Goal: Task Accomplishment & Management: Manage account settings

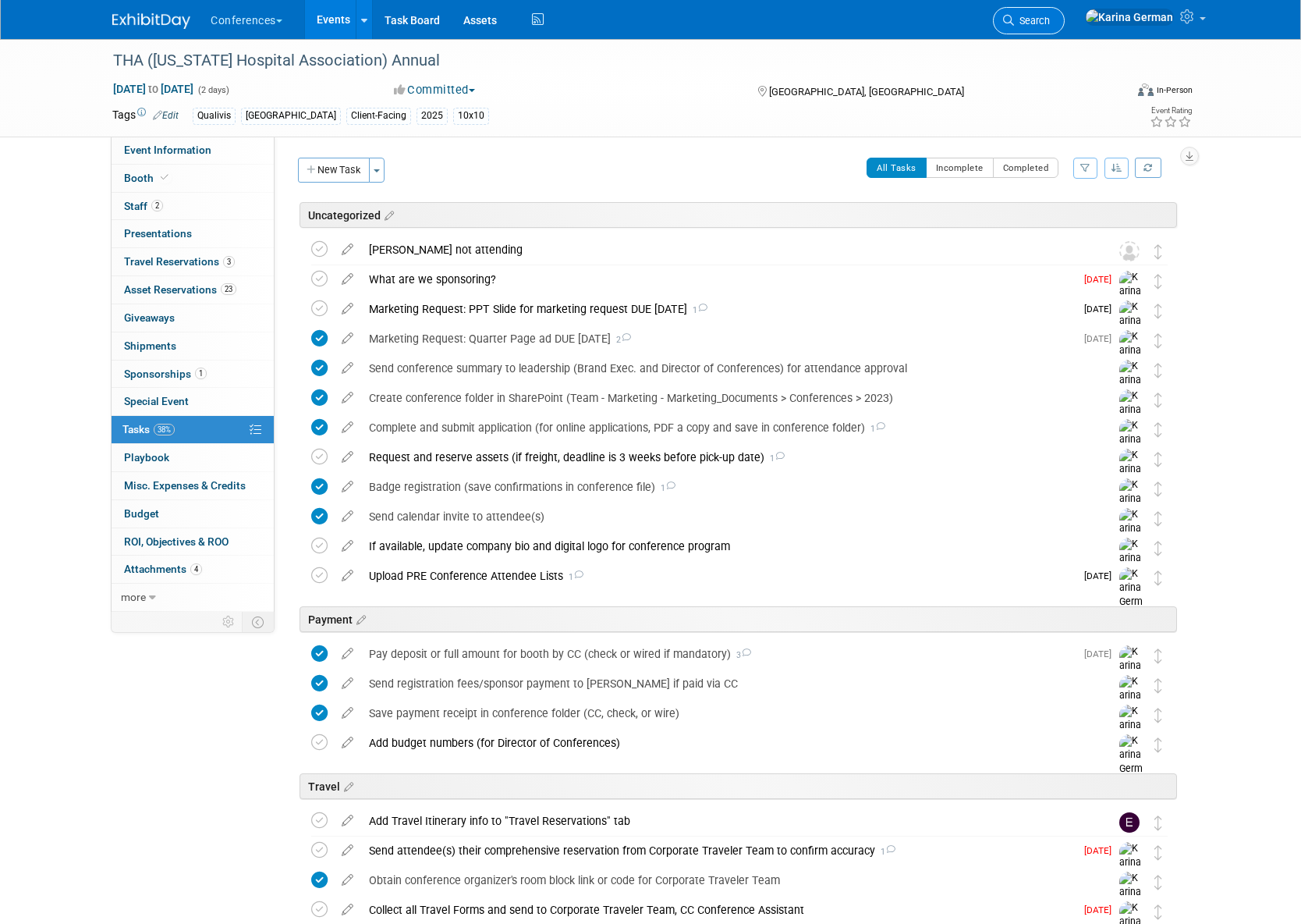
click at [1050, 26] on span "Search" at bounding box center [1032, 20] width 36 height 11
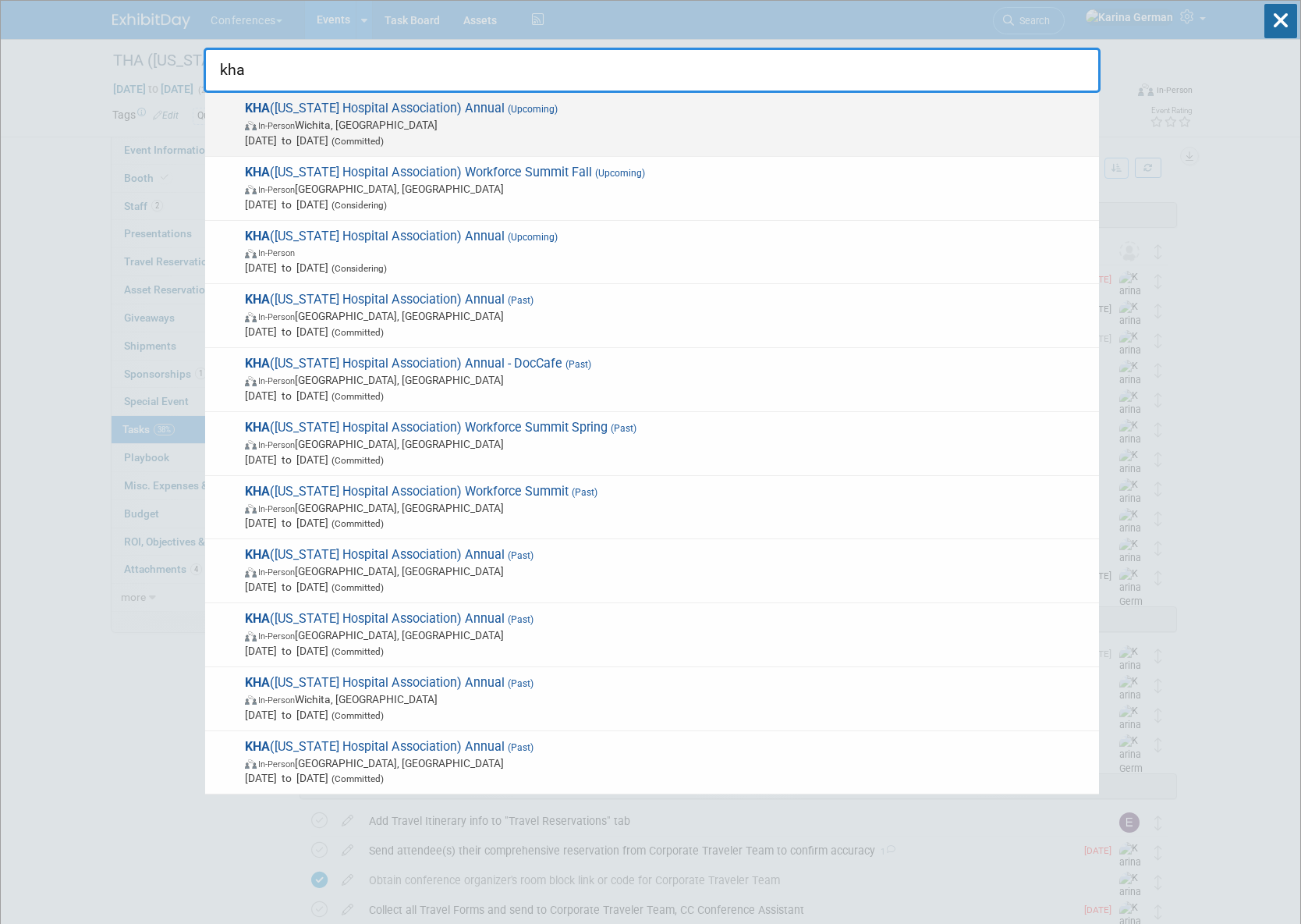
type input "kha"
click at [736, 135] on span "Sep 4, 2025 to Sep 5, 2025 (Committed)" at bounding box center [668, 140] width 846 height 15
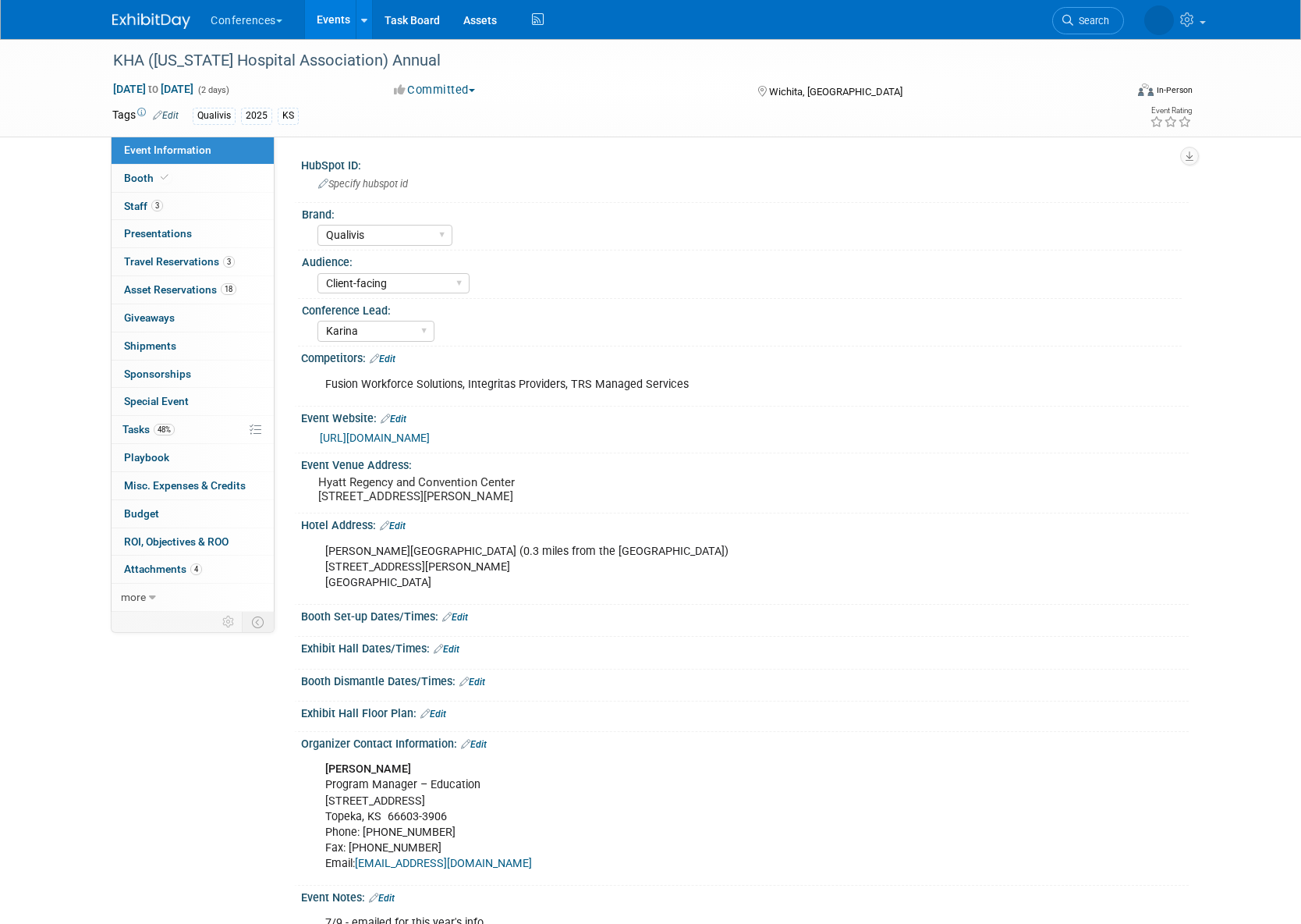
select select "Qualivis"
select select "Client-facing"
select select "Karina"
click at [184, 422] on link "48% Tasks 48%" at bounding box center [193, 430] width 163 height 28
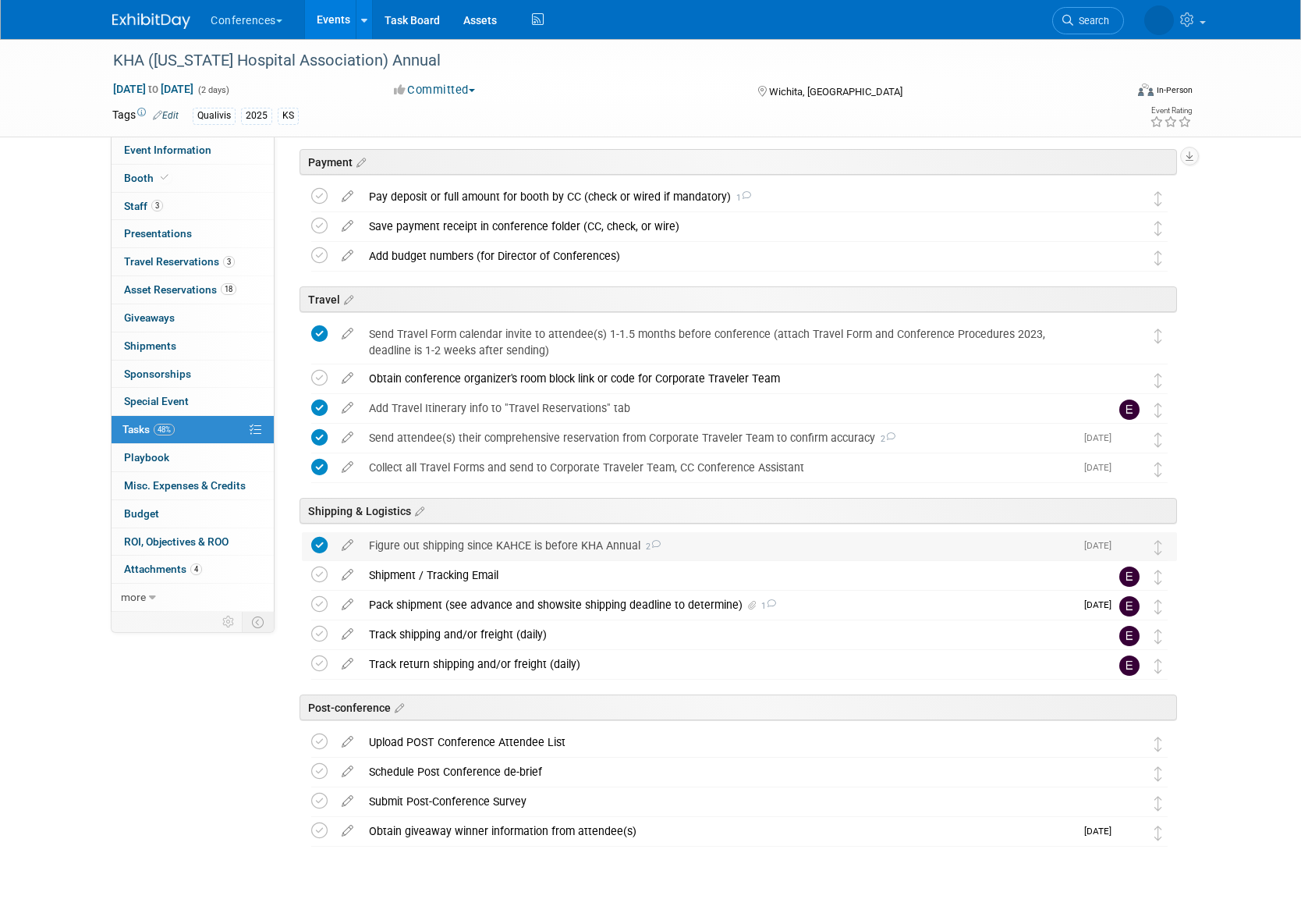
scroll to position [395, 0]
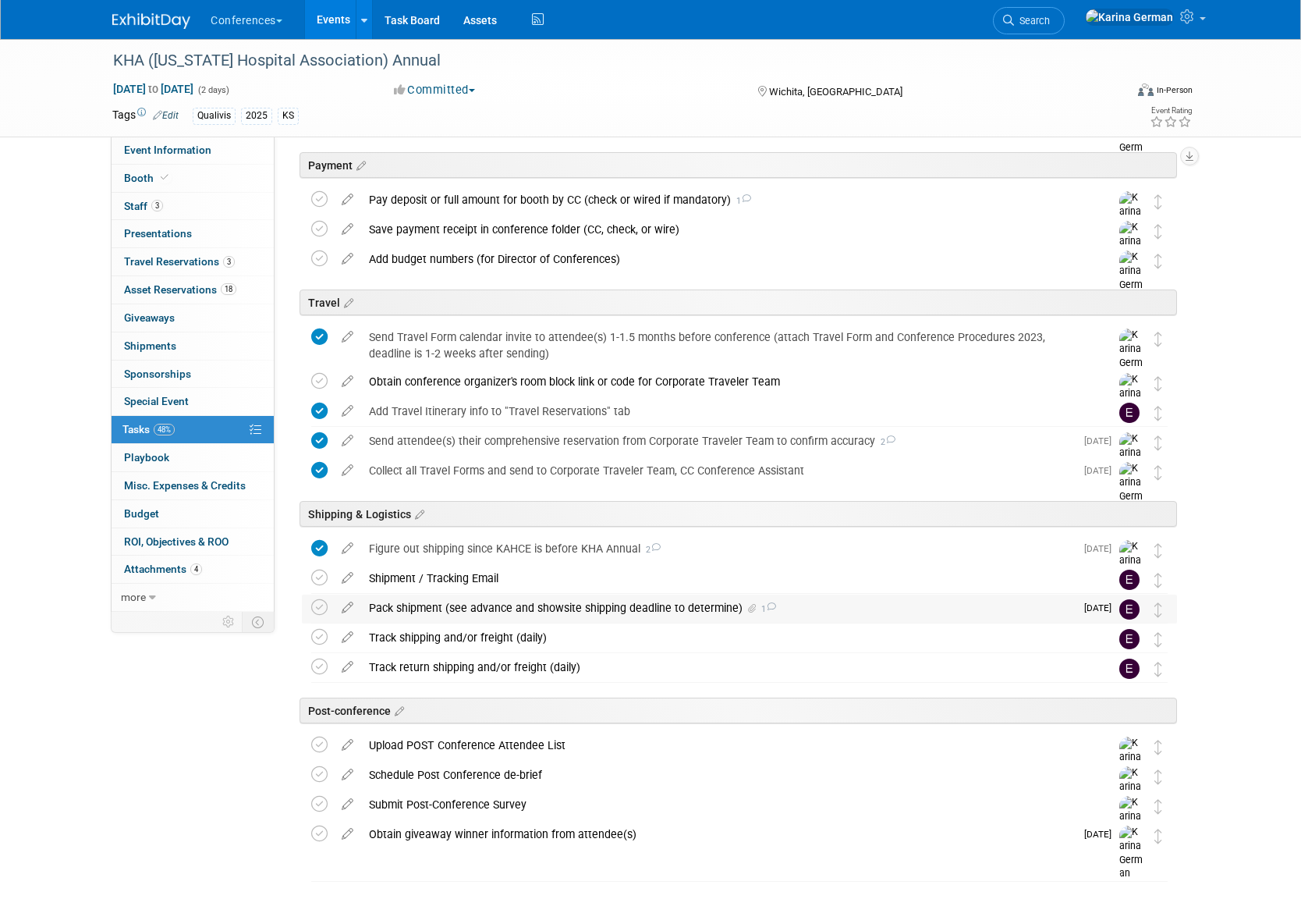
click at [455, 604] on div "Pack shipment (see advance and showsite shipping deadline to determine) 1" at bounding box center [718, 608] width 714 height 27
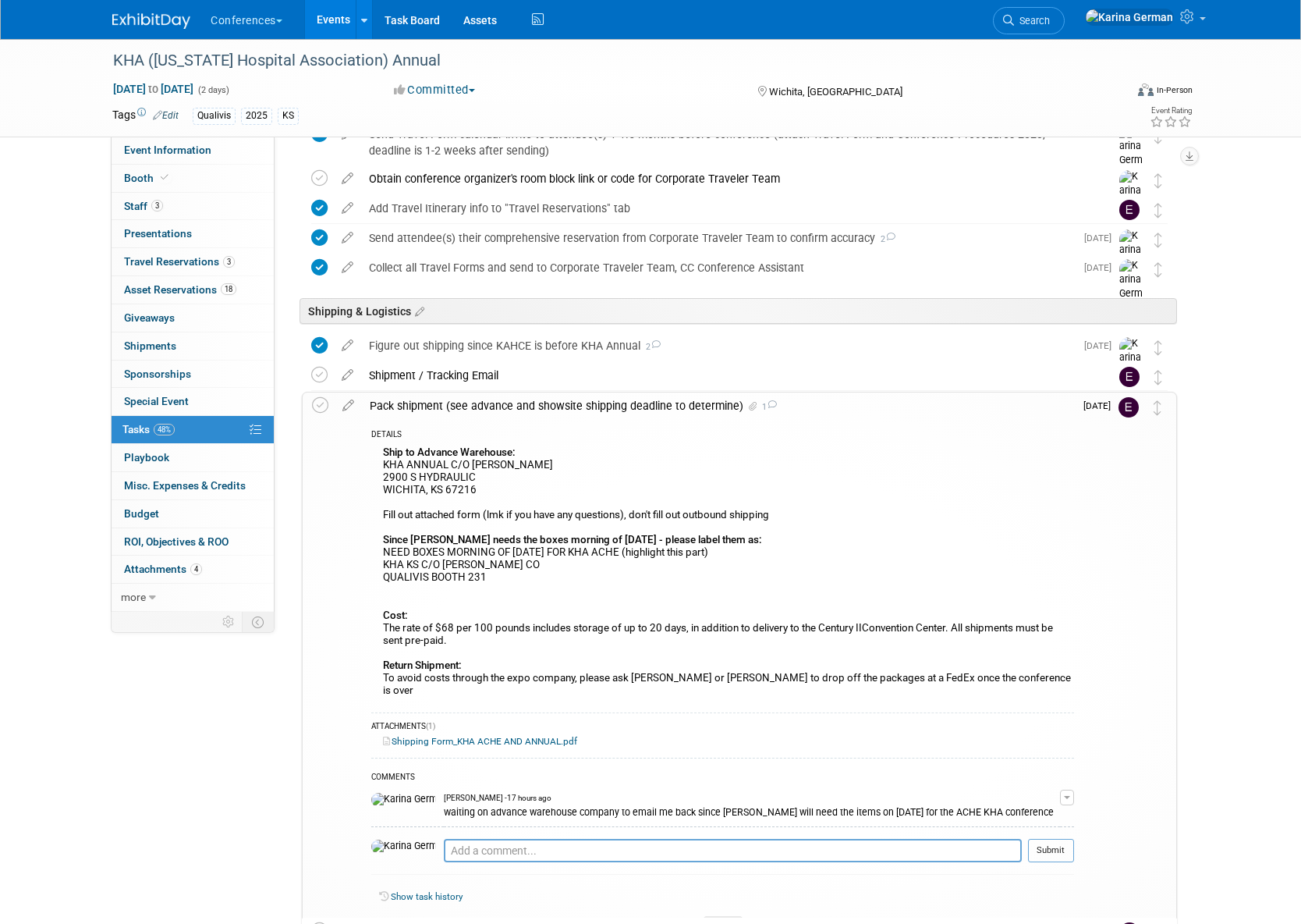
scroll to position [613, 0]
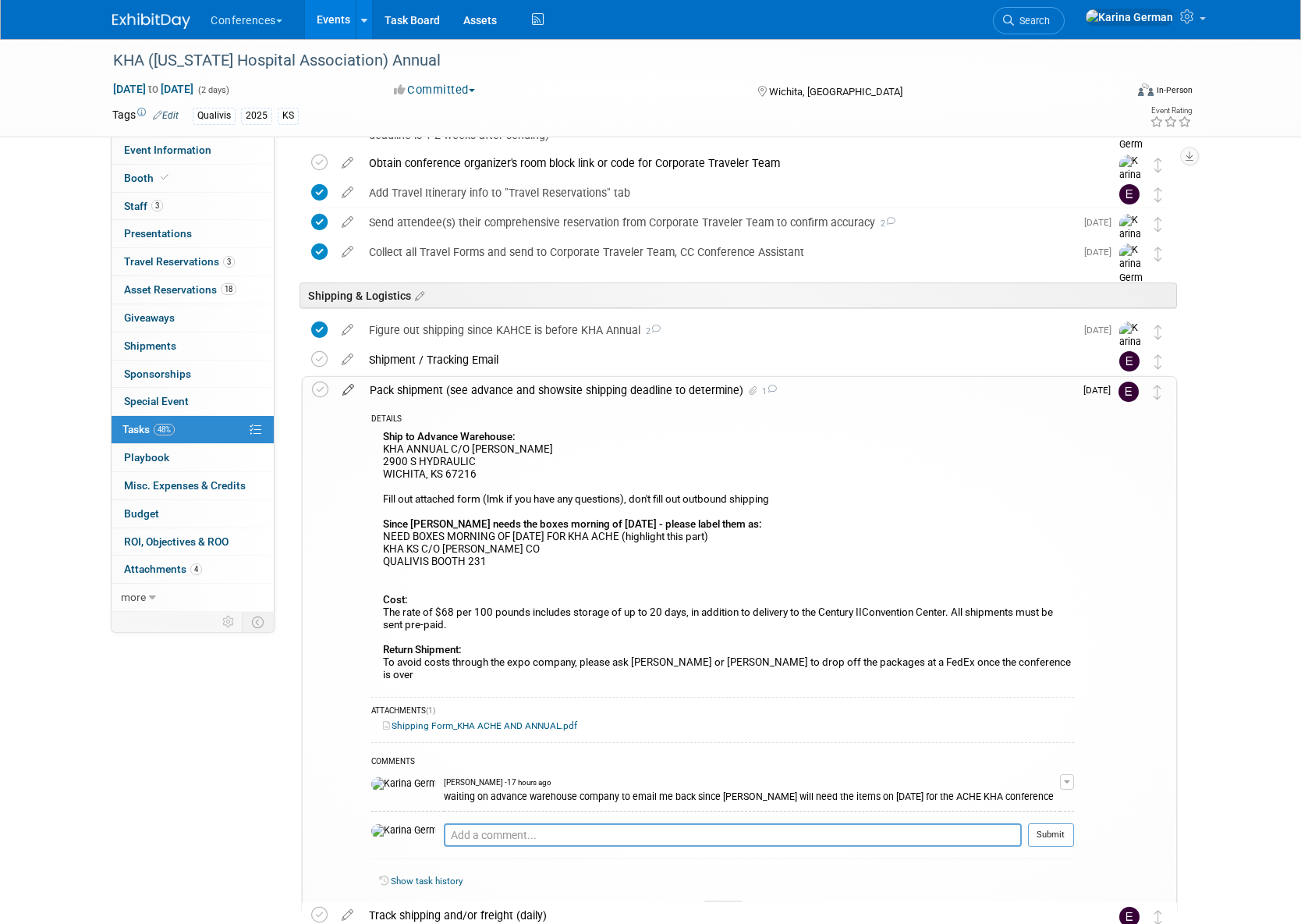
click at [357, 388] on icon at bounding box center [349, 387] width 28 height 19
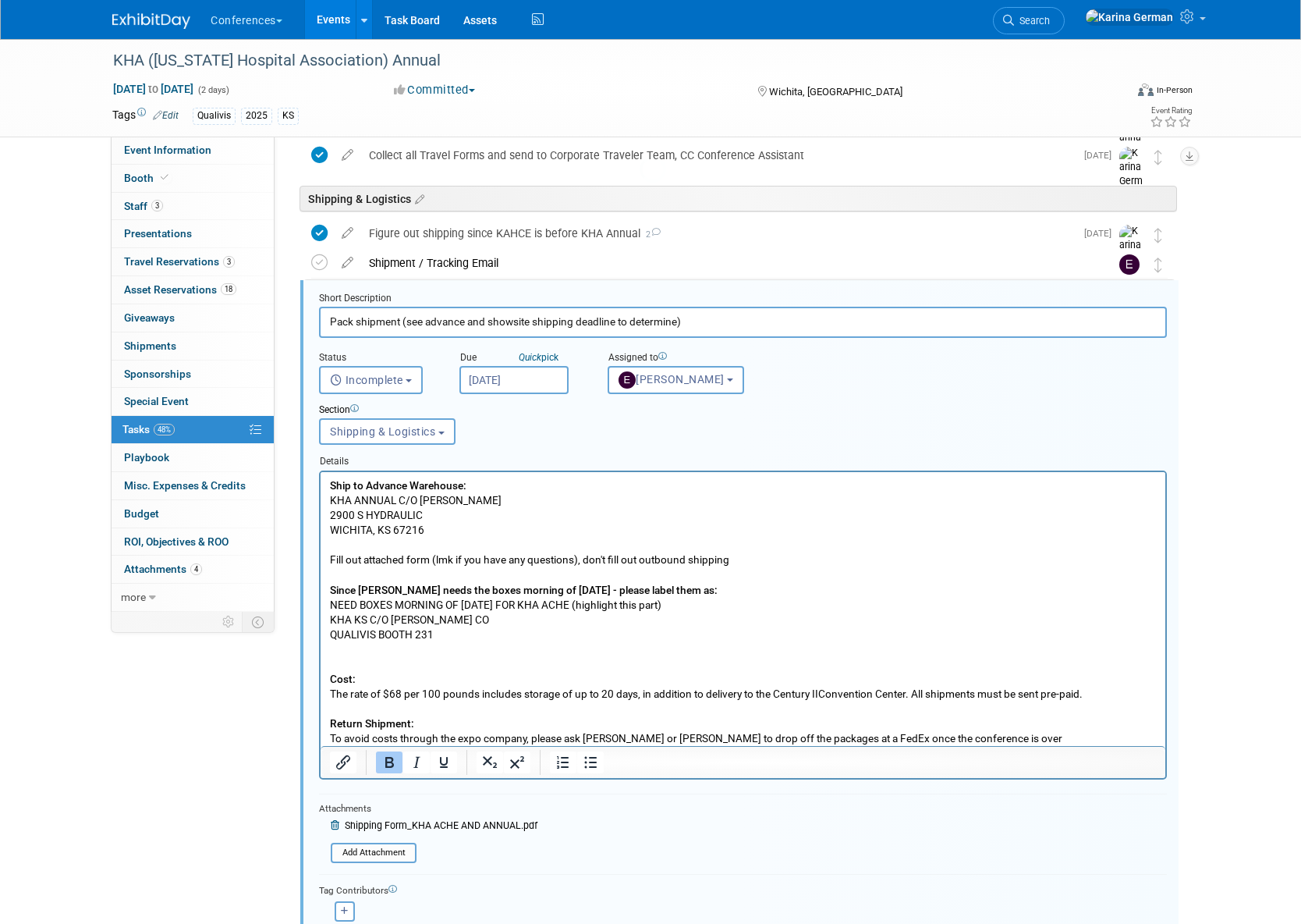
scroll to position [761, 0]
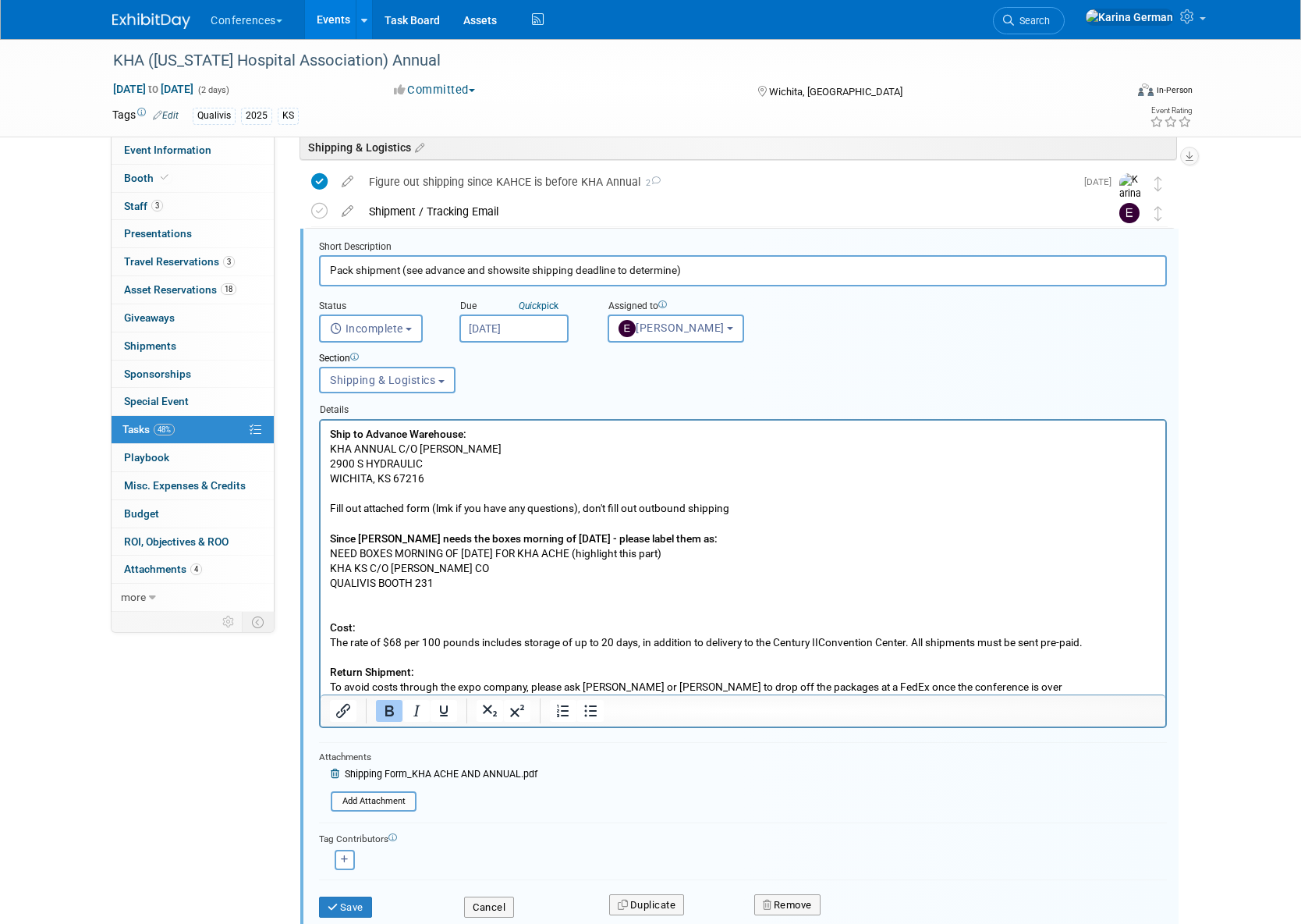
click at [509, 580] on p "Ship to Advance Warehouse: KHA ANNUAL C/O HENRY HELGERSON 2900 S HYDRAULIC WICH…" at bounding box center [744, 560] width 827 height 268
click at [396, 655] on p "Ship to Advance Warehouse: KHA ANNUAL C/O HENRY HELGERSON 2900 S HYDRAULIC WICH…" at bounding box center [744, 560] width 827 height 268
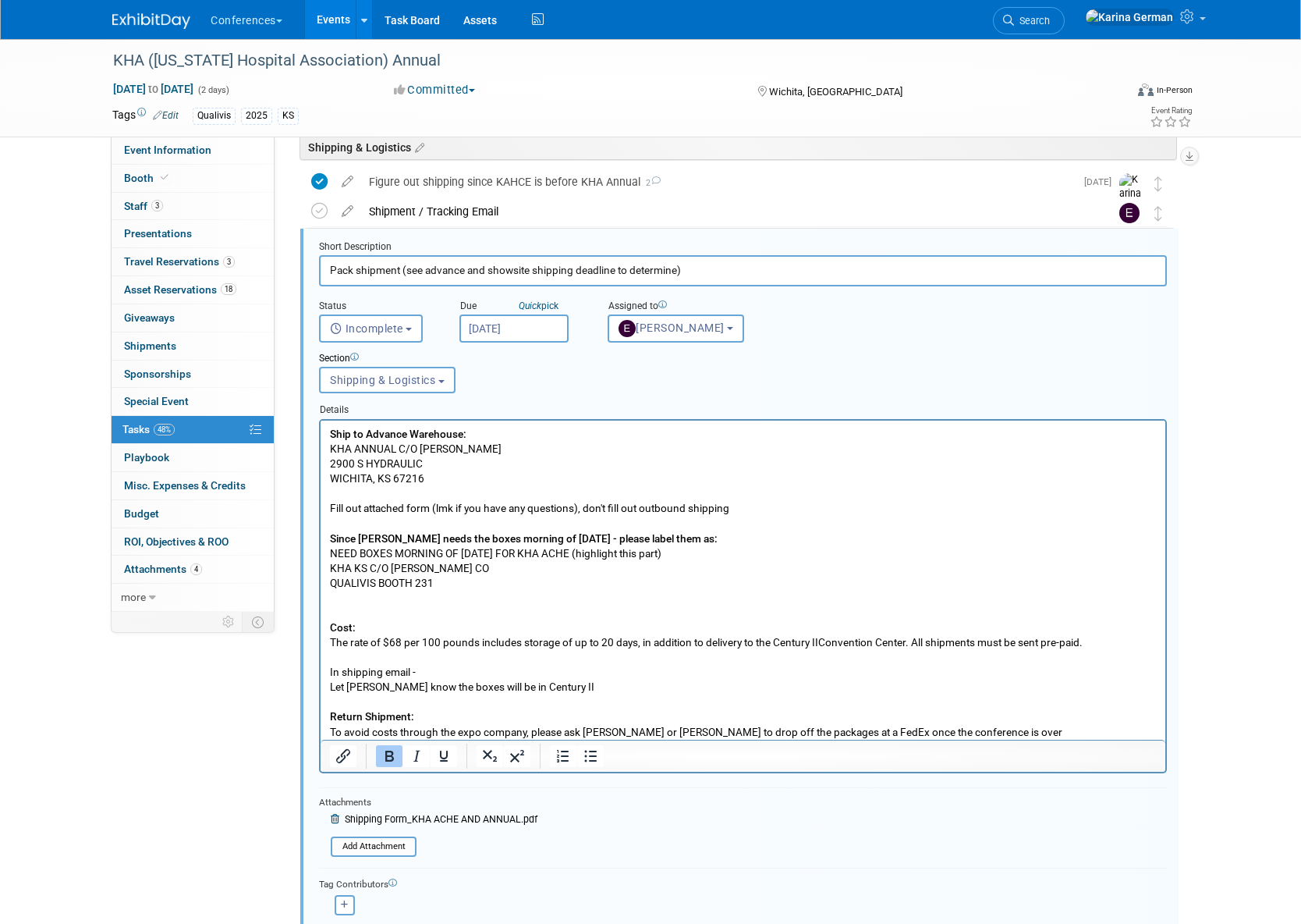
click at [559, 682] on p "Let Jen know the boxes will be in Century II" at bounding box center [744, 686] width 827 height 15
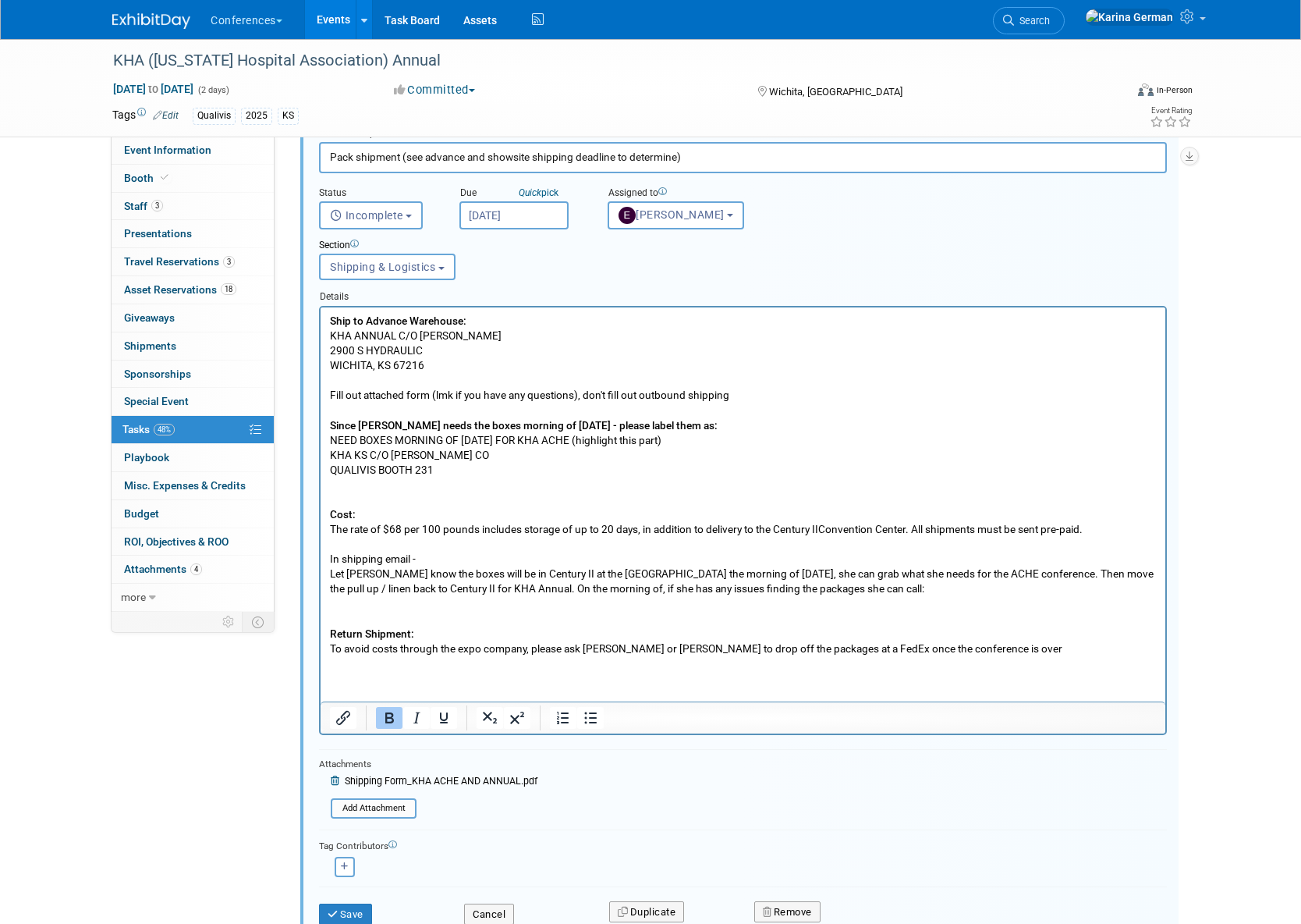
scroll to position [12, 0]
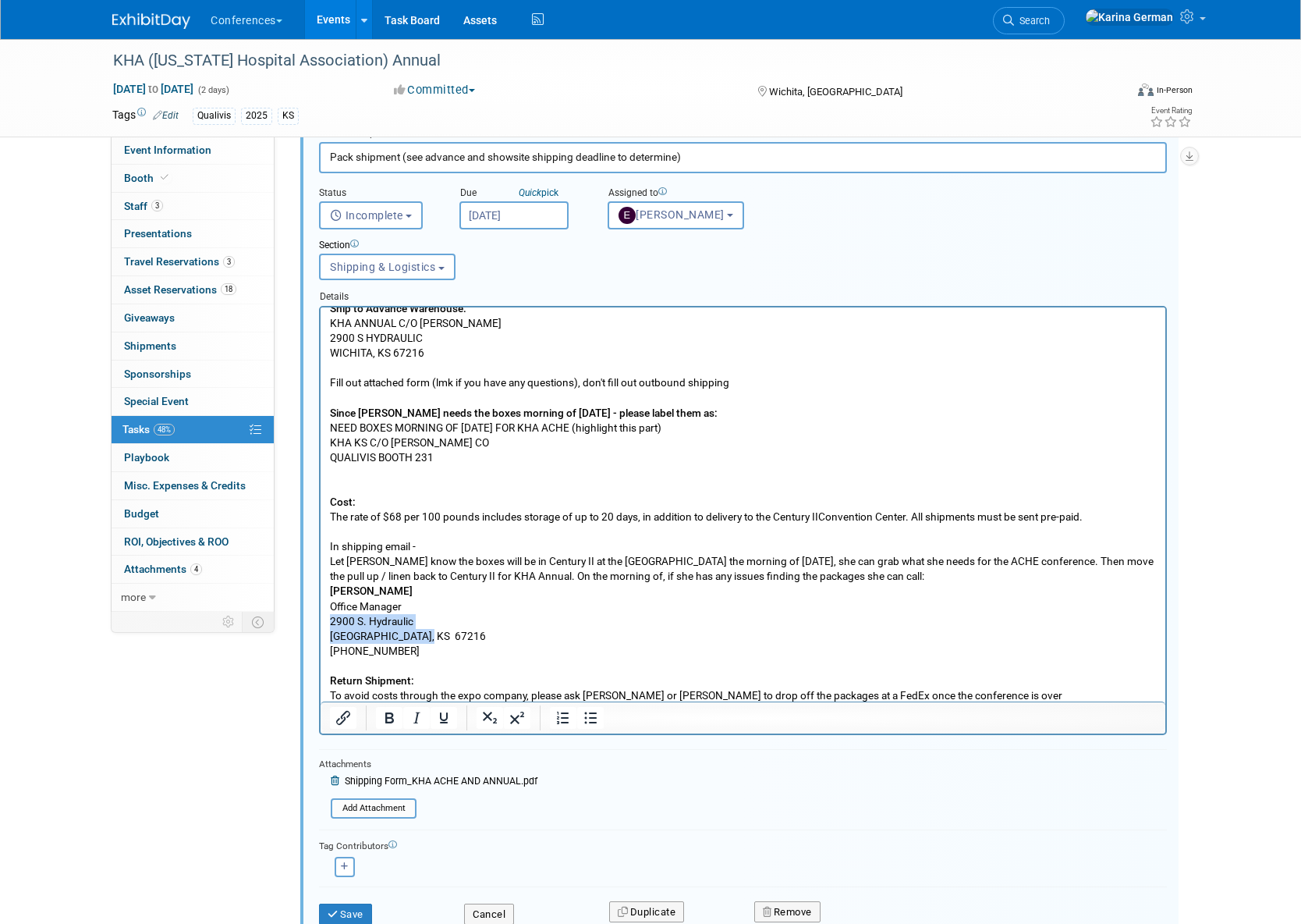
drag, startPoint x: 432, startPoint y: 634, endPoint x: 318, endPoint y: 623, distance: 114.5
click at [320, 623] on html "Ship to Advance Warehouse: KHA ANNUAL C/O HENRY HELGERSON 2900 S HYDRAULIC WICH…" at bounding box center [743, 498] width 845 height 408
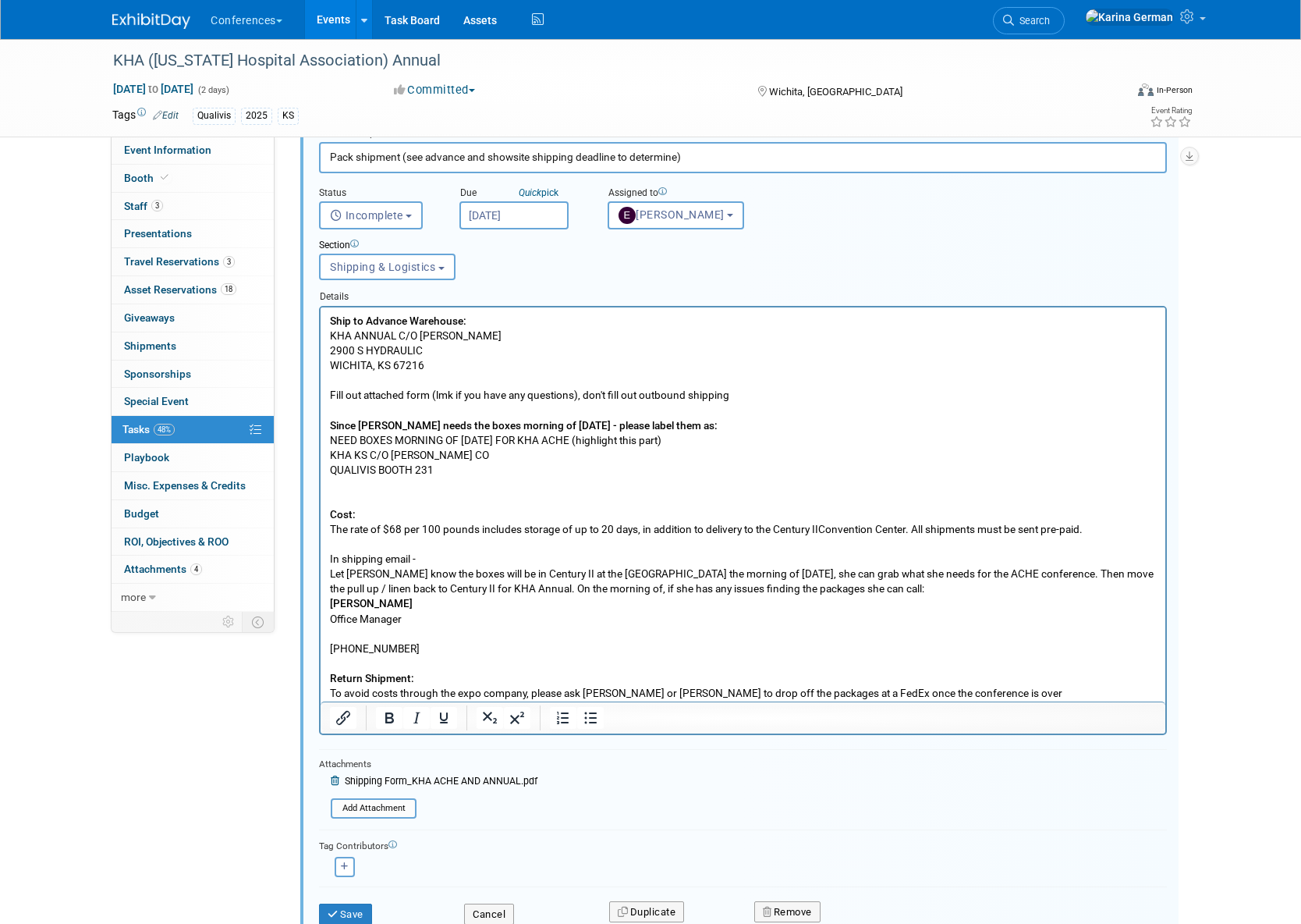
scroll to position [0, 0]
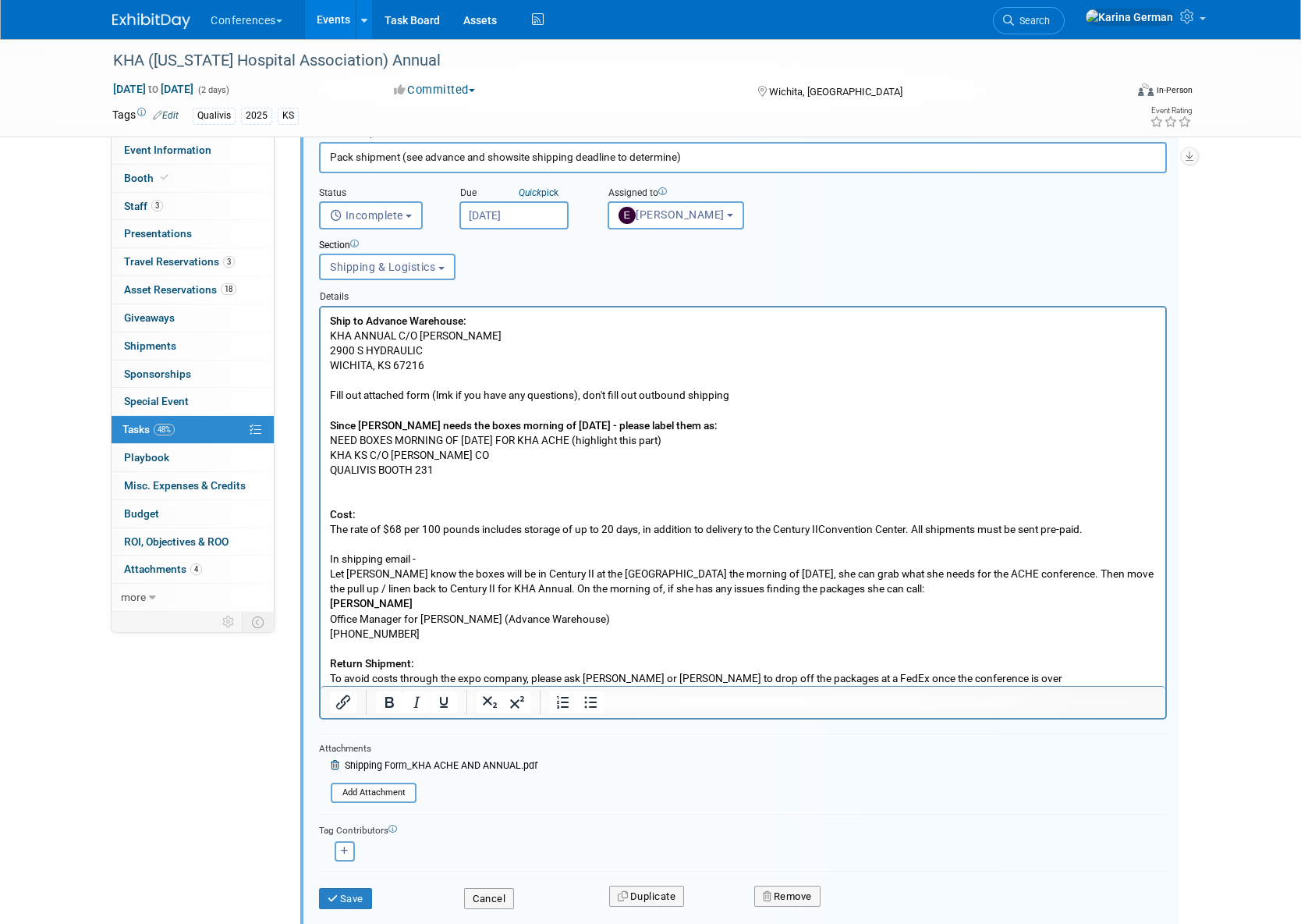
drag, startPoint x: 429, startPoint y: 562, endPoint x: 316, endPoint y: 557, distance: 113.1
click at [320, 557] on html "Ship to Advance Warehouse: KHA ANNUAL C/O HENRY HELGERSON 2900 S HYDRAULIC WICH…" at bounding box center [743, 496] width 845 height 379
click at [386, 701] on icon "Bold" at bounding box center [389, 702] width 9 height 11
click at [440, 643] on p "Return Shipment: To avoid costs through the expo company, please ask Jan or Jen…" at bounding box center [744, 663] width 827 height 45
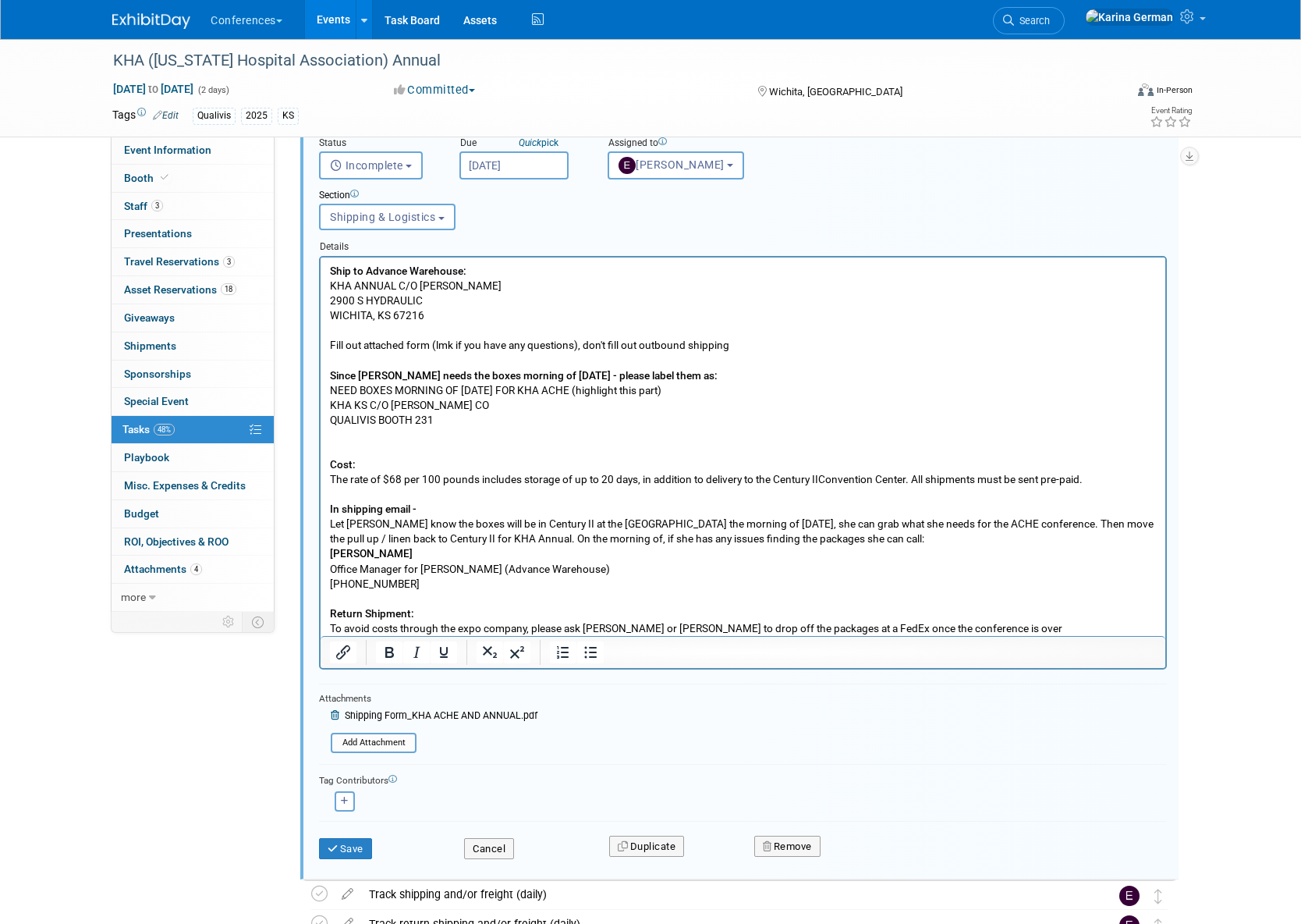
scroll to position [924, 0]
click at [435, 523] on p "Let Jen know the boxes will be in Century II at the Hyatt the morning of Sept 3…" at bounding box center [744, 531] width 827 height 30
click at [523, 520] on p "Let Jen know the boxes will be in Century II at the Hyatt the morning of Sept 3…" at bounding box center [744, 531] width 827 height 30
click at [644, 531] on p "Let Jen know the boxes will be in Century II at the Hyatt the morning of Sept 3…" at bounding box center [744, 531] width 827 height 30
click at [754, 517] on p "Let Jen know the boxes will be in Century II at the Hyatt the morning of Sept 3…" at bounding box center [744, 531] width 827 height 30
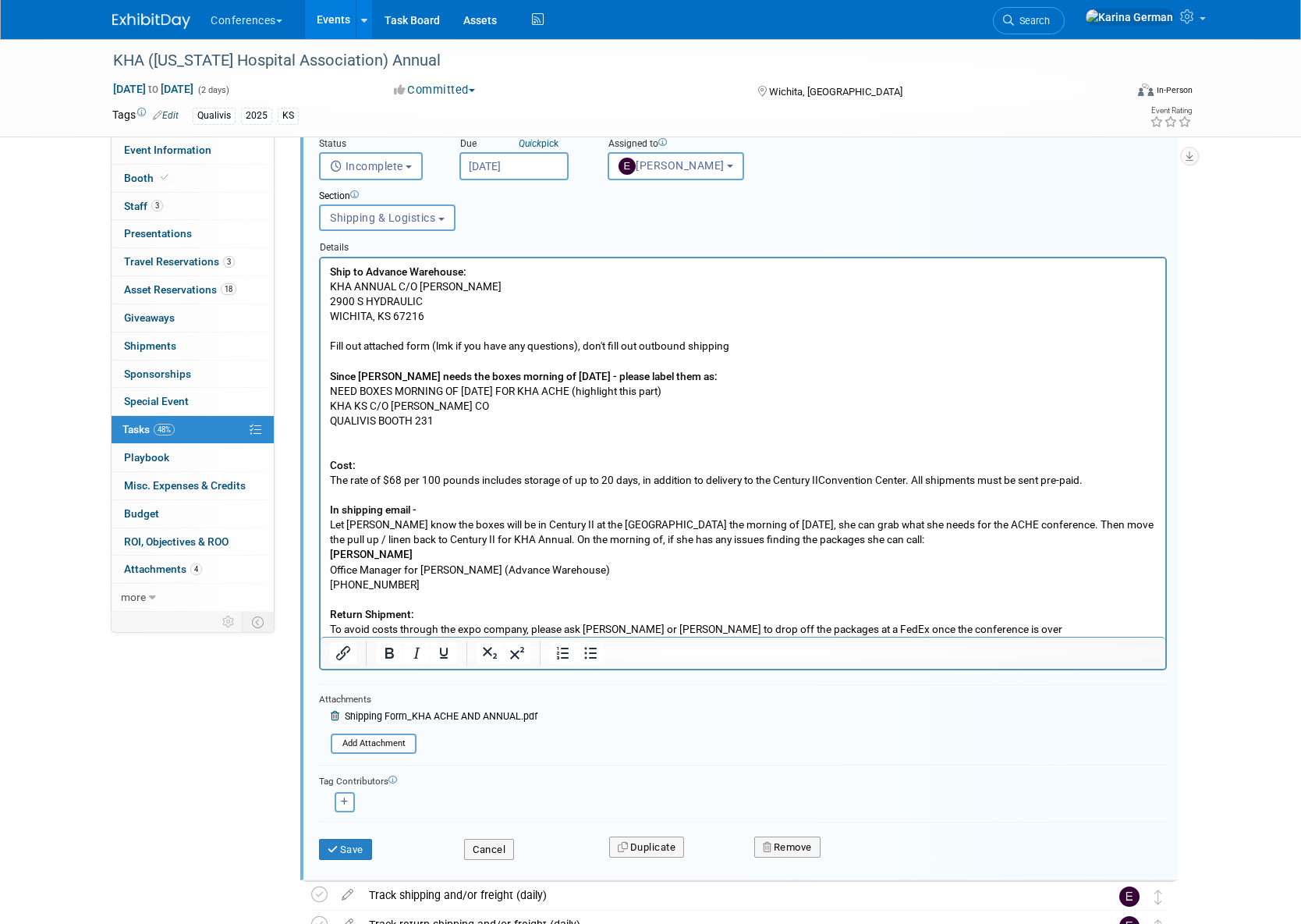
click at [497, 517] on p "Let Jen know the boxes will be in Century II at the Hyatt the morning of Sept 3…" at bounding box center [744, 531] width 827 height 30
click at [676, 532] on p "Let Jen know the boxes will be in Century II at the Hyatt the morning of Sept 3…" at bounding box center [744, 531] width 827 height 30
click at [810, 523] on p "Let Jen know the boxes will be in Century II at the Hyatt the morning of Sept 3…" at bounding box center [744, 531] width 827 height 30
click at [872, 533] on p "Let Jen know the boxes will be in Century II at the Hyatt the morning of Sept 3…" at bounding box center [744, 531] width 827 height 30
click at [468, 542] on p "Let Jen know the boxes will be in Century II at the Hyatt the morning of Sept 3…" at bounding box center [744, 531] width 827 height 30
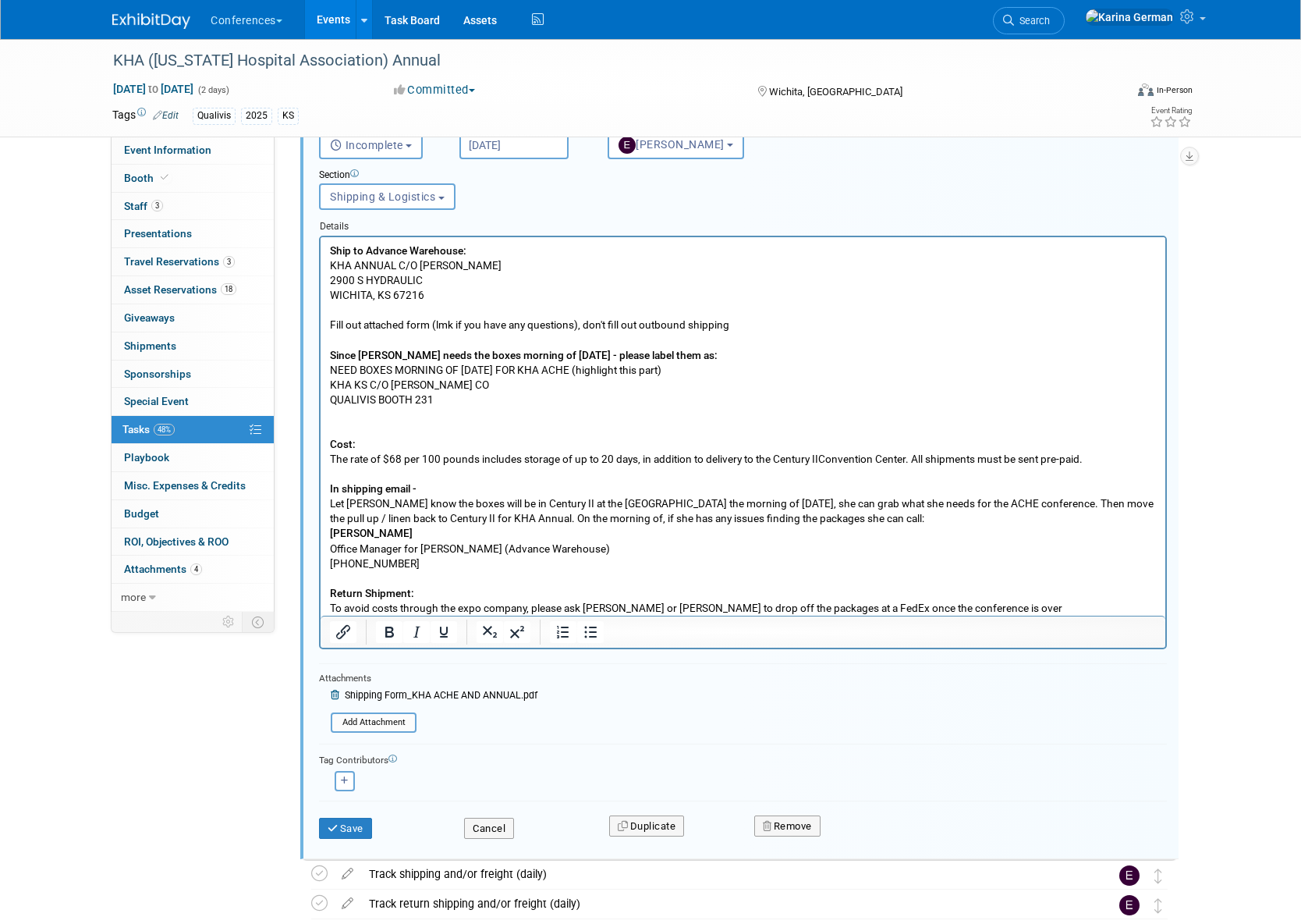
scroll to position [947, 0]
drag, startPoint x: 548, startPoint y: 514, endPoint x: 460, endPoint y: 516, distance: 88.0
click at [460, 516] on p "Let Jen know the boxes will be in Century II at the Hyatt the morning of Sept 3…" at bounding box center [744, 508] width 827 height 30
click at [346, 820] on button "Save" at bounding box center [345, 827] width 53 height 22
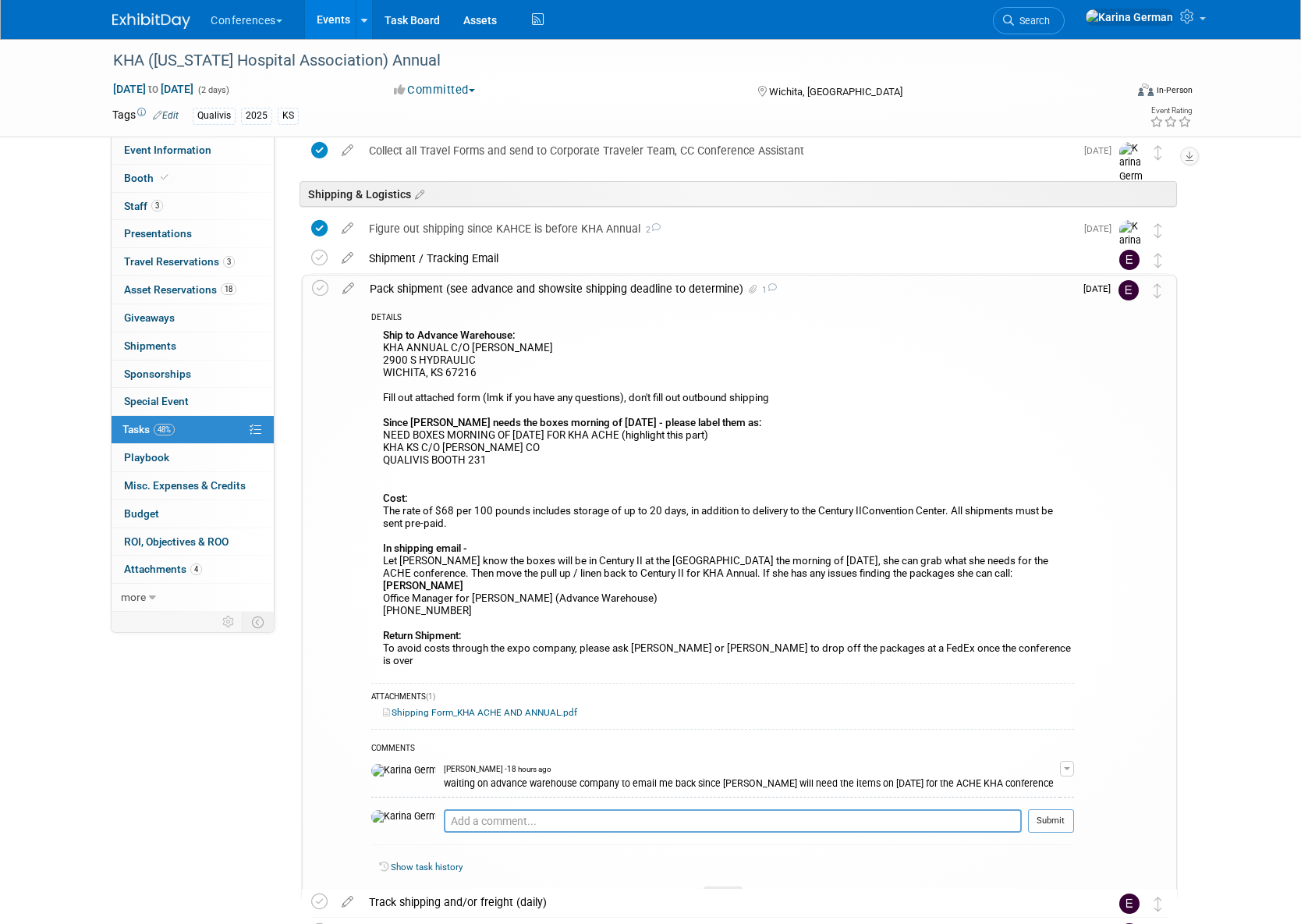
scroll to position [731, 0]
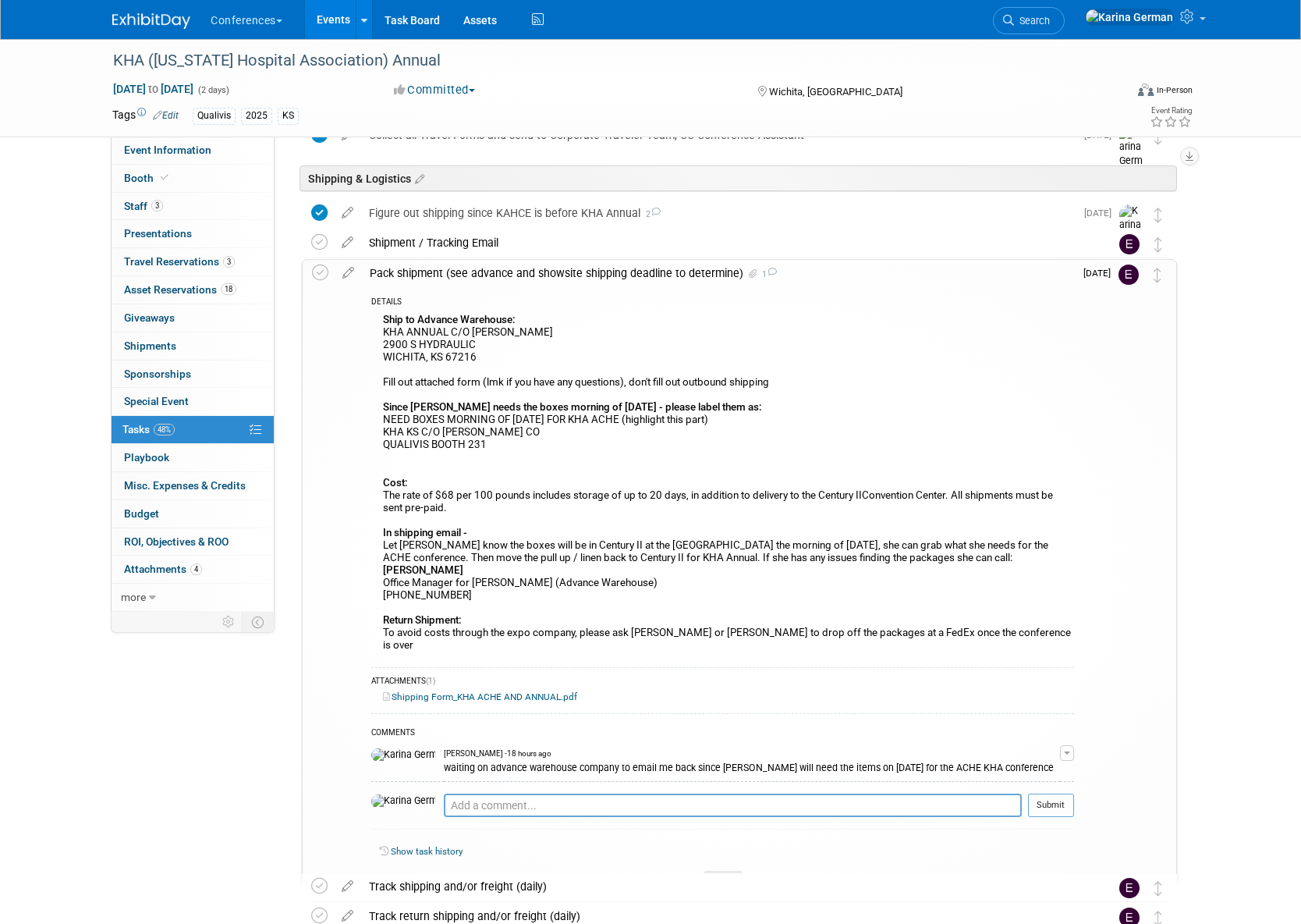
click at [557, 270] on div "Pack shipment (see advance and showsite shipping deadline to determine) 1" at bounding box center [718, 273] width 712 height 27
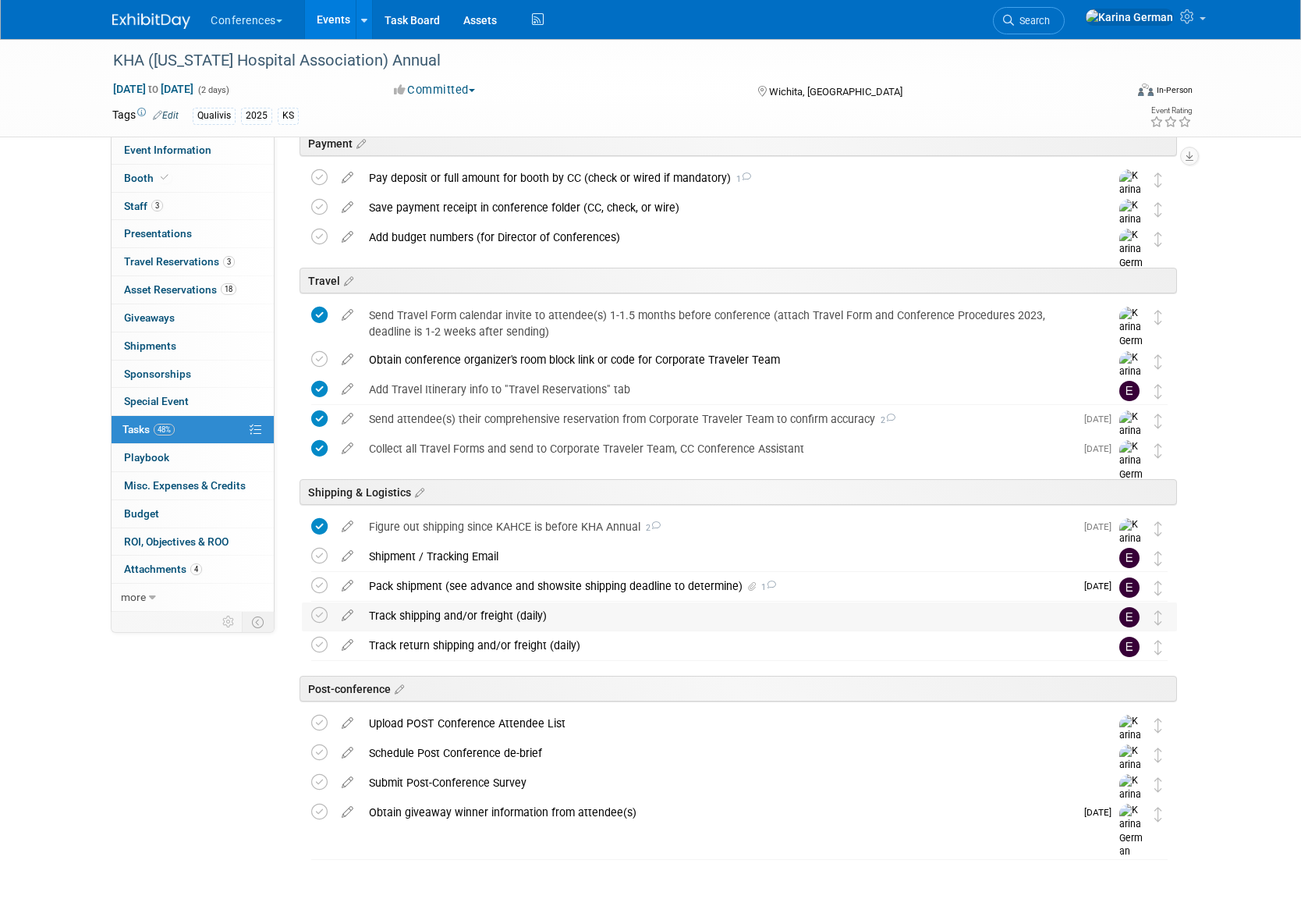
scroll to position [0, 0]
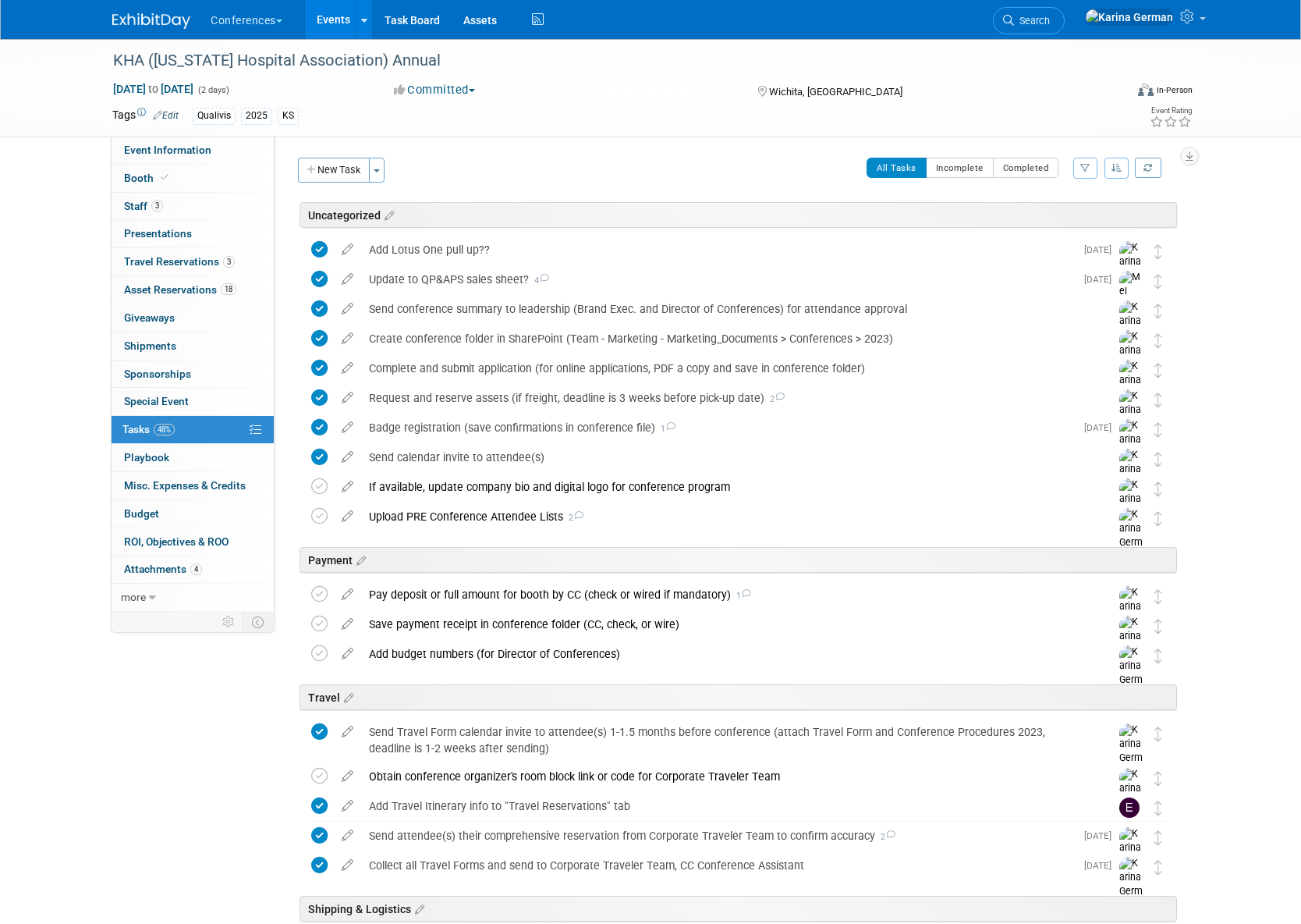
click at [344, 31] on link "Events" at bounding box center [333, 19] width 57 height 39
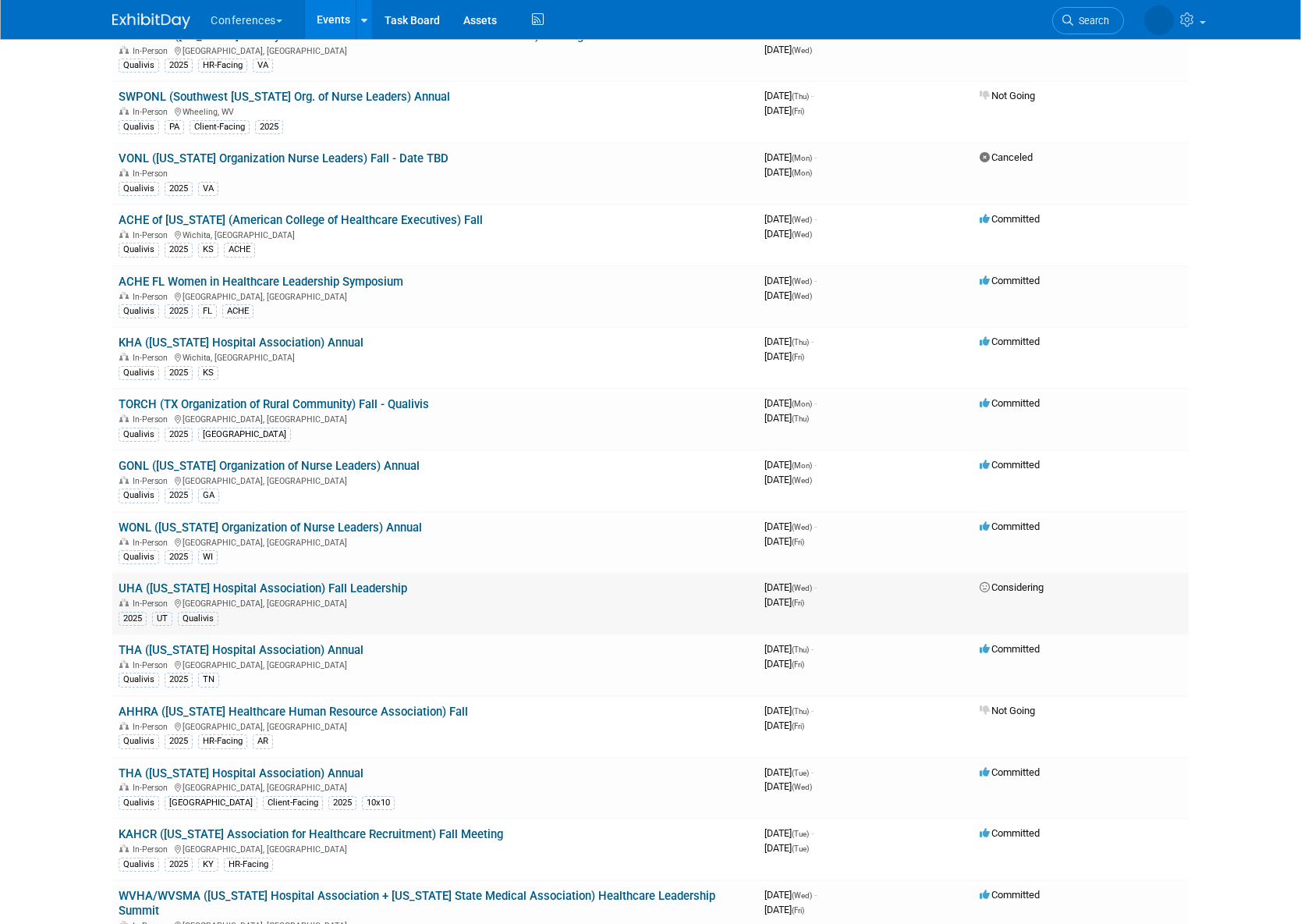
scroll to position [235, 0]
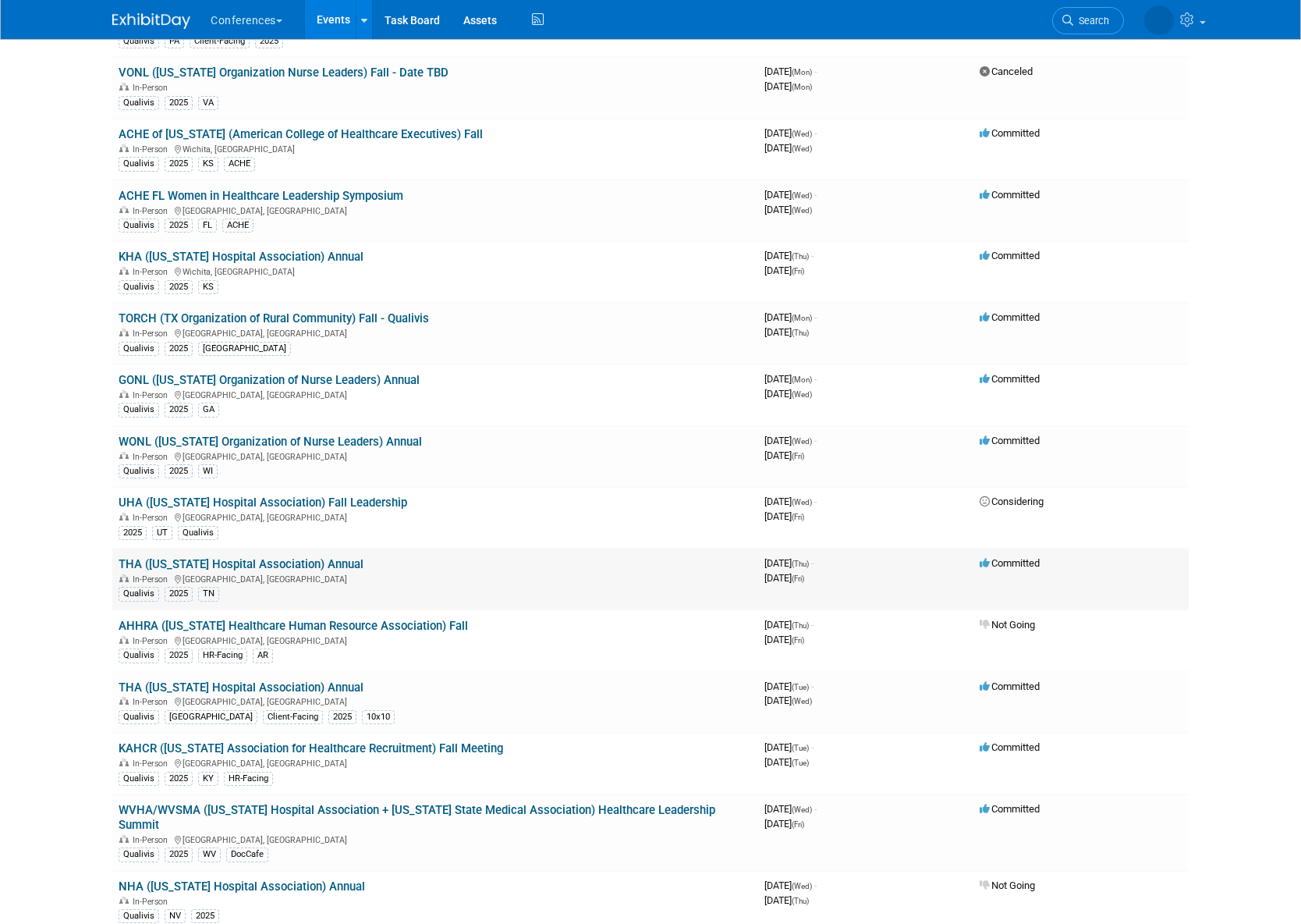
click at [328, 564] on link "THA ([US_STATE] Hospital Association) Annual" at bounding box center [241, 564] width 245 height 14
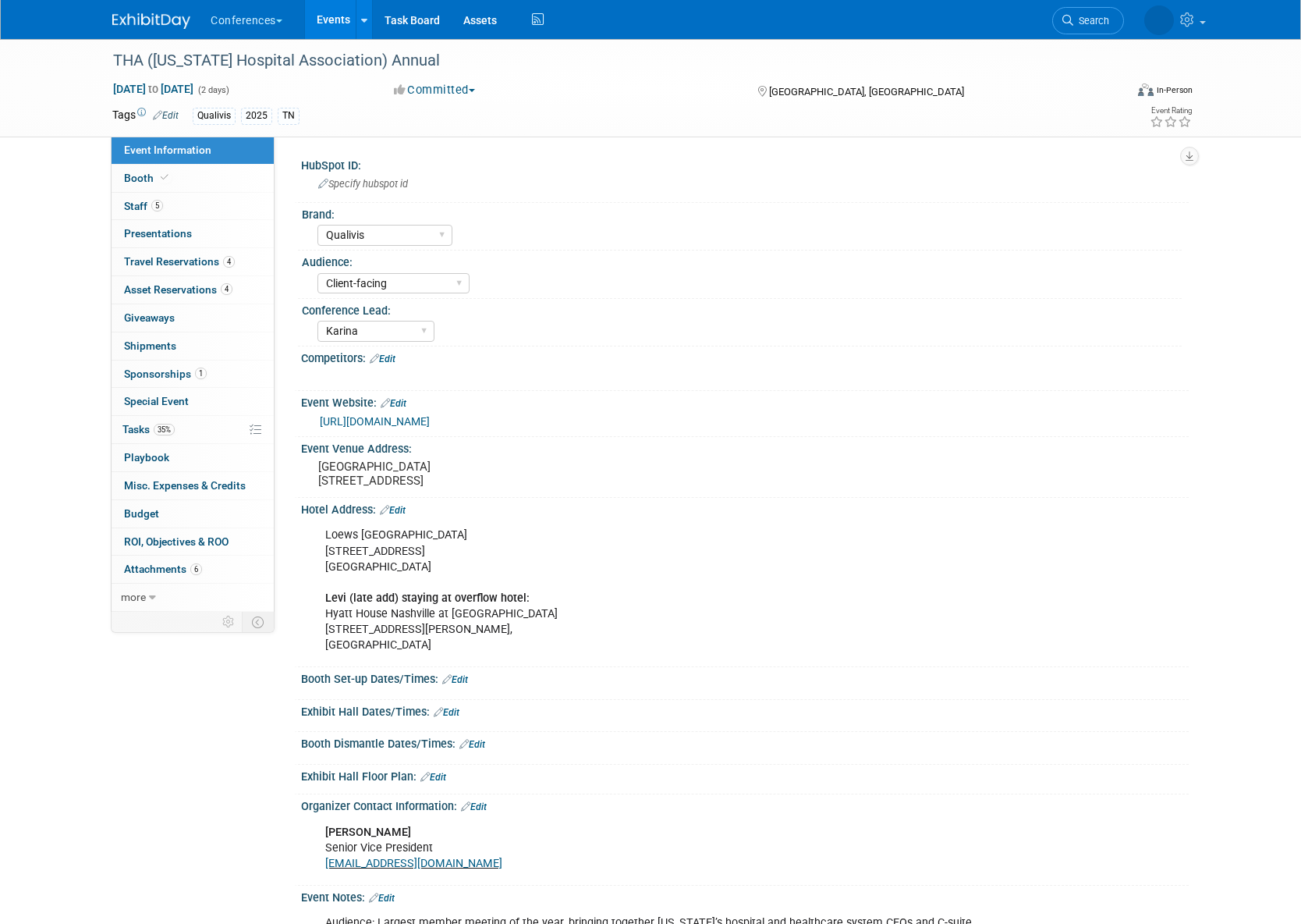
select select "Qualivis"
select select "Client-facing"
select select "Karina"
click at [176, 432] on link "35% Tasks 35%" at bounding box center [193, 430] width 163 height 28
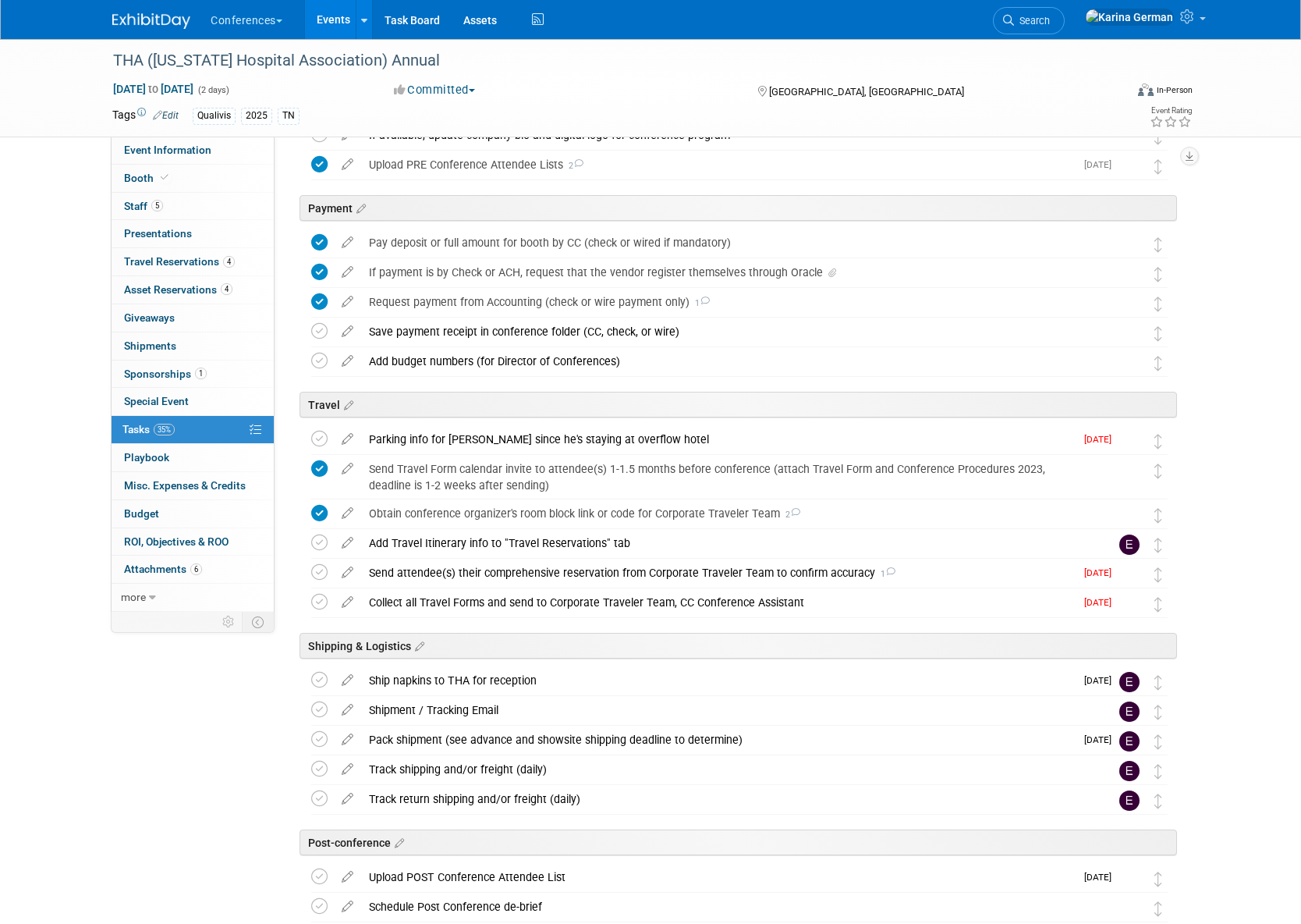
scroll to position [492, 0]
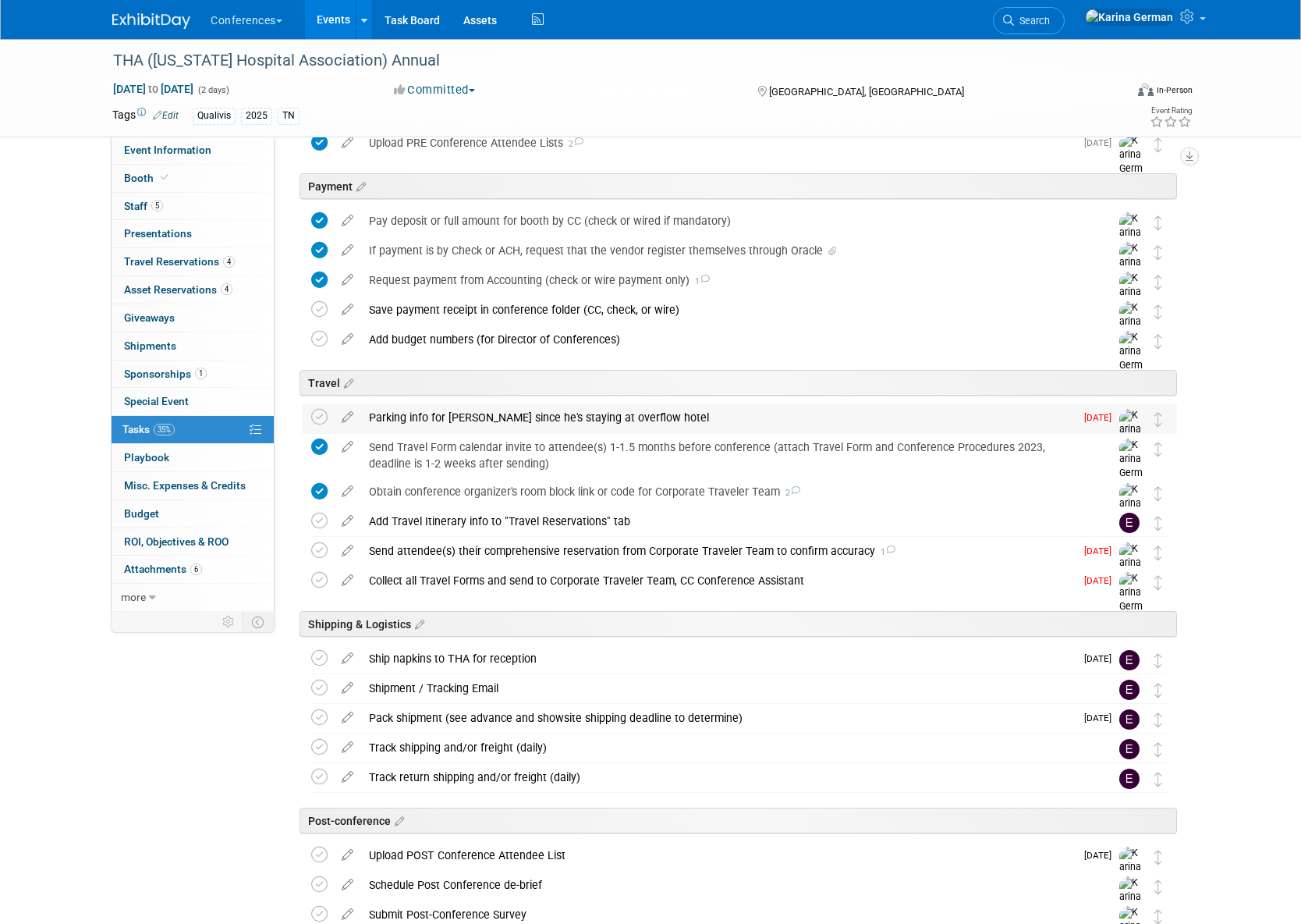
click at [608, 416] on div "Parking info for Levi since he's staying at overflow hotel" at bounding box center [718, 417] width 714 height 27
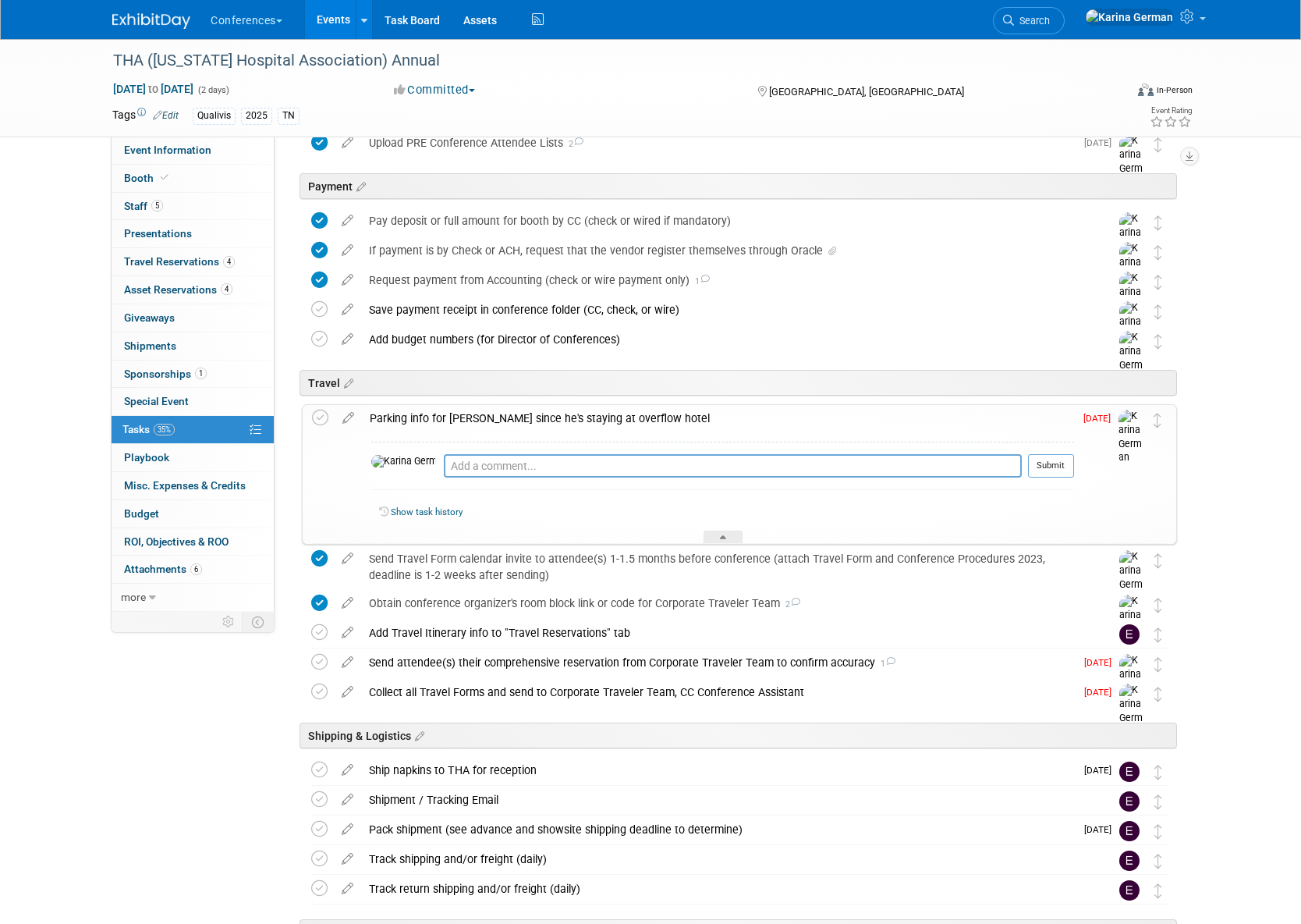
click at [395, 426] on div "Parking info for Levi since he's staying at overflow hotel" at bounding box center [718, 417] width 712 height 27
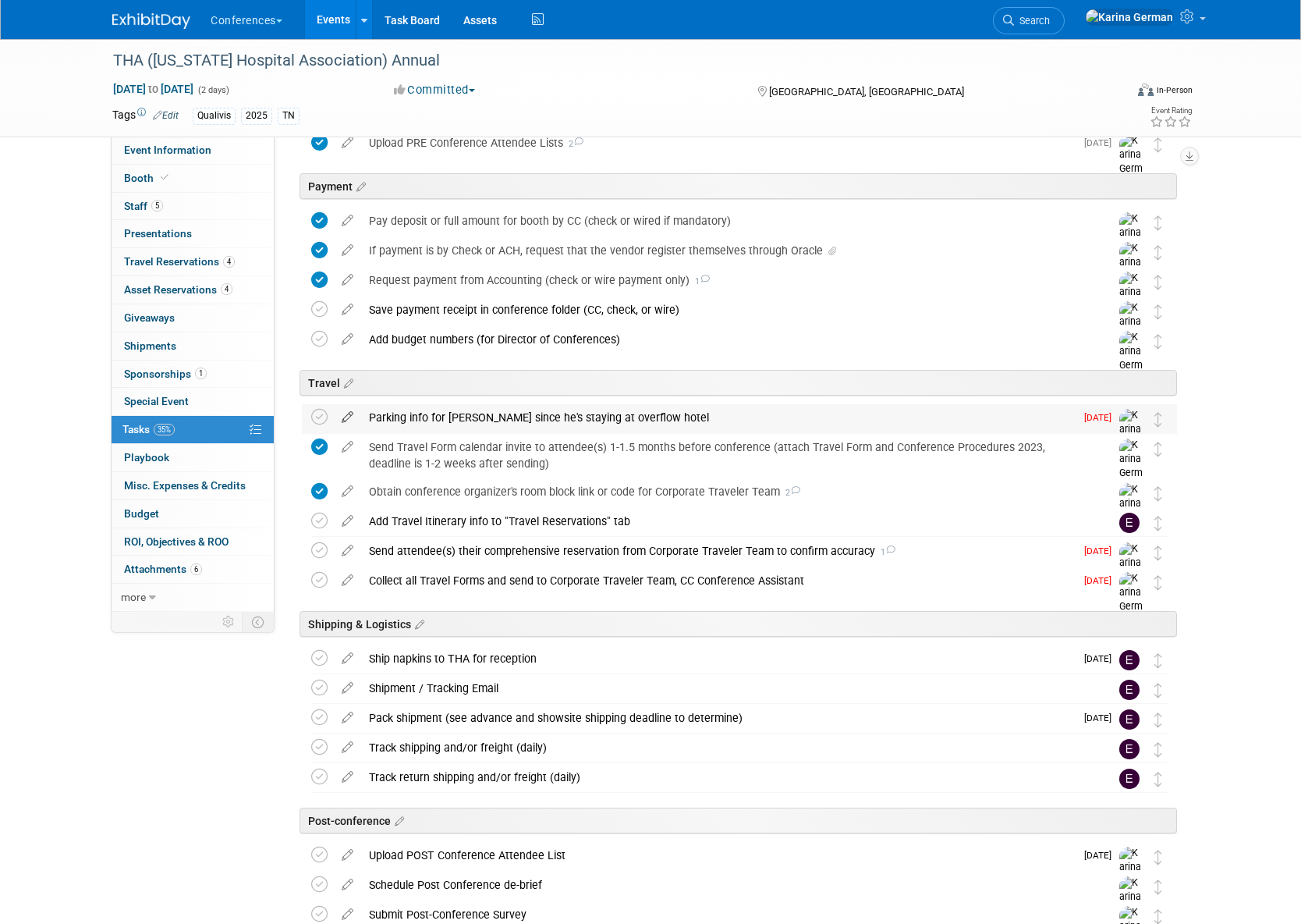
click at [351, 417] on icon at bounding box center [348, 414] width 28 height 19
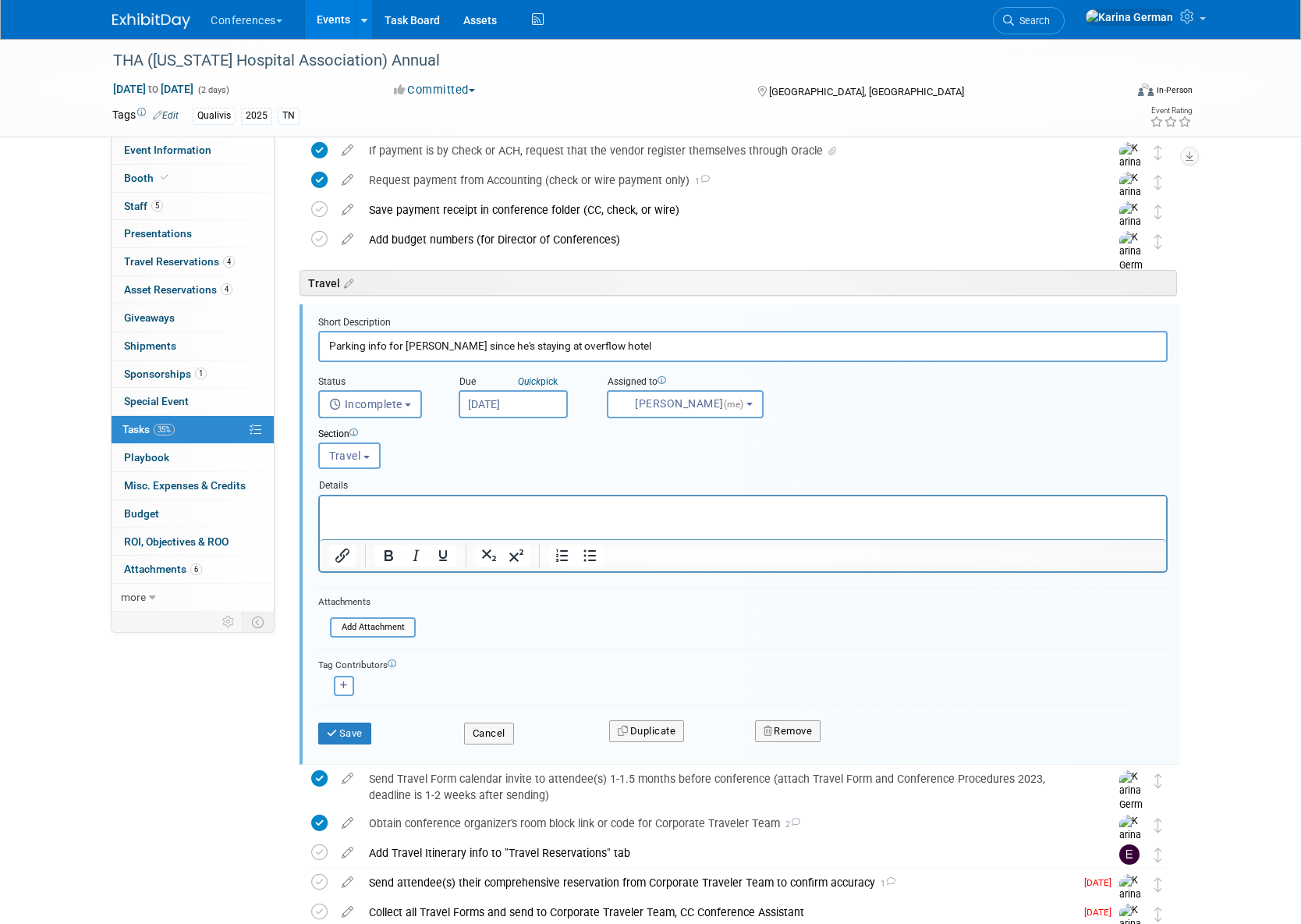
scroll to position [668, 0]
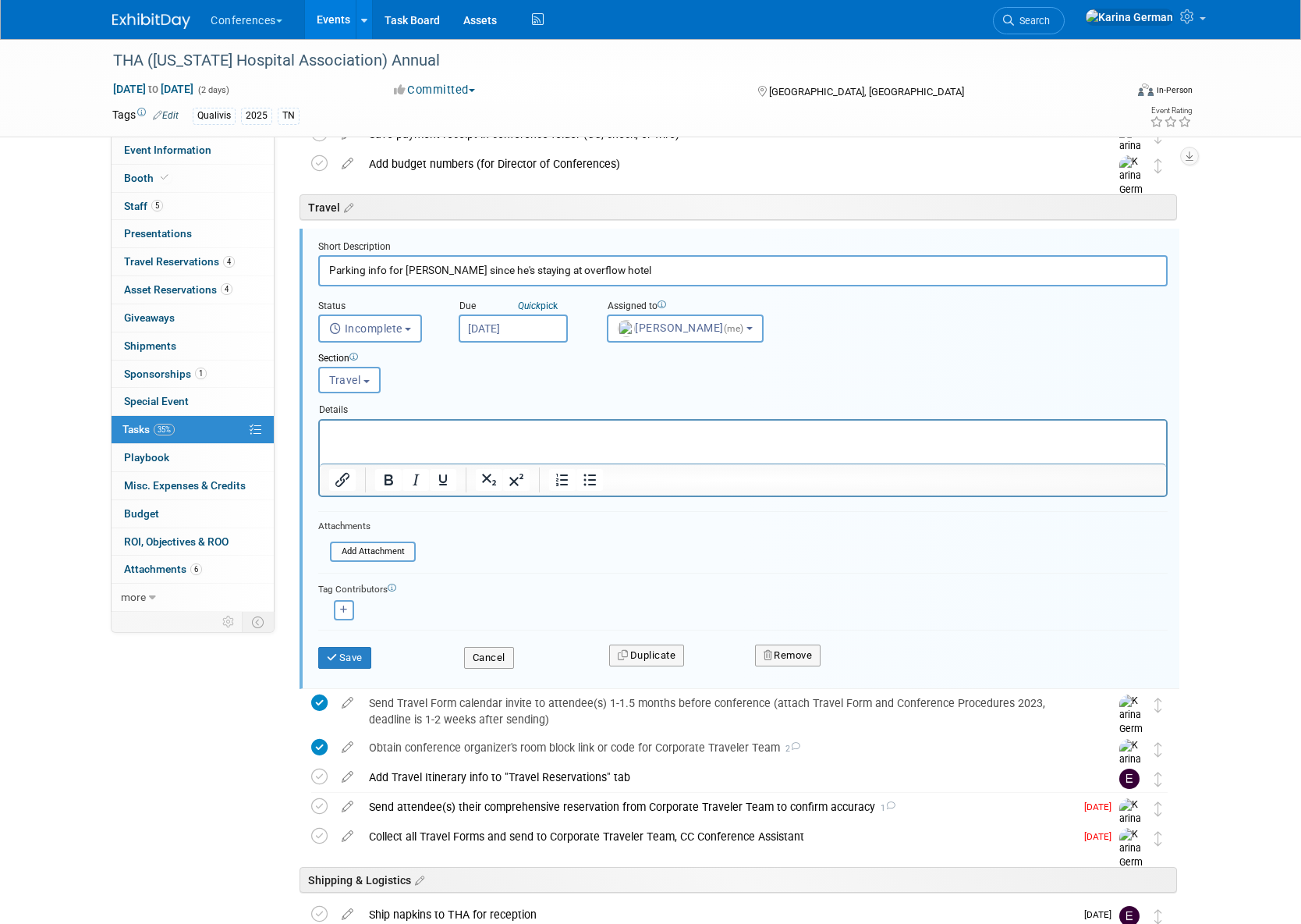
click at [424, 273] on input "Parking info for Levi since he's staying at overflow hotel" at bounding box center [743, 270] width 850 height 31
drag, startPoint x: 457, startPoint y: 269, endPoint x: 428, endPoint y: 272, distance: 29.2
click at [428, 272] on input "Parking info for Mstt since he's staying at overflow hotel" at bounding box center [743, 270] width 850 height 31
type input "Parking info for Matt if he's staying at overflow hotel"
click at [368, 653] on button "Save" at bounding box center [345, 657] width 53 height 22
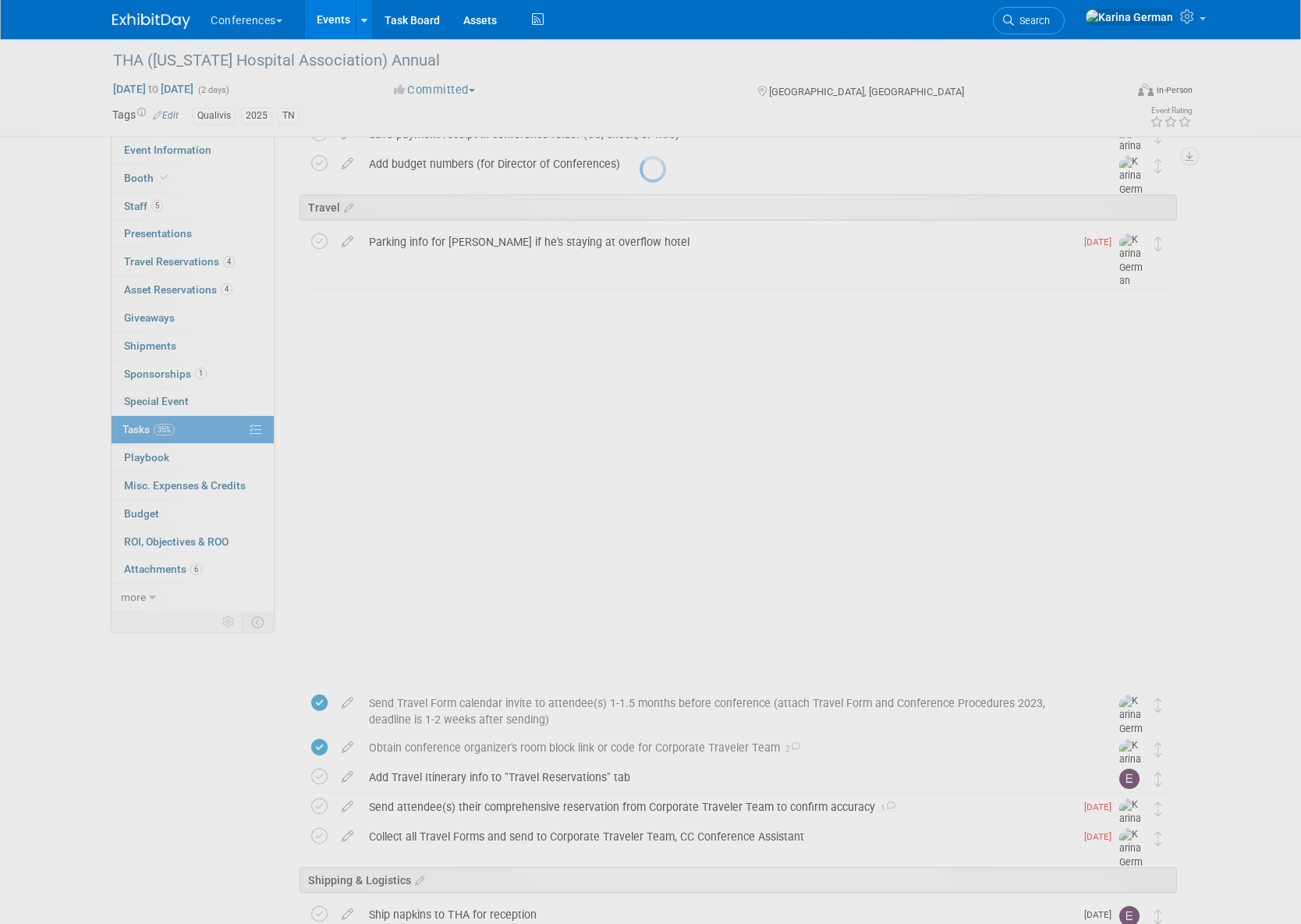
scroll to position [624, 0]
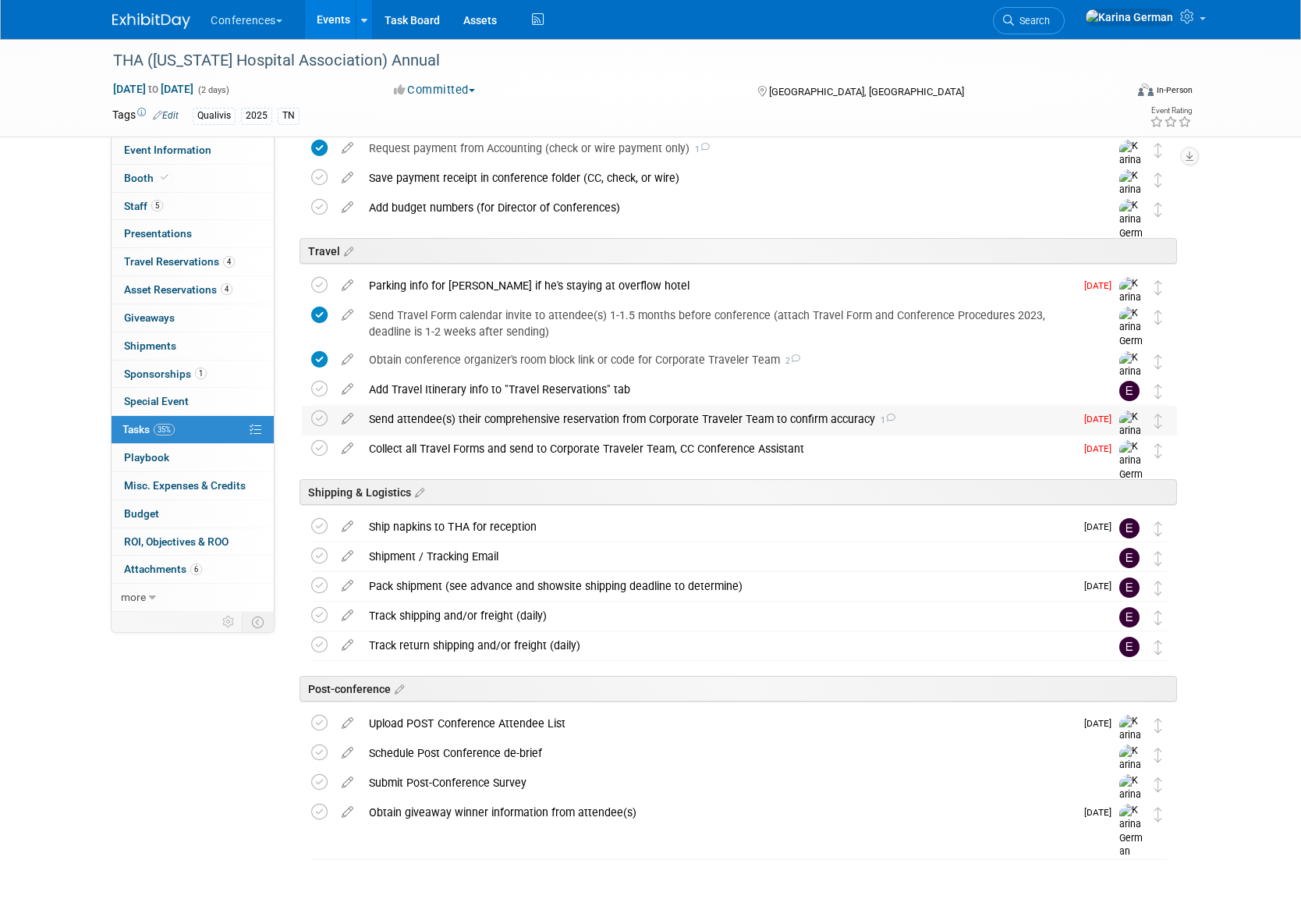
click at [445, 422] on div "Send attendee(s) their comprehensive reservation from Corporate Traveler Team t…" at bounding box center [718, 418] width 714 height 27
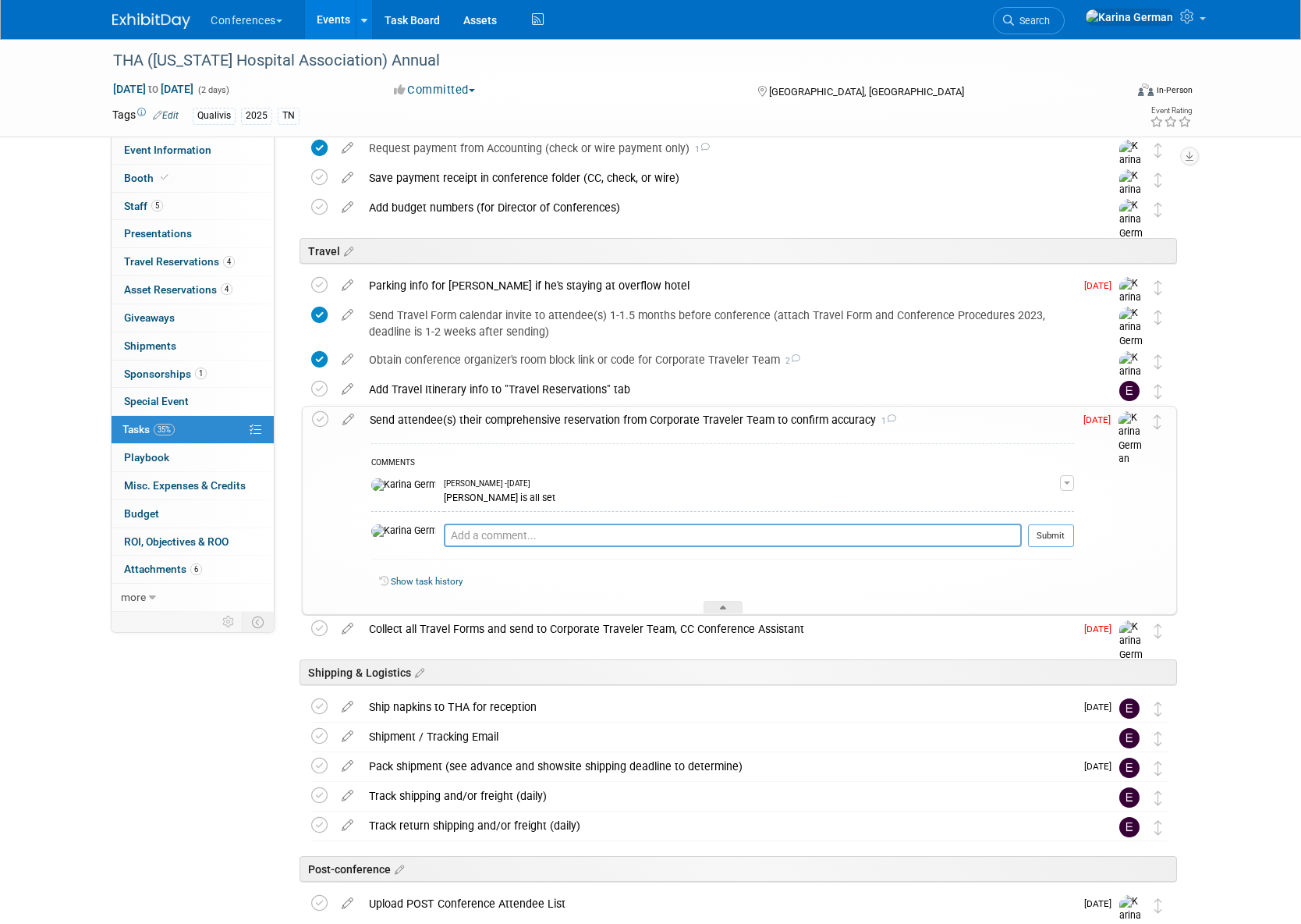
click at [445, 422] on div "Send attendee(s) their comprehensive reservation from Corporate Traveler Team t…" at bounding box center [718, 419] width 712 height 27
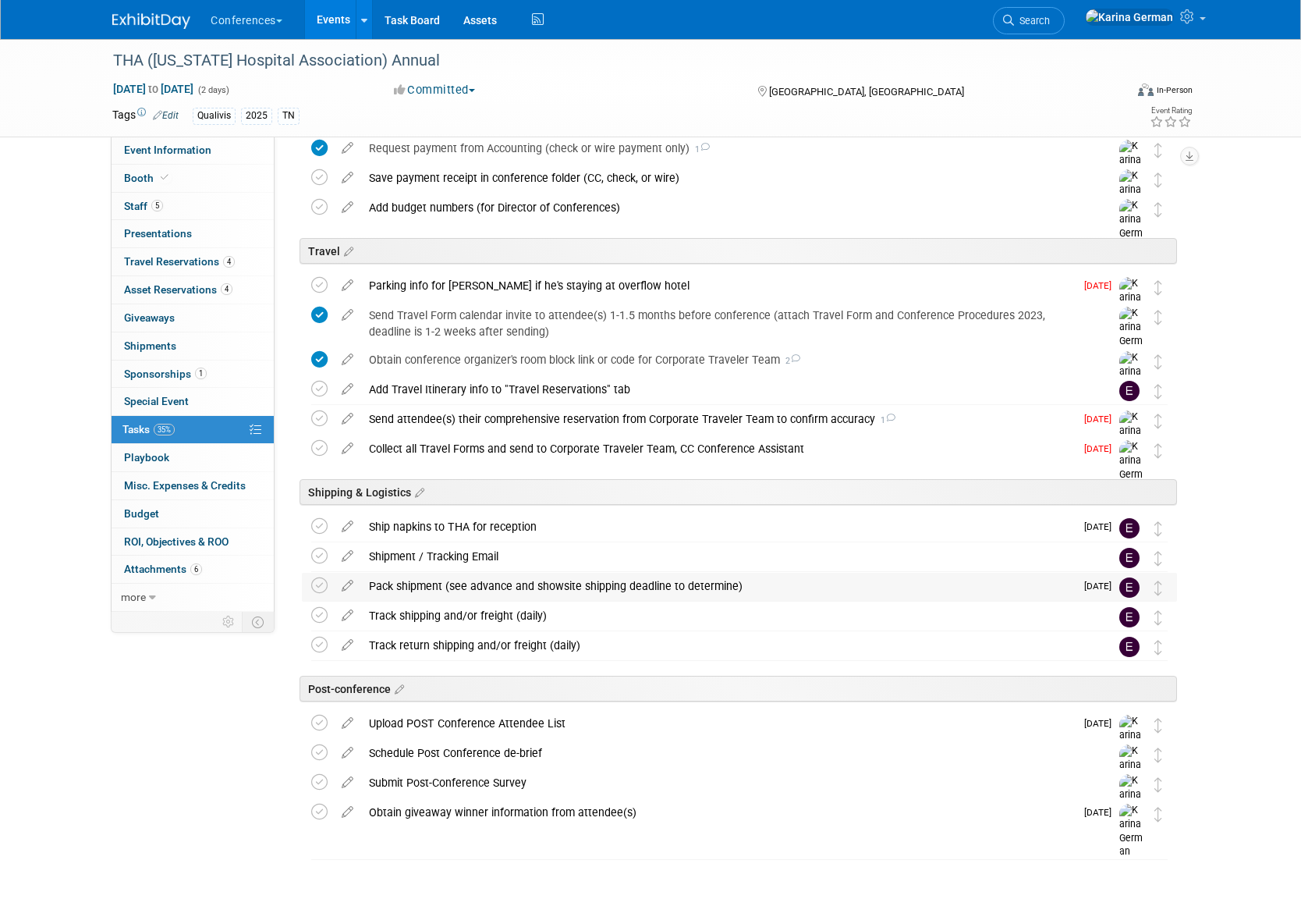
click at [452, 590] on div "Pack shipment (see advance and showsite shipping deadline to determine)" at bounding box center [718, 586] width 714 height 27
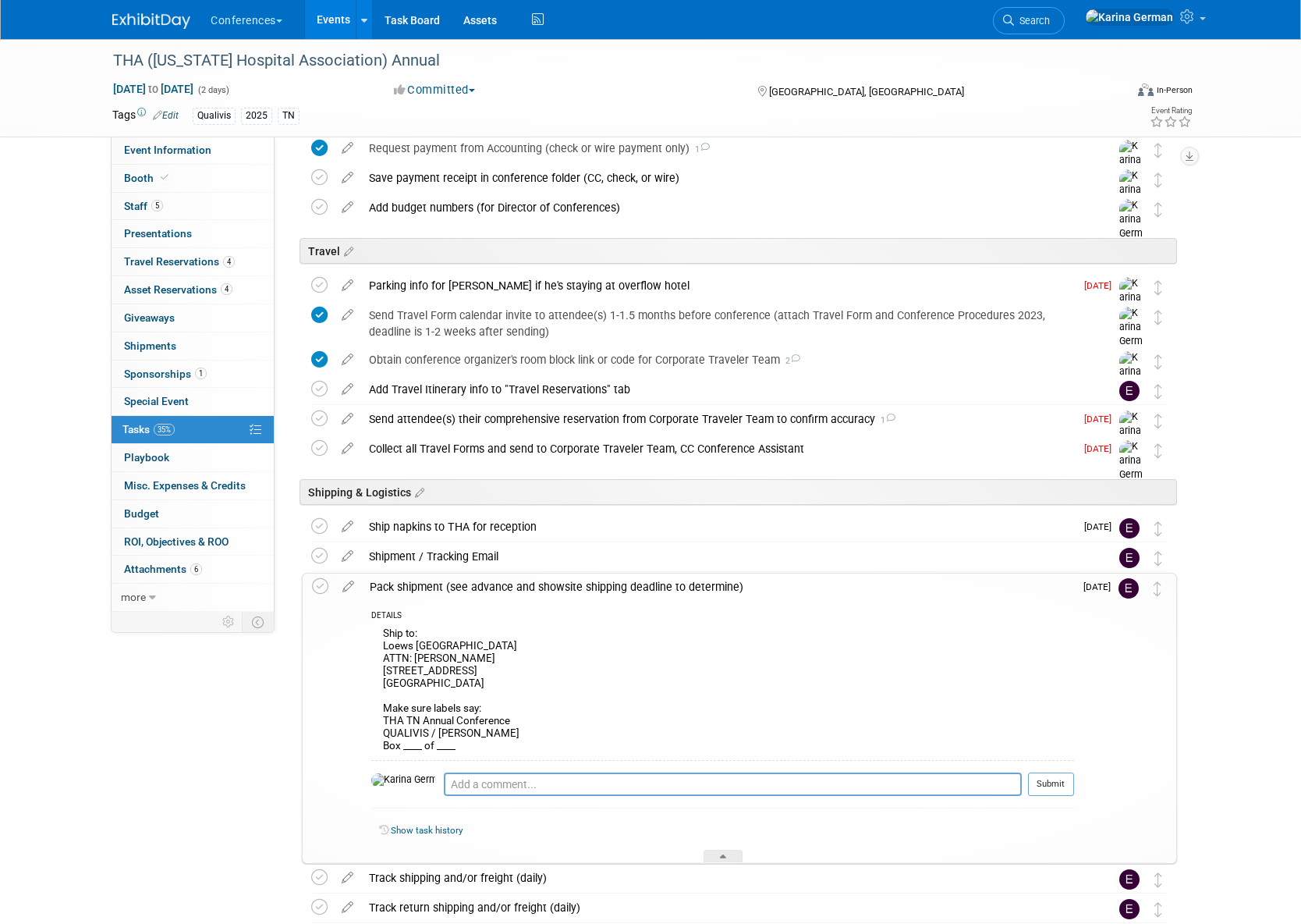
click at [452, 590] on div "Pack shipment (see advance and showsite shipping deadline to determine)" at bounding box center [718, 587] width 712 height 27
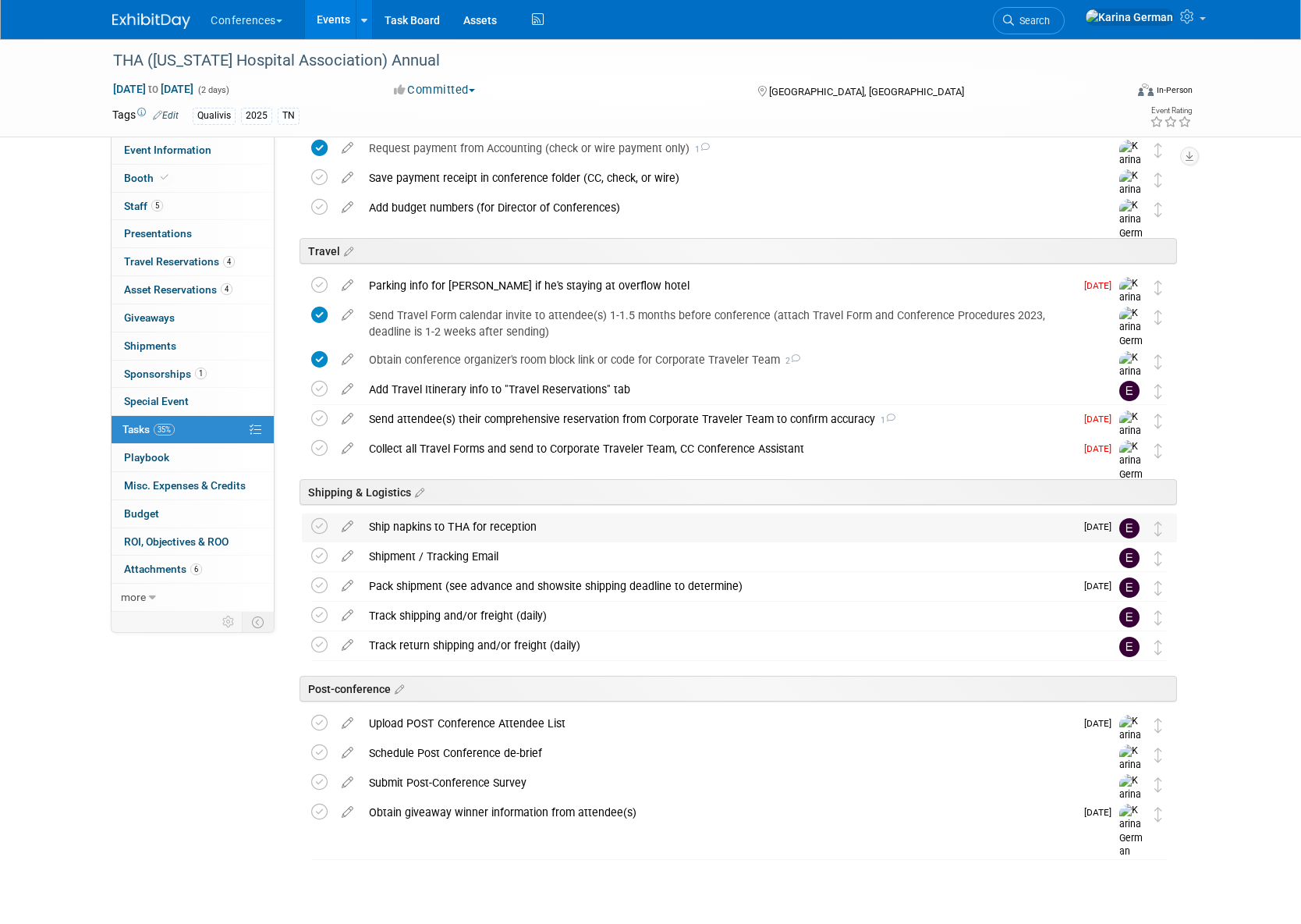
click at [473, 528] on div "Ship napkins to THA for reception" at bounding box center [718, 527] width 714 height 27
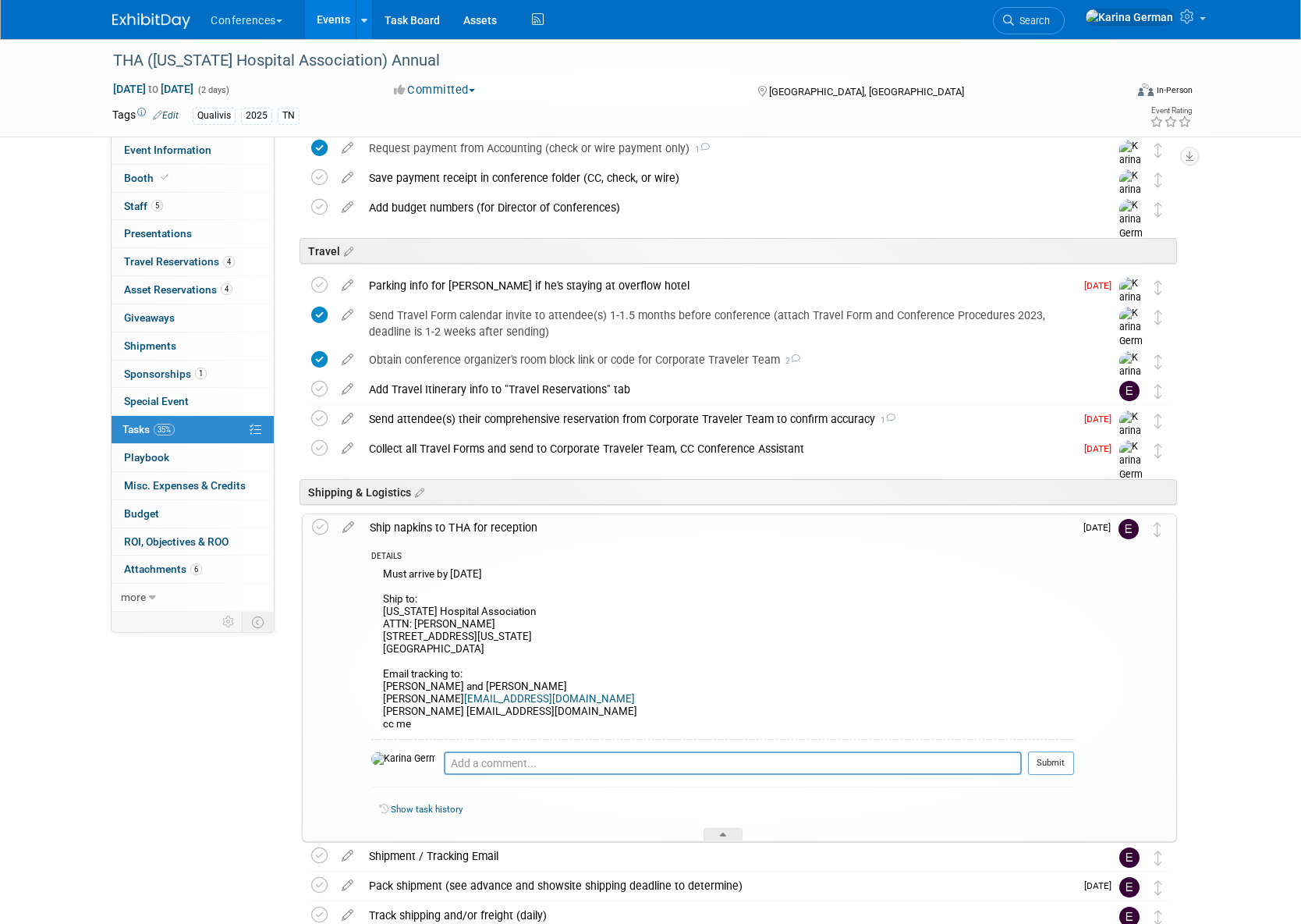
click at [473, 527] on div "Ship napkins to THA for reception" at bounding box center [718, 527] width 712 height 27
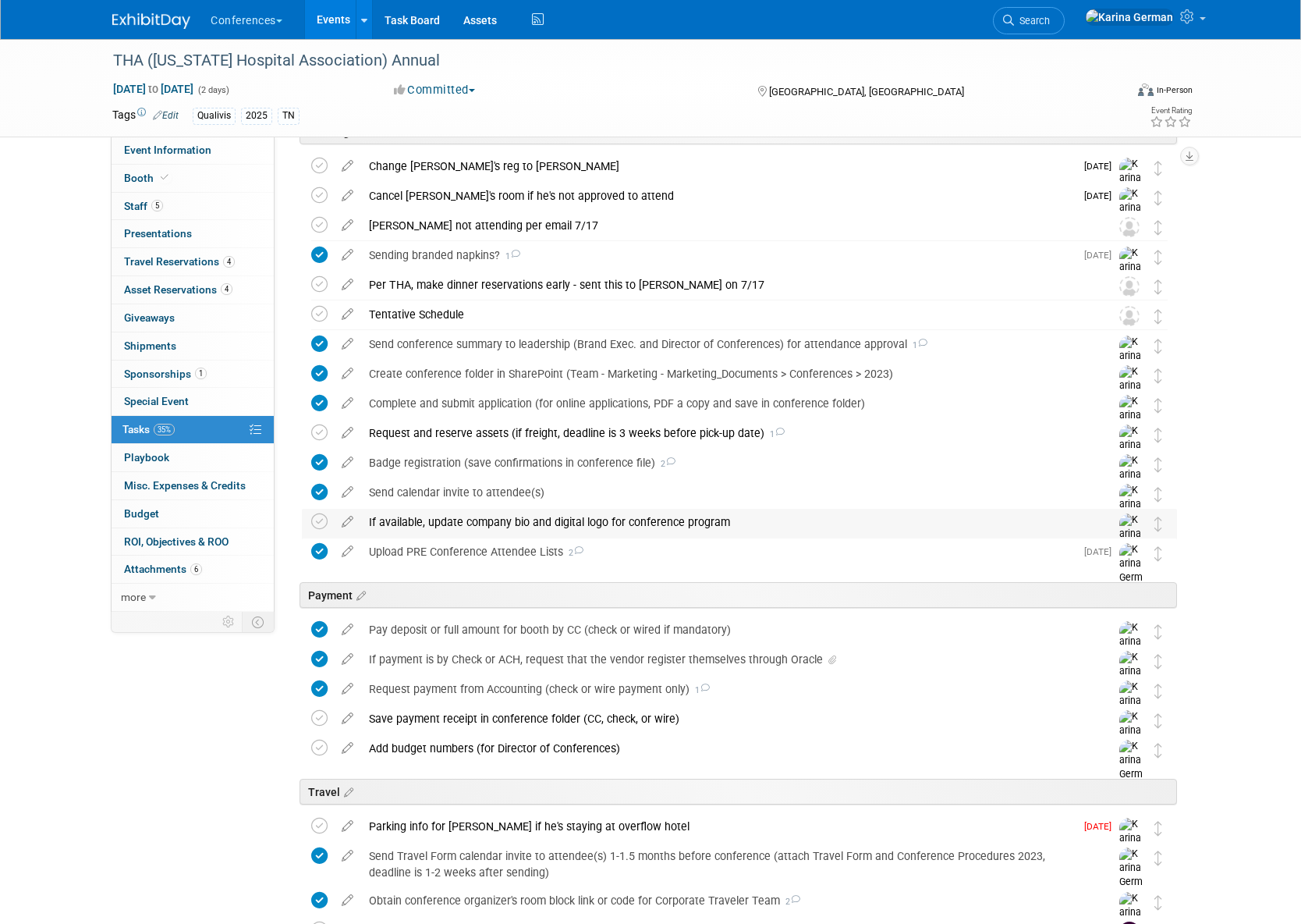
scroll to position [86, 0]
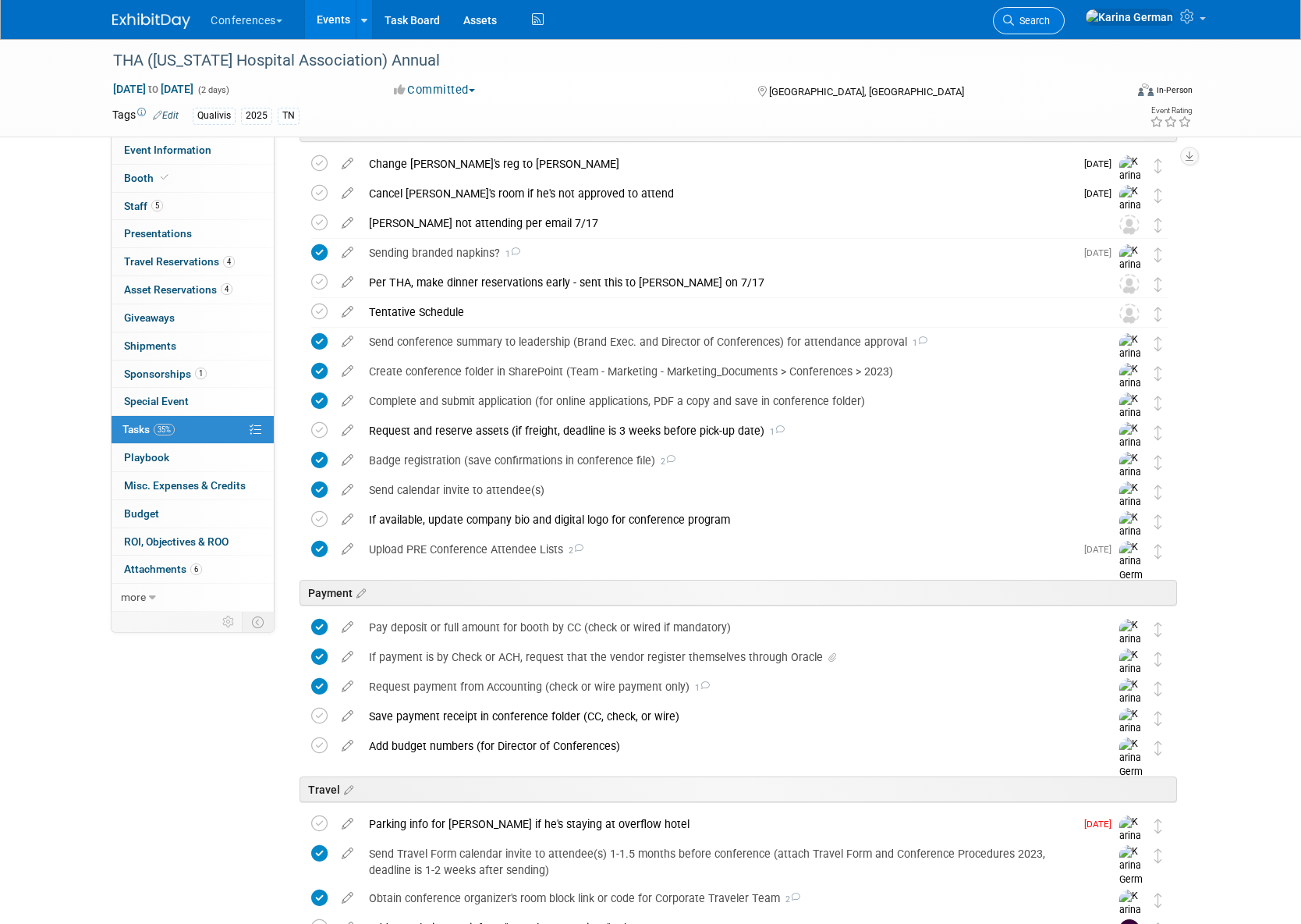
click at [1065, 12] on link "Search" at bounding box center [1029, 21] width 72 height 28
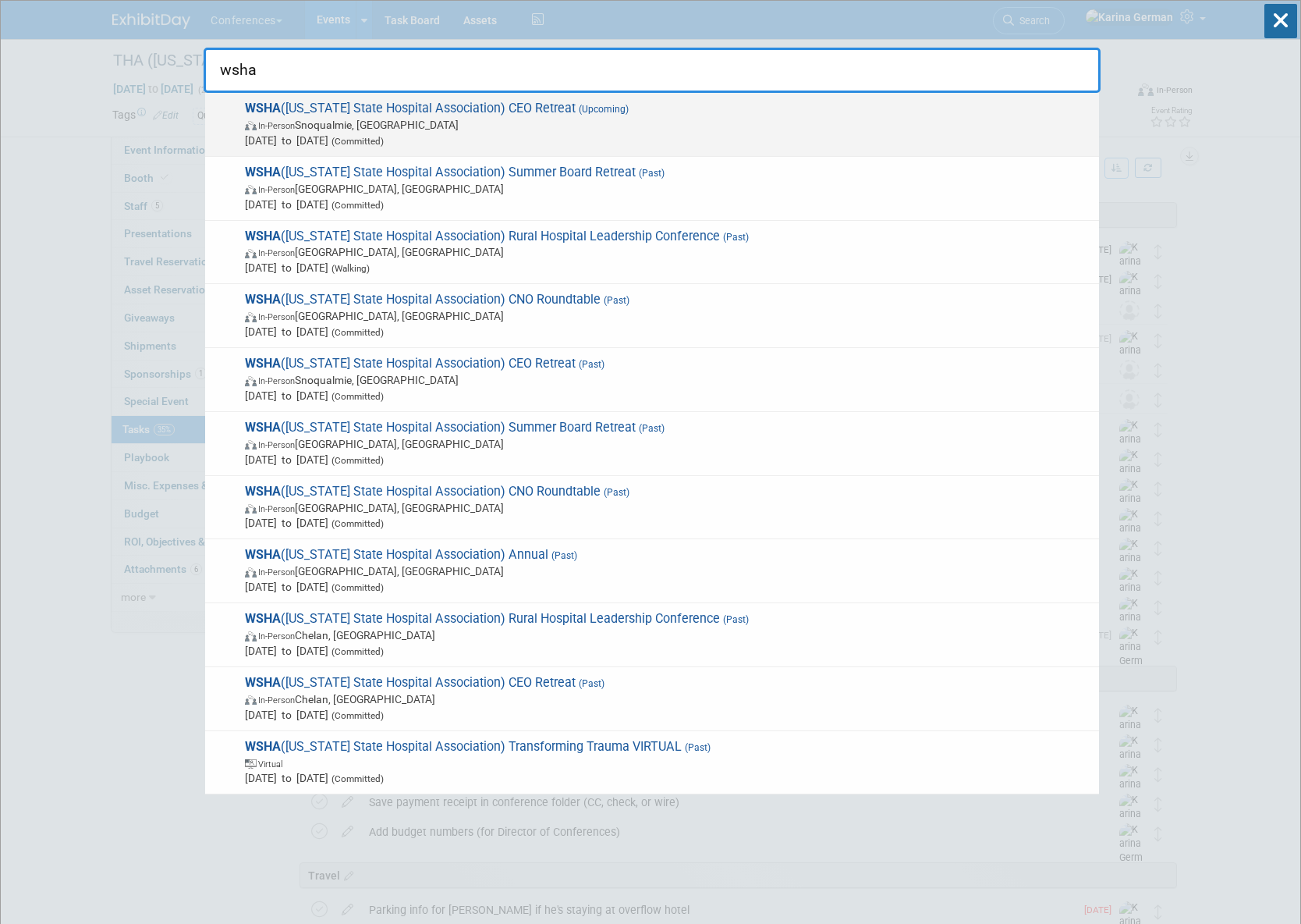
type input "wsha"
click at [447, 147] on span "Oct 6, 2025 to Oct 8, 2025 (Committed)" at bounding box center [668, 140] width 846 height 15
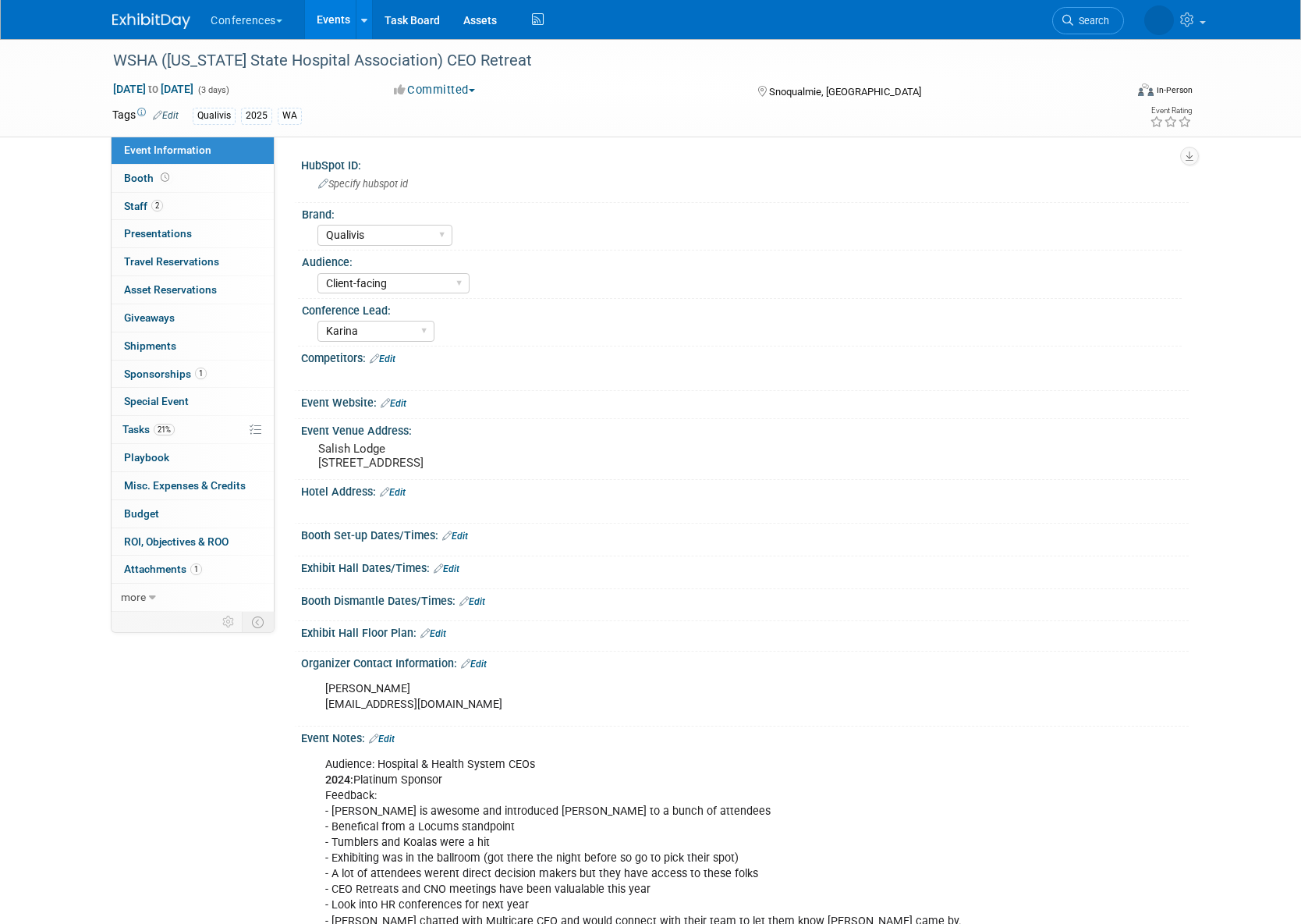
select select "Qualivis"
select select "Client-facing"
select select "Karina"
click at [181, 439] on link "21% Tasks 21%" at bounding box center [193, 430] width 163 height 28
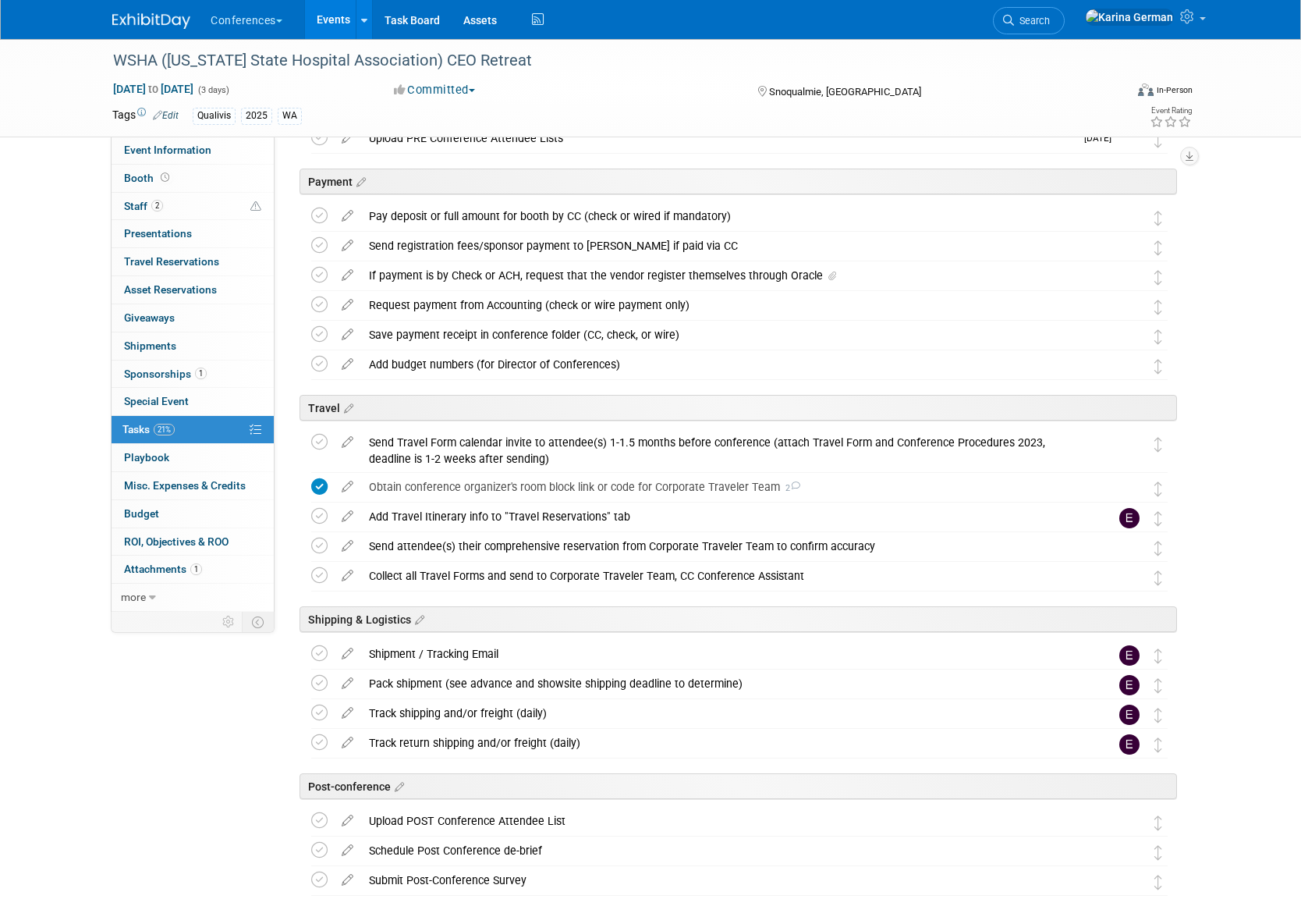
scroll to position [426, 0]
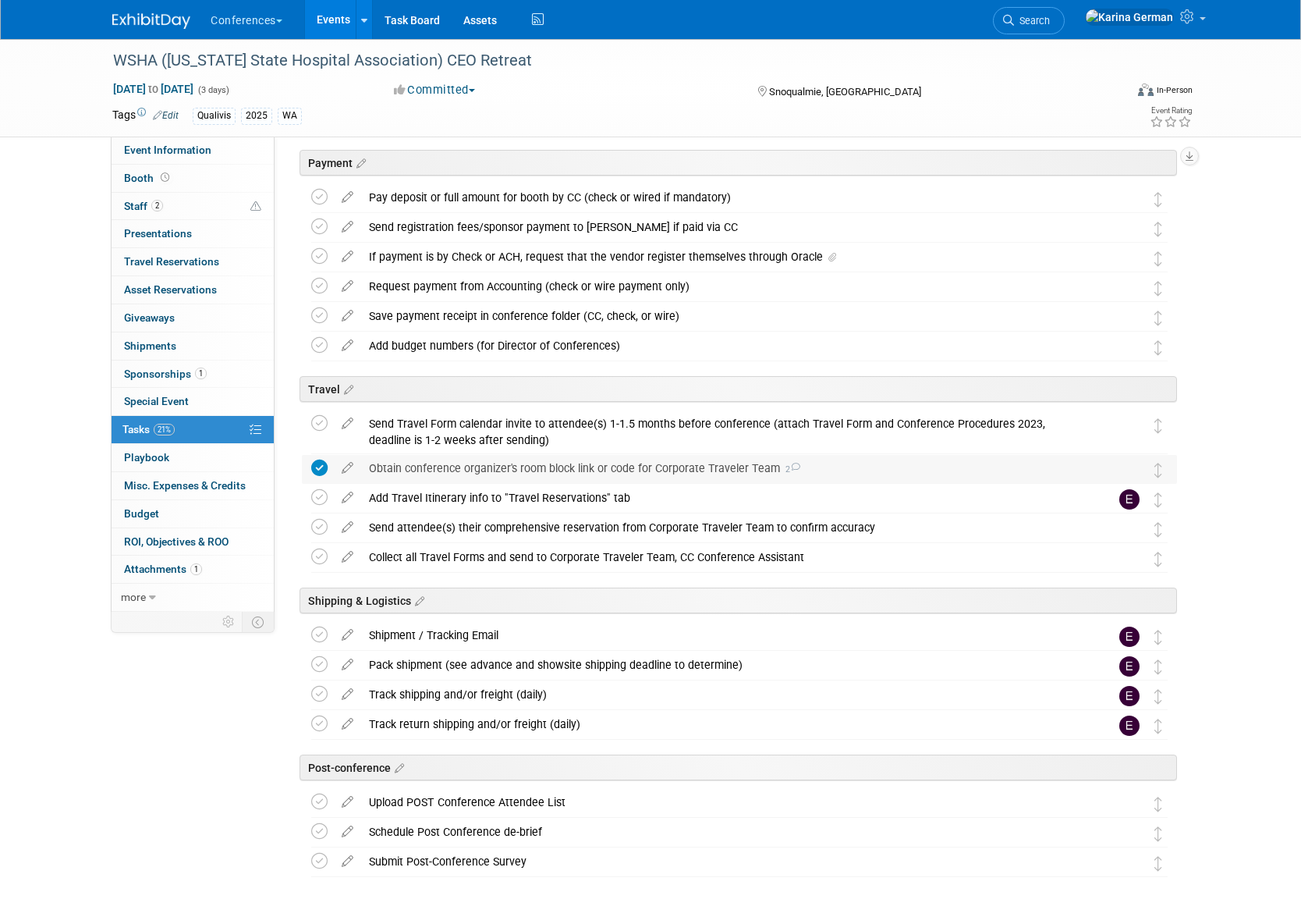
click at [569, 468] on div "Obtain conference organizer's room block link or code for Corporate Traveler Te…" at bounding box center [724, 468] width 727 height 27
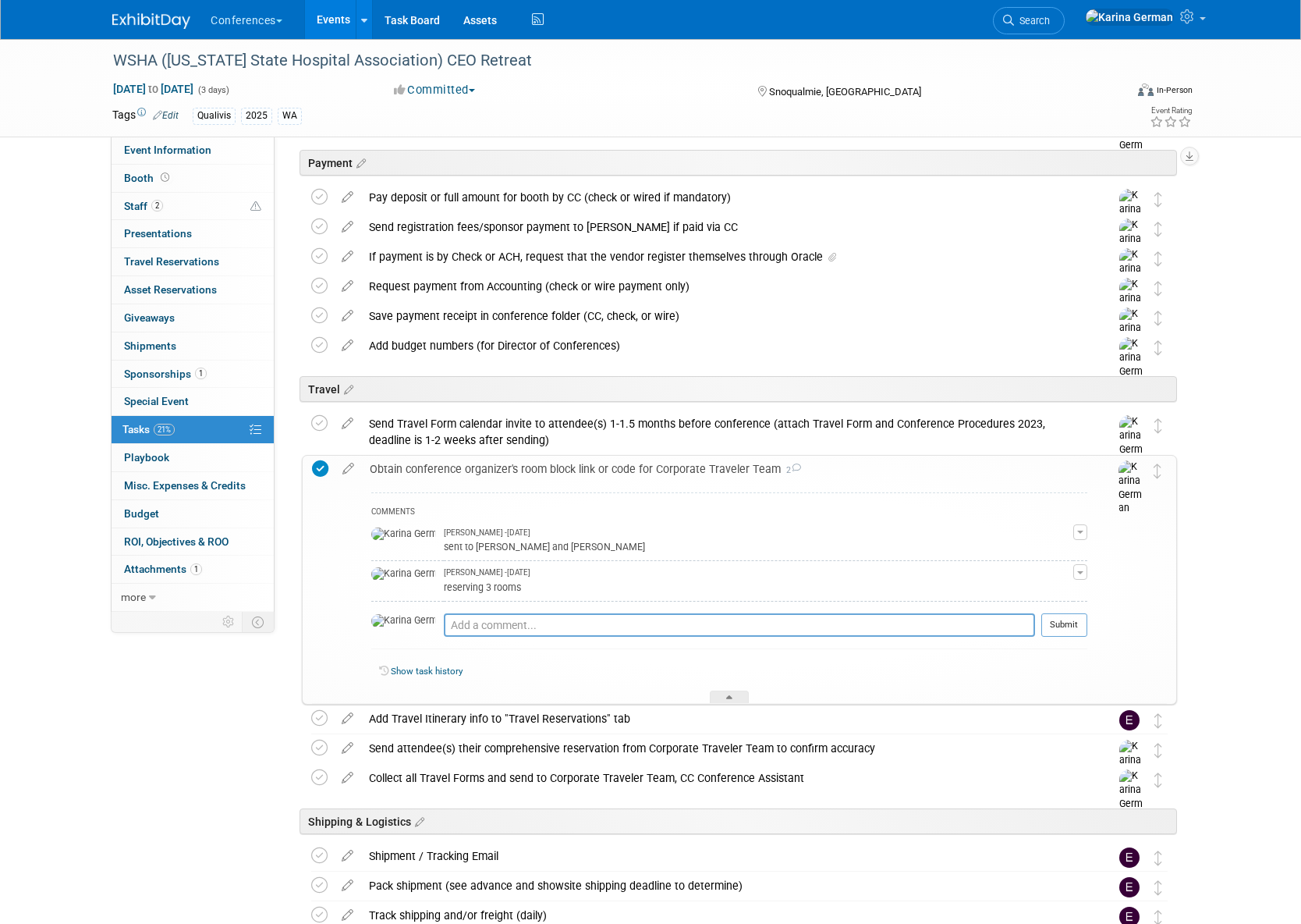
click at [569, 468] on div "Obtain conference organizer's room block link or code for Corporate Traveler Te…" at bounding box center [724, 468] width 726 height 27
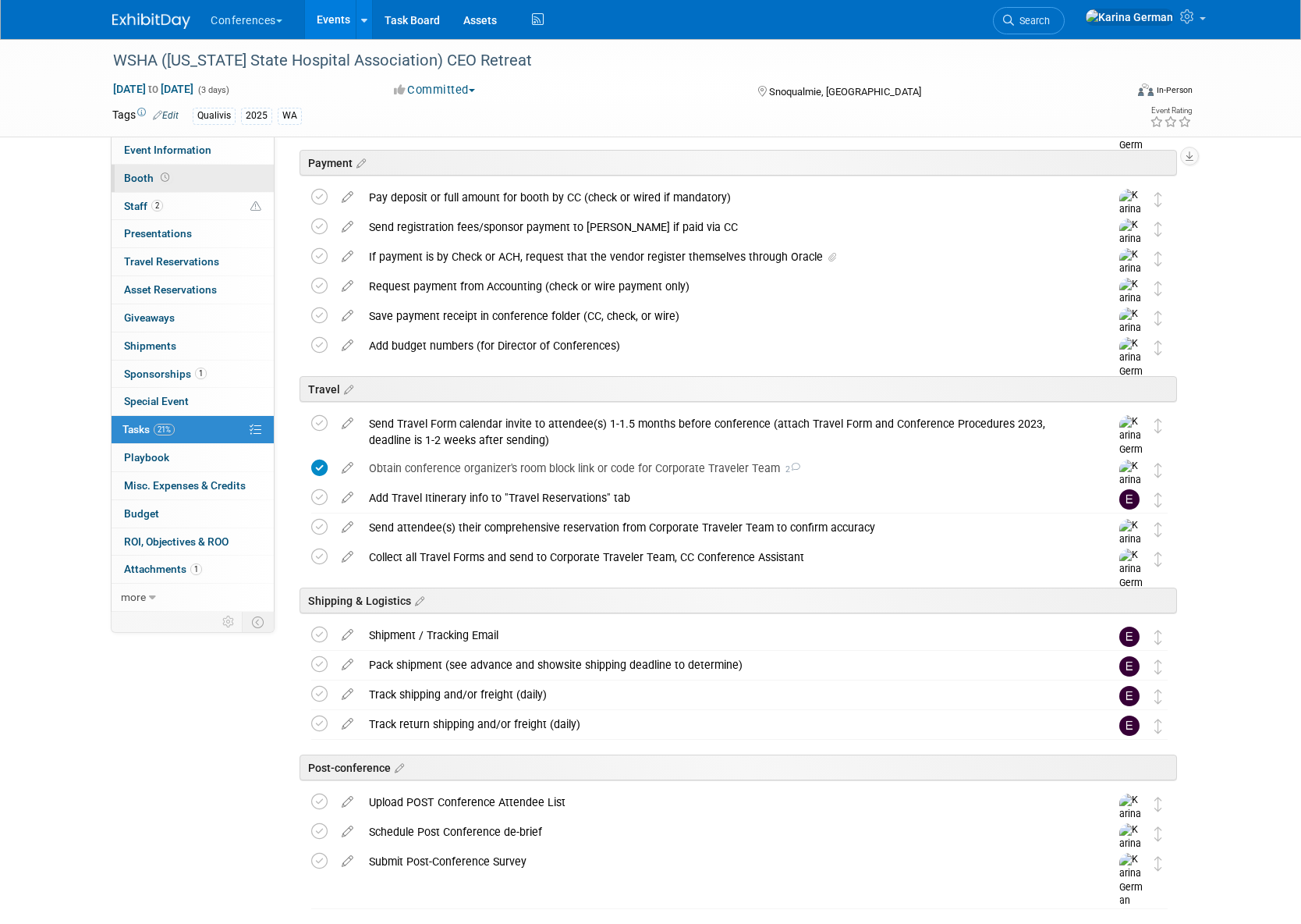
click at [237, 164] on link "Booth" at bounding box center [193, 178] width 163 height 28
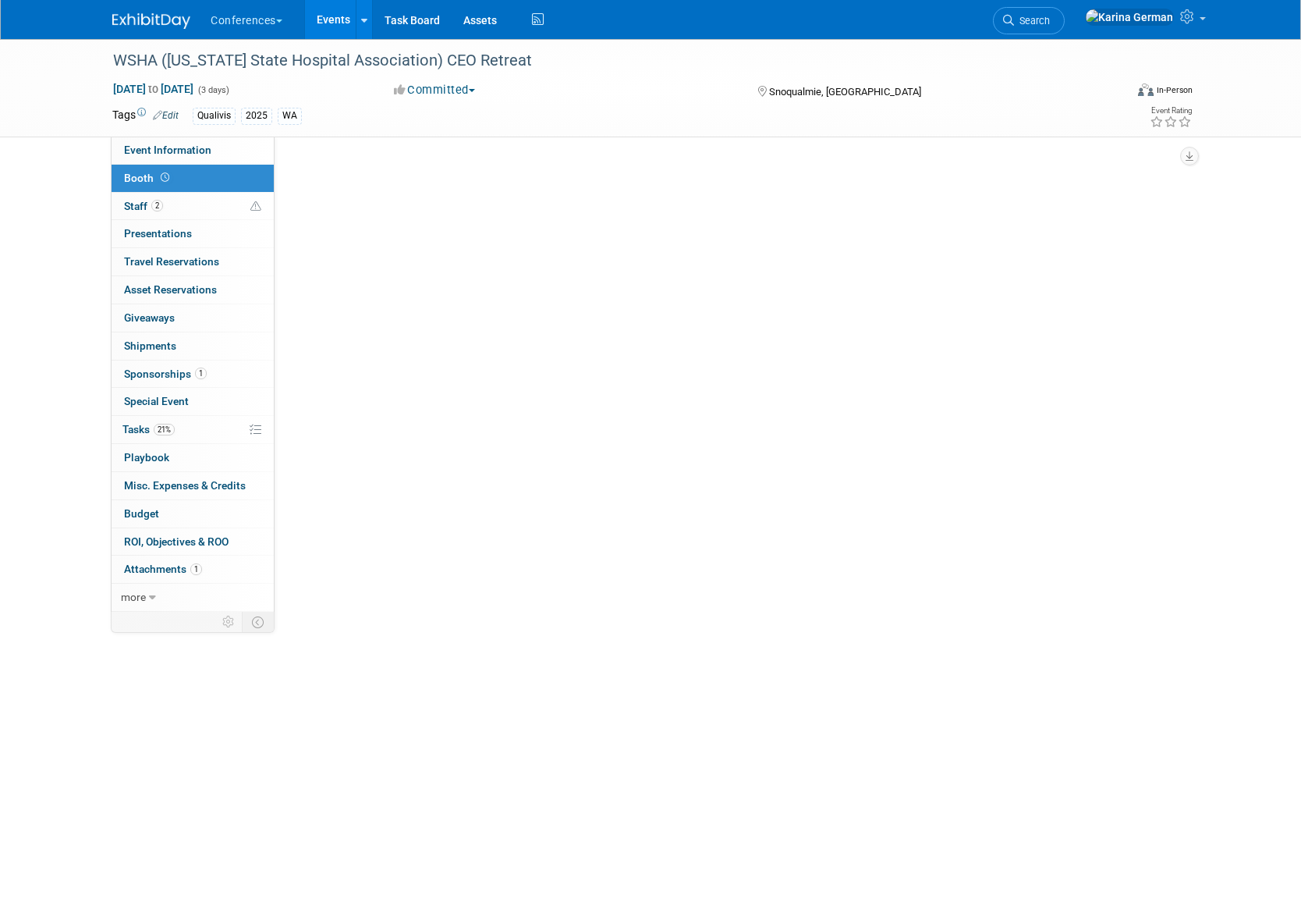
scroll to position [0, 0]
select select "6' tabletop"
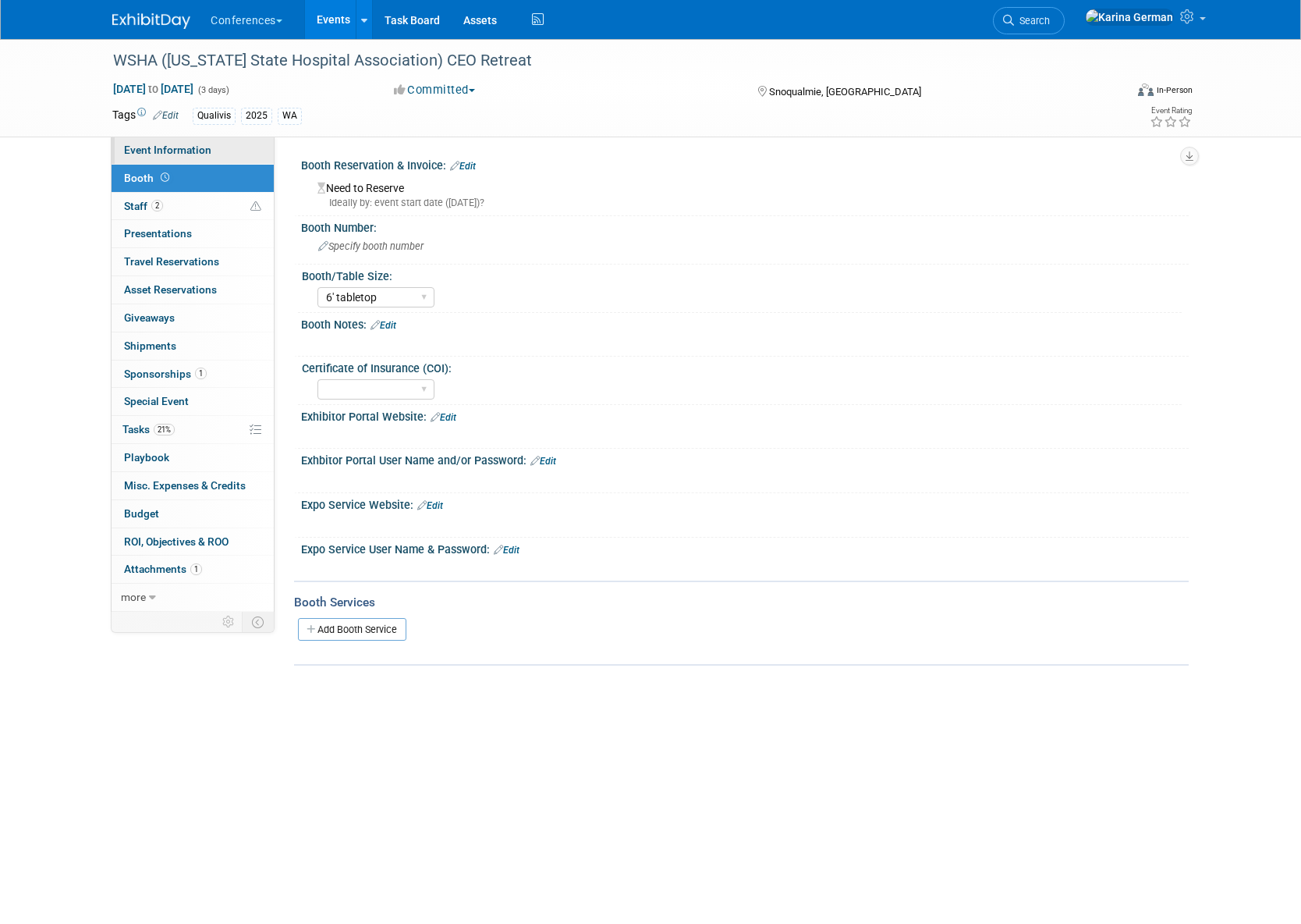
click at [233, 150] on link "Event Information" at bounding box center [193, 150] width 163 height 28
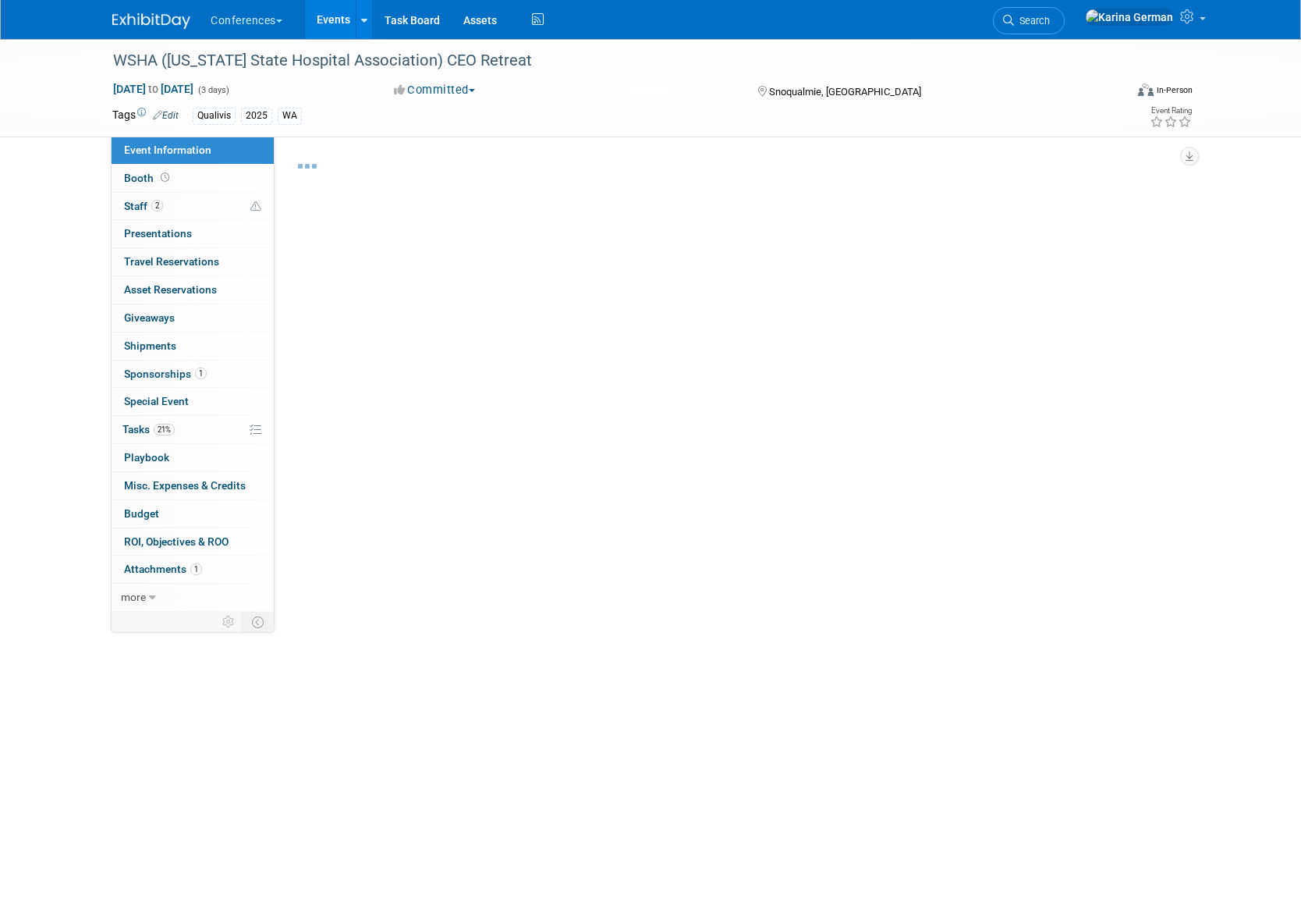
select select "Qualivis"
select select "Client-facing"
select select "Karina"
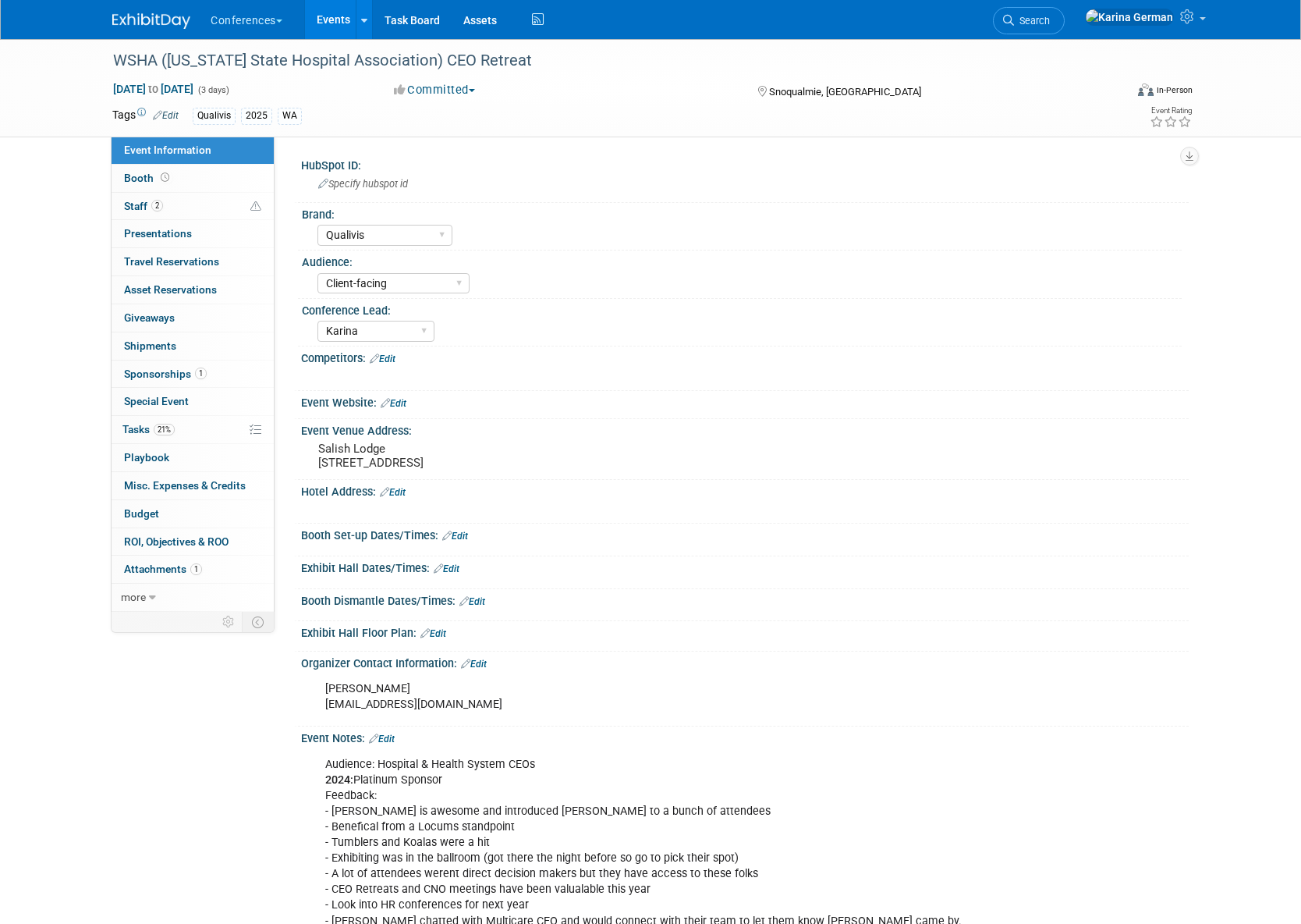
scroll to position [112, 0]
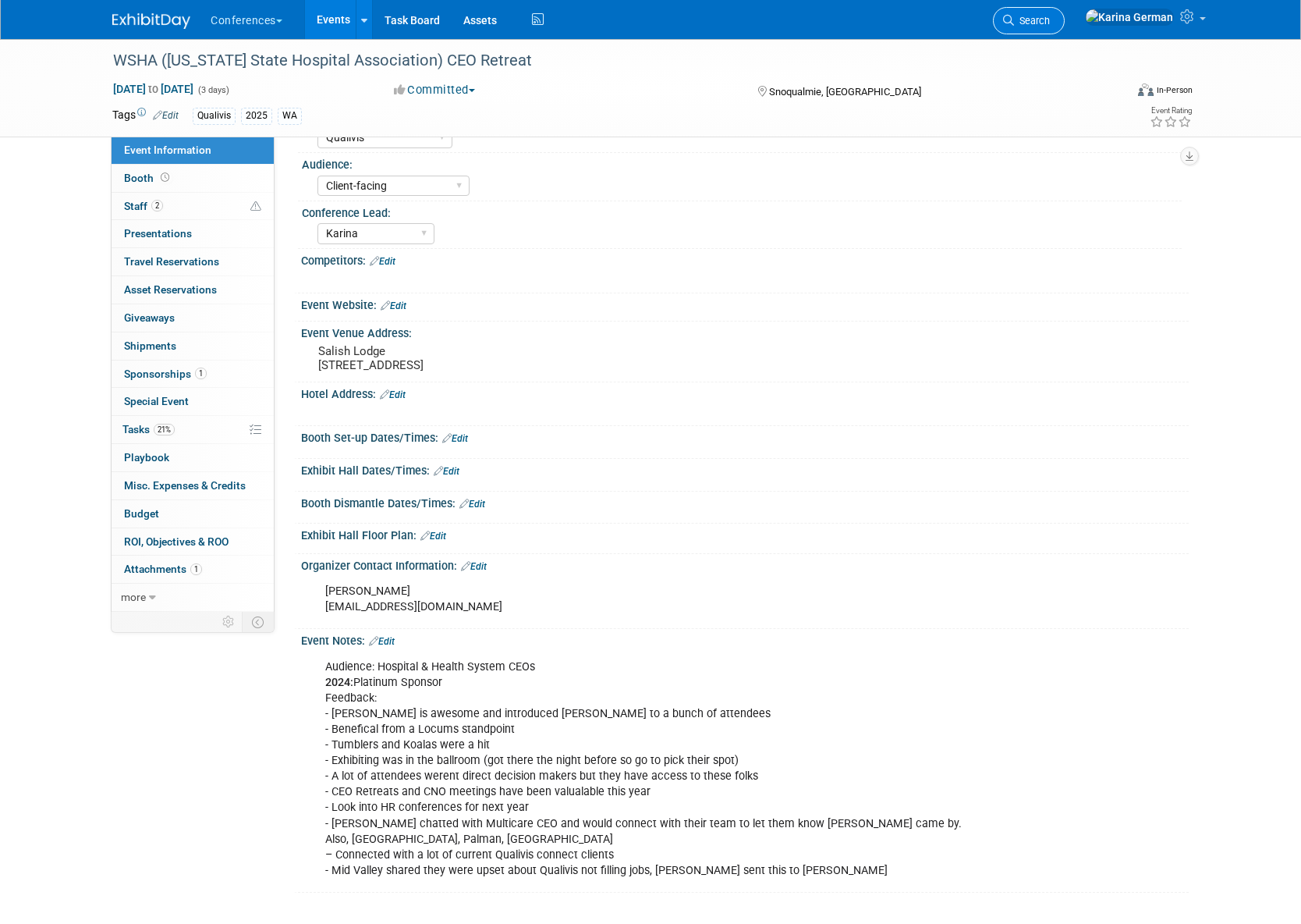
click at [1065, 27] on link "Search" at bounding box center [1029, 21] width 72 height 28
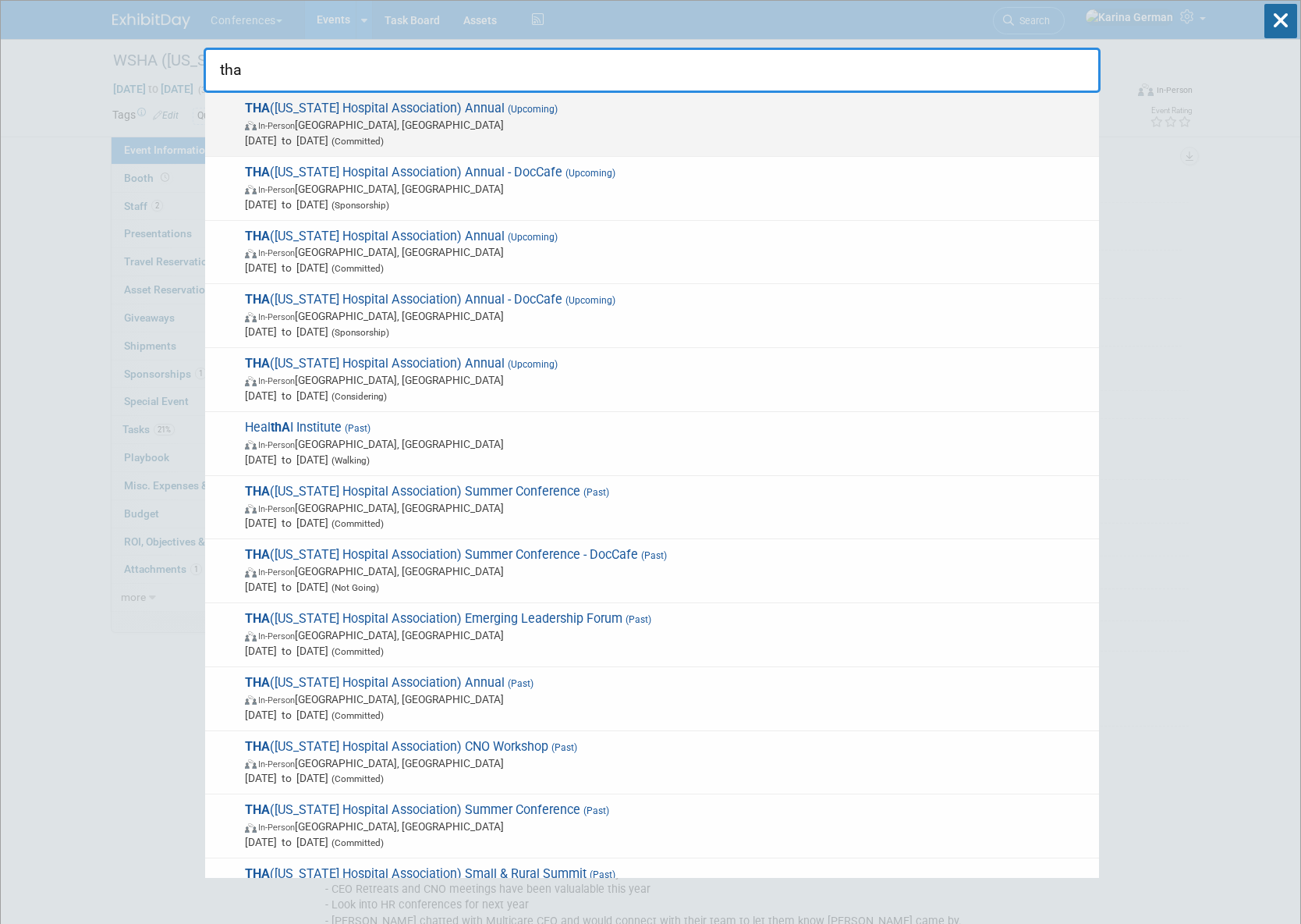
type input "tha"
click at [427, 126] on span "In-Person Nashville, TN" at bounding box center [668, 125] width 846 height 15
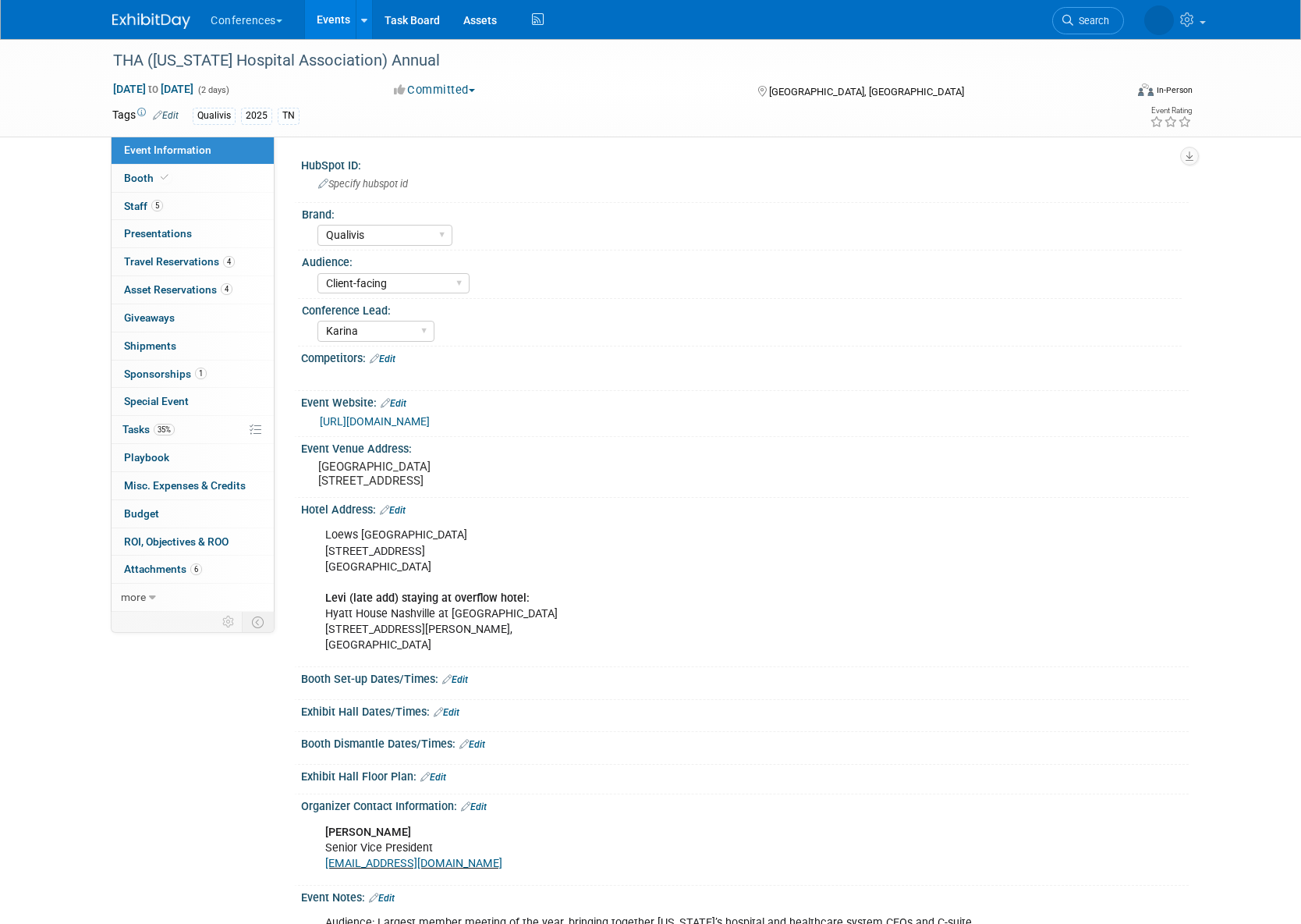
select select "Qualivis"
select select "Client-facing"
select select "Karina"
click at [184, 431] on link "35% Tasks 35%" at bounding box center [193, 430] width 163 height 28
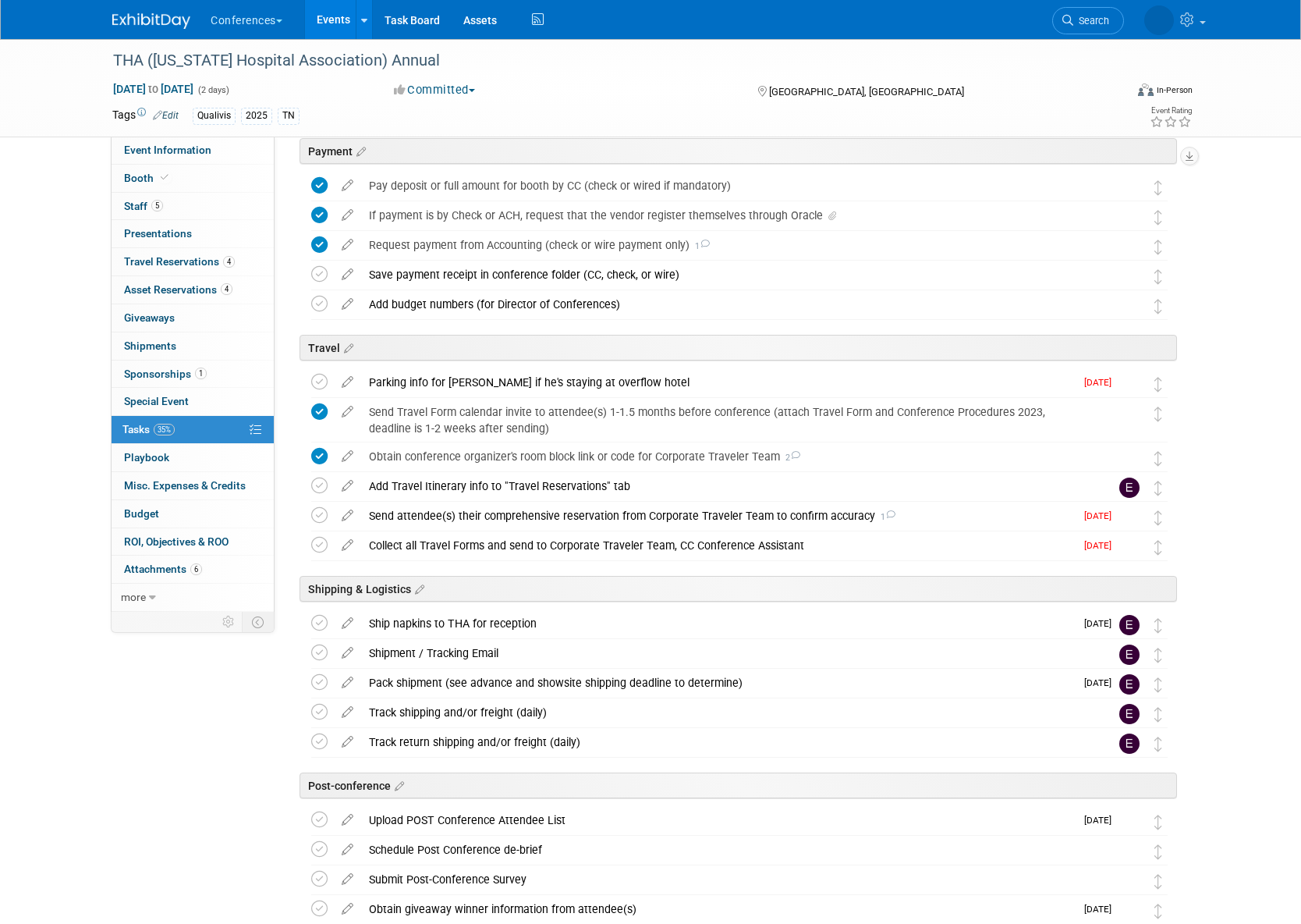
scroll to position [624, 0]
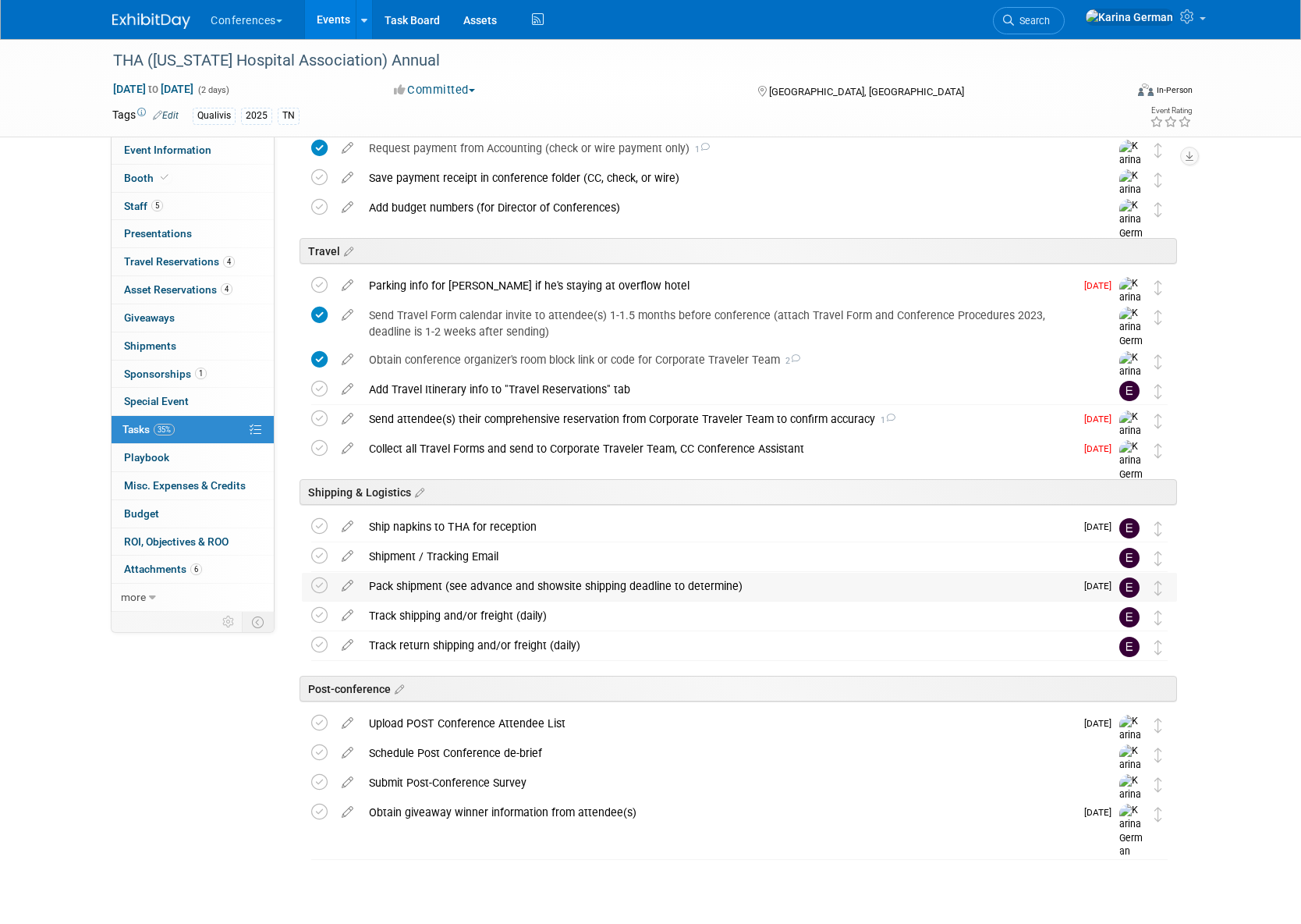
click at [416, 585] on div "Pack shipment (see advance and showsite shipping deadline to determine)" at bounding box center [718, 586] width 714 height 27
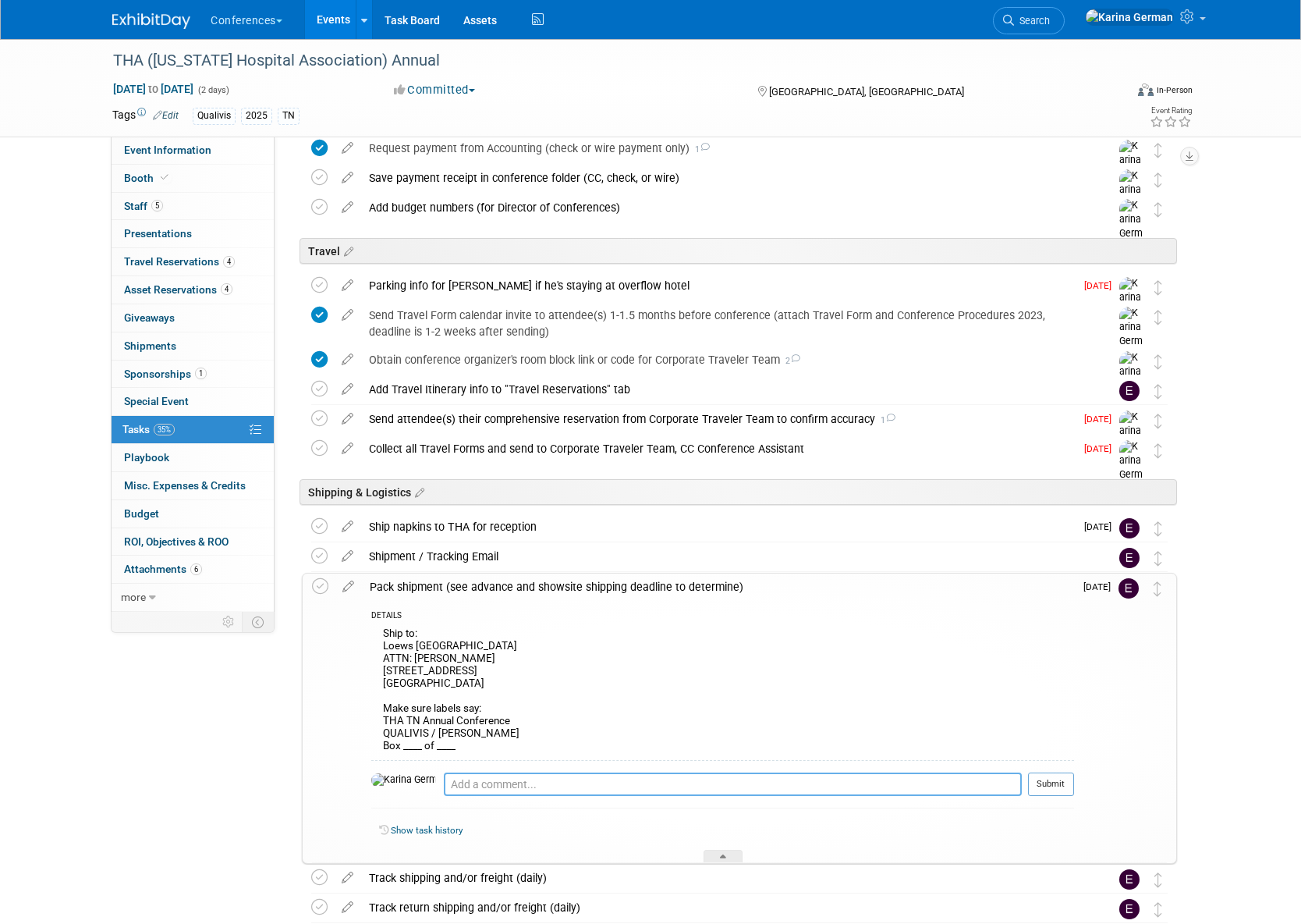
click at [444, 778] on textarea at bounding box center [733, 784] width 578 height 23
type textarea "ATTN: to whoever arrives first, I think it's [PERSON_NAME]"
click at [1068, 774] on button "Submit" at bounding box center [1051, 784] width 46 height 23
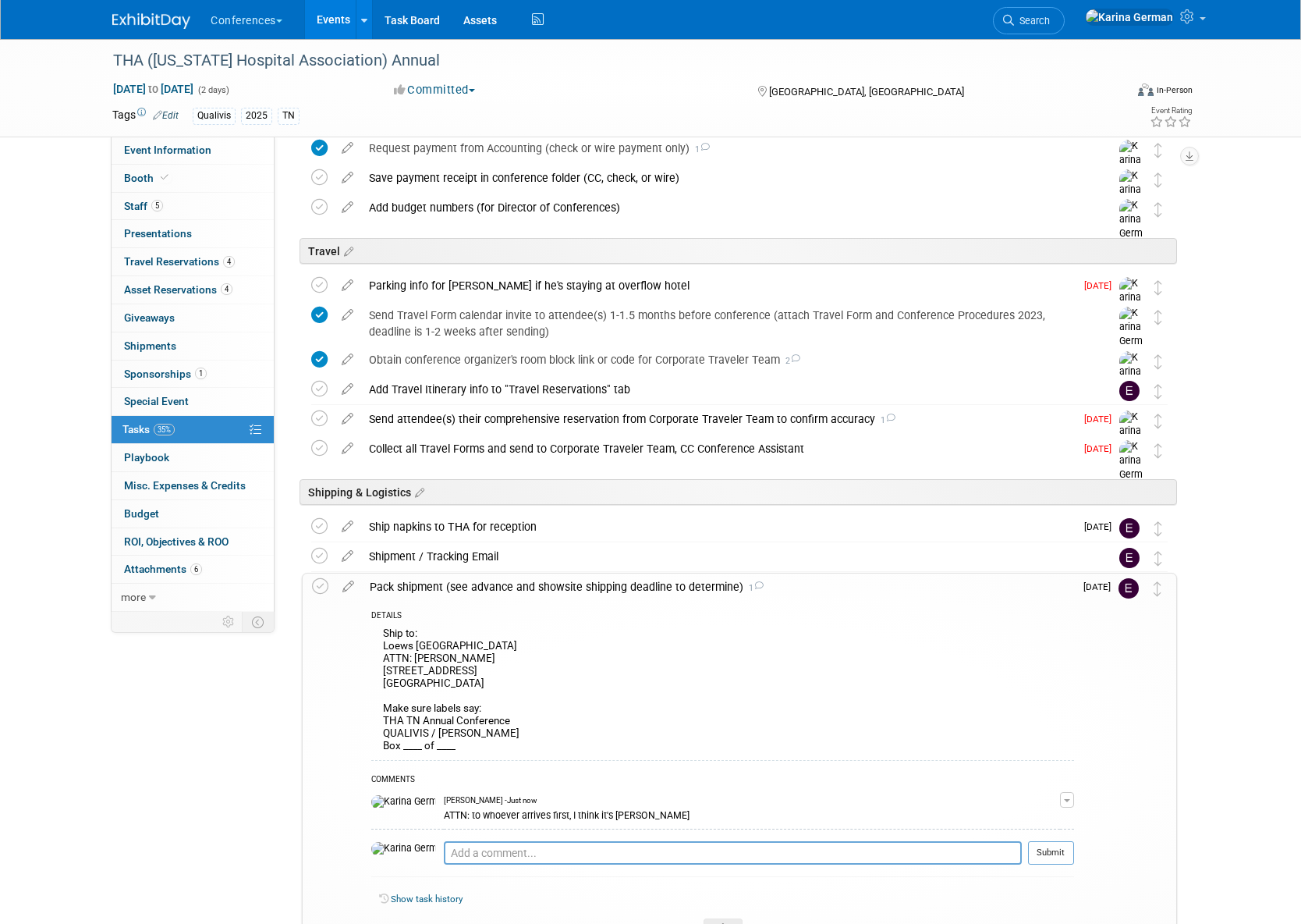
click at [582, 587] on div "Pack shipment (see advance and showsite shipping deadline to determine) 1" at bounding box center [718, 587] width 712 height 27
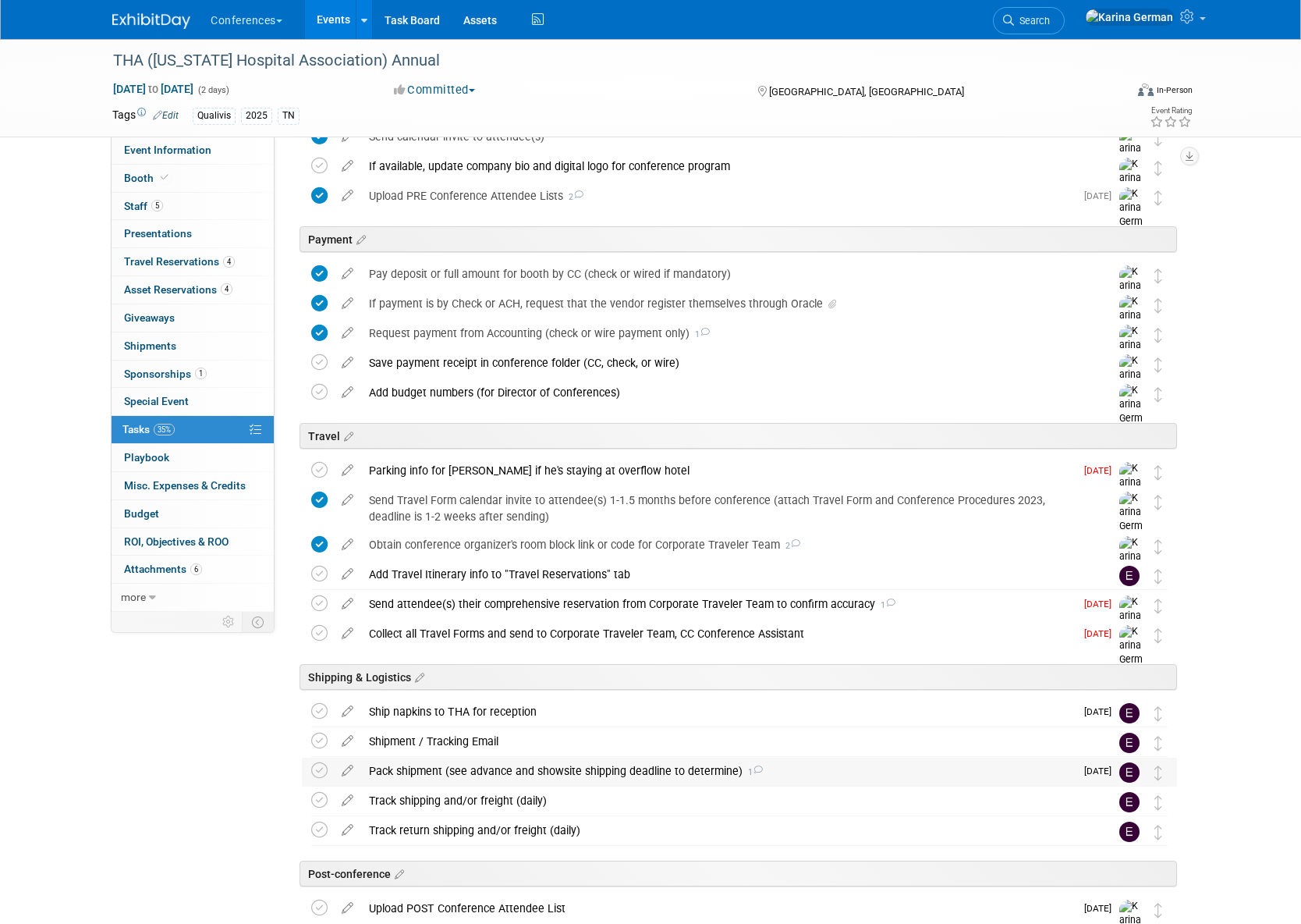
scroll to position [438, 0]
click at [544, 608] on div "Send attendee(s) their comprehensive reservation from Corporate Traveler Team t…" at bounding box center [718, 605] width 714 height 27
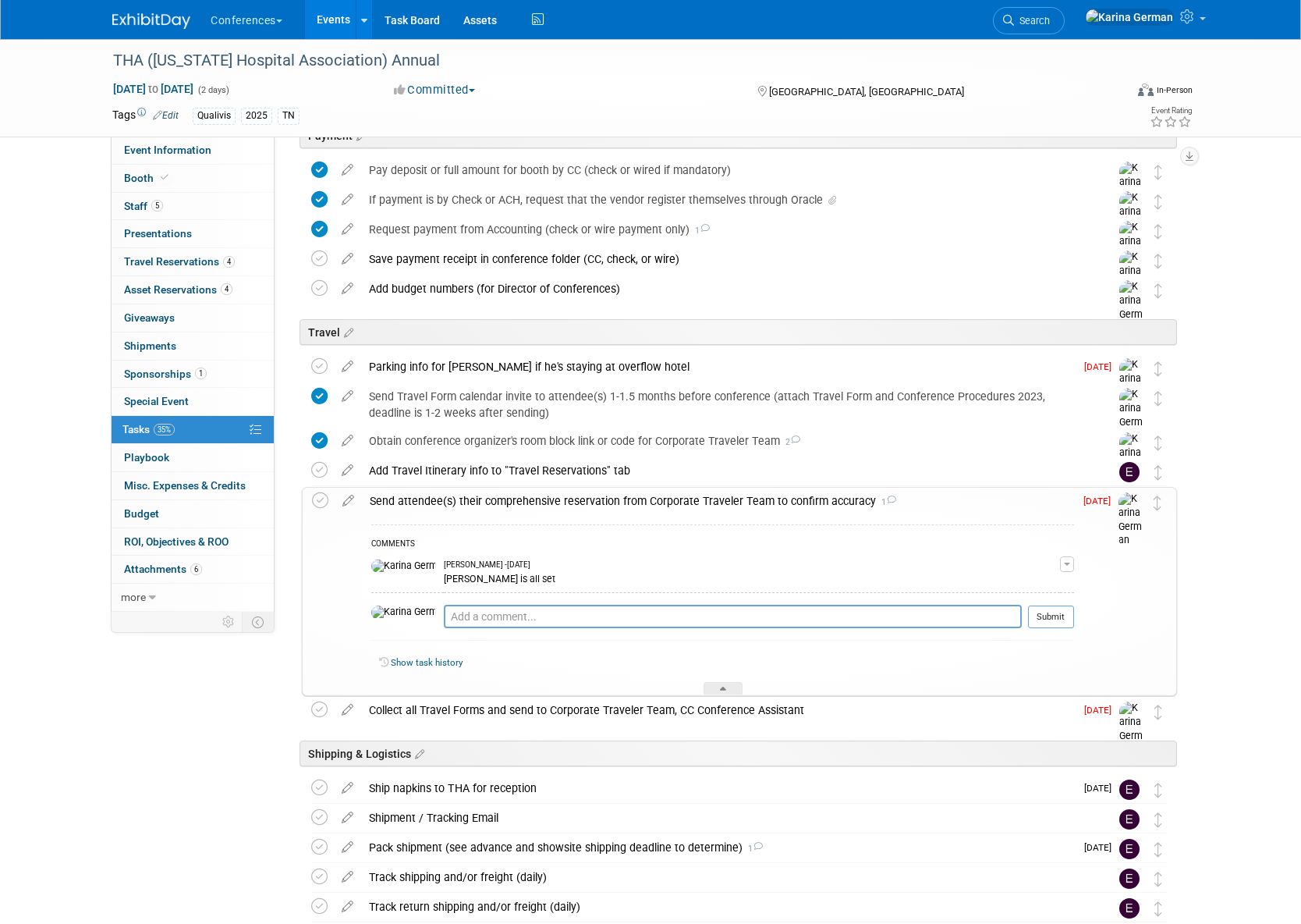
scroll to position [569, 0]
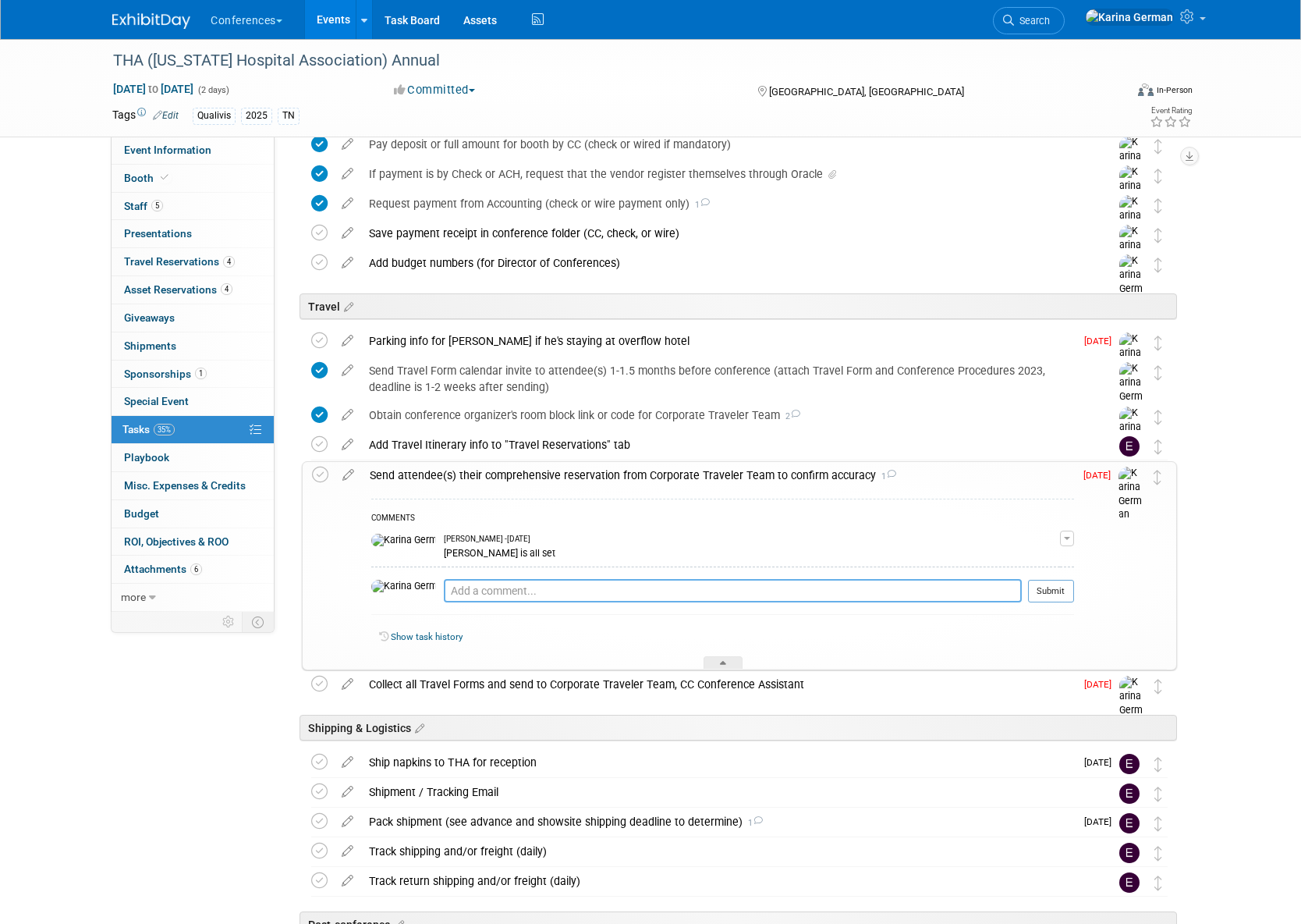
click at [511, 595] on textarea at bounding box center [733, 591] width 578 height 23
type textarea "Levi is all set"
click at [1056, 589] on button "Submit" at bounding box center [1051, 591] width 46 height 23
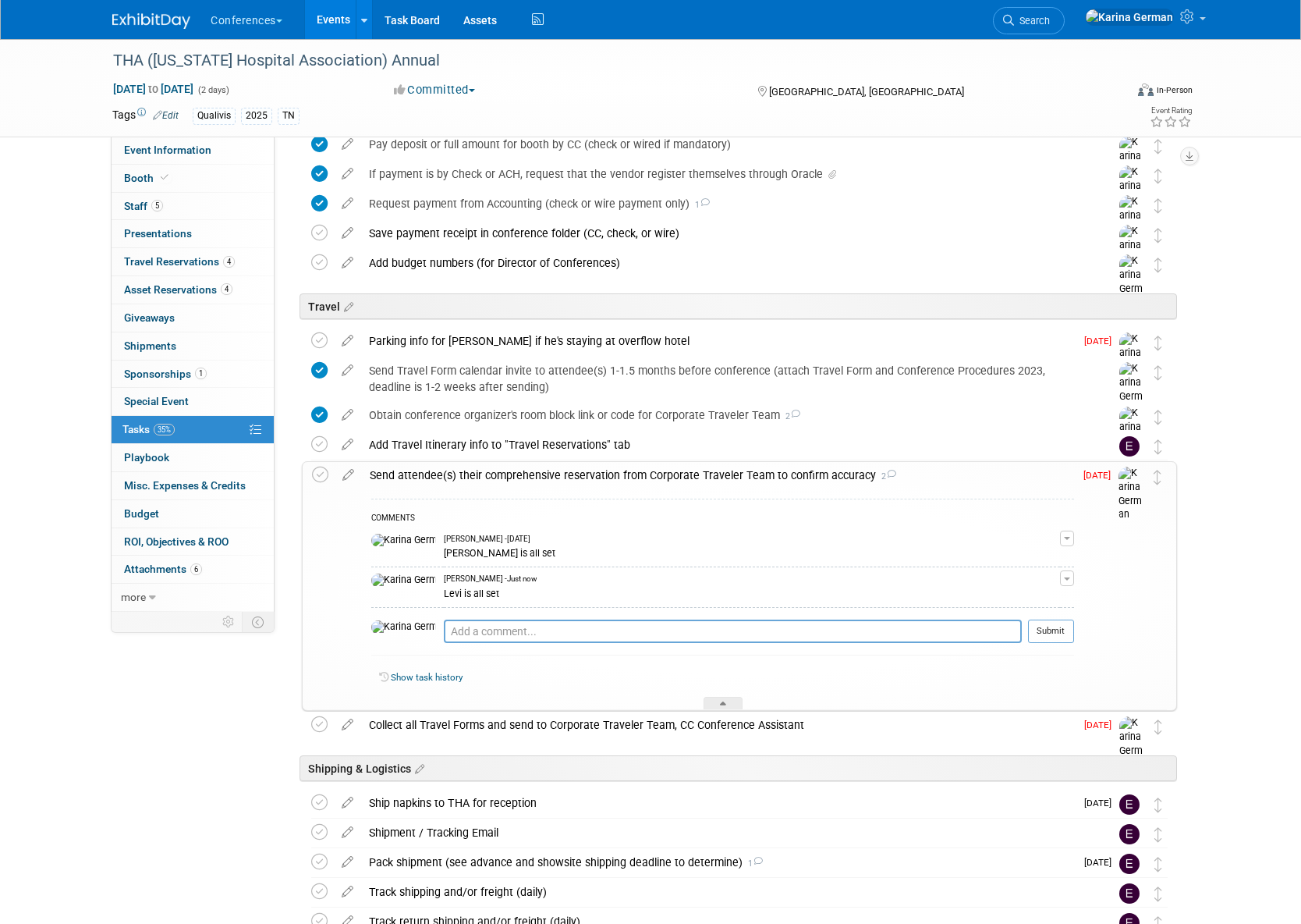
click at [539, 473] on div "Send attendee(s) their comprehensive reservation from Corporate Traveler Team t…" at bounding box center [718, 475] width 712 height 27
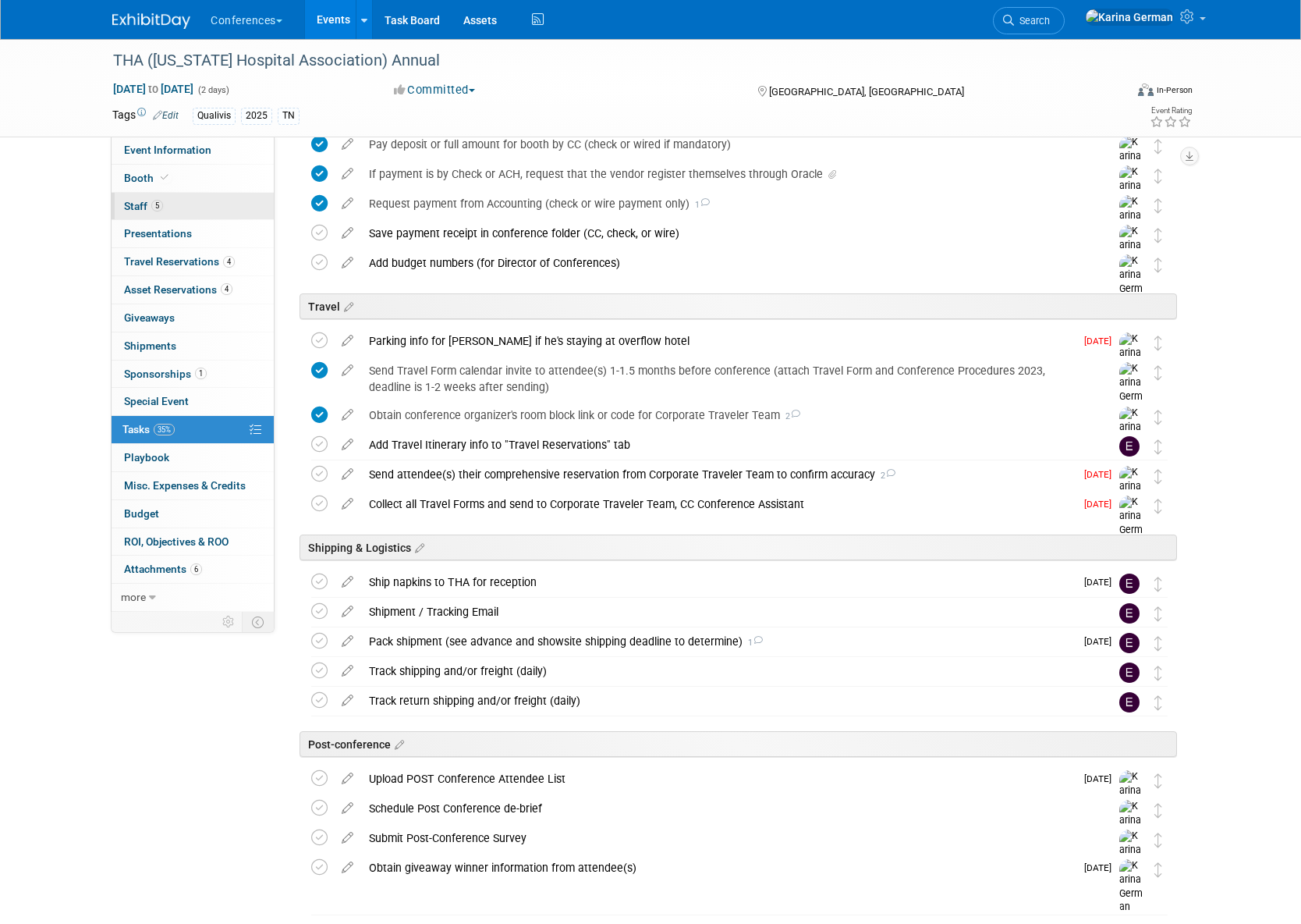
click at [188, 206] on link "5 Staff 5" at bounding box center [193, 206] width 163 height 28
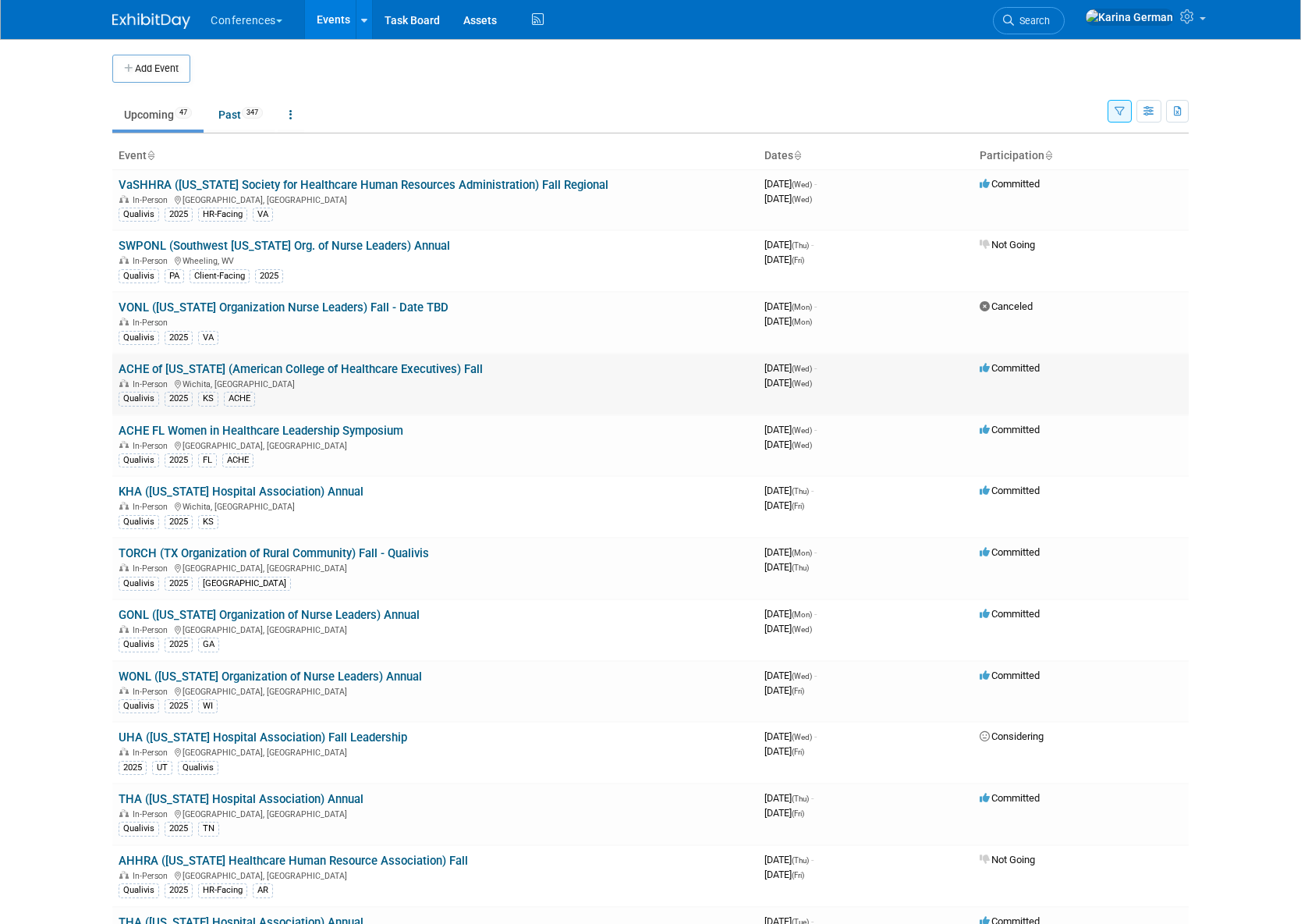
click at [358, 367] on link "ACHE of [US_STATE] (American College of Healthcare Executives) Fall" at bounding box center [301, 368] width 364 height 14
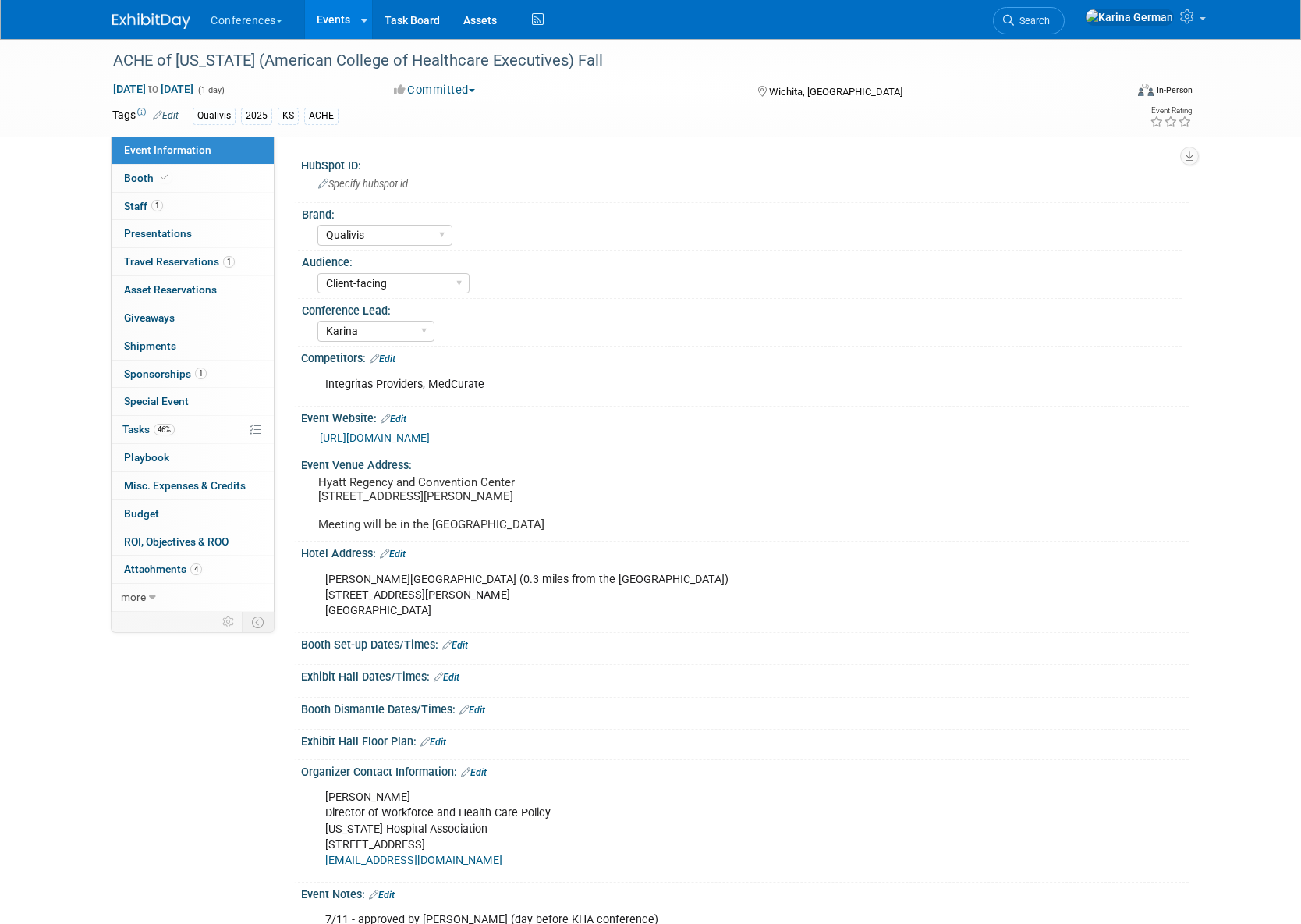
select select "Qualivis"
select select "Client-facing"
select select "Karina"
click at [214, 362] on link "1 Sponsorships 1" at bounding box center [193, 375] width 163 height 28
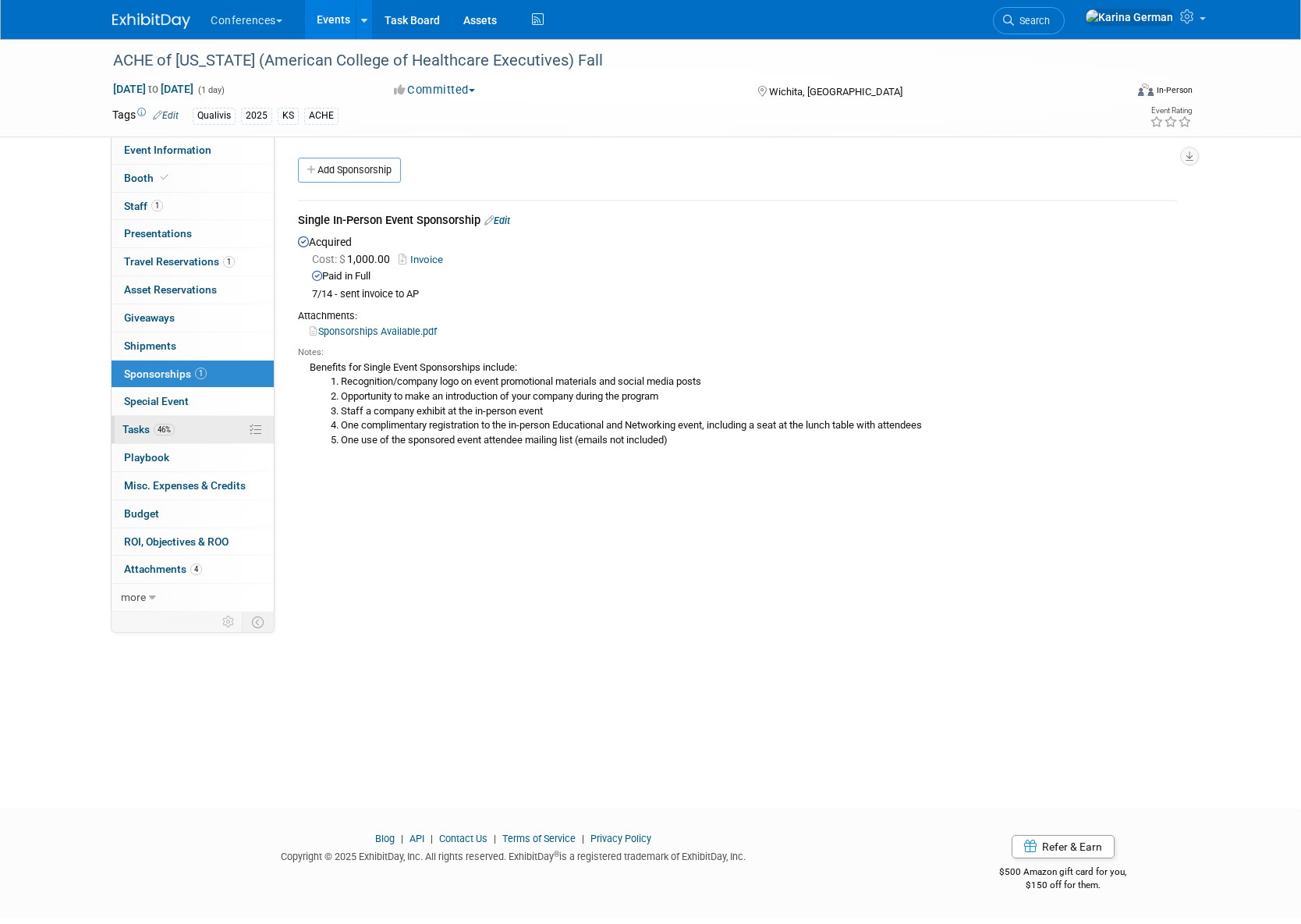
click at [208, 428] on link "46% Tasks 46%" at bounding box center [193, 430] width 163 height 28
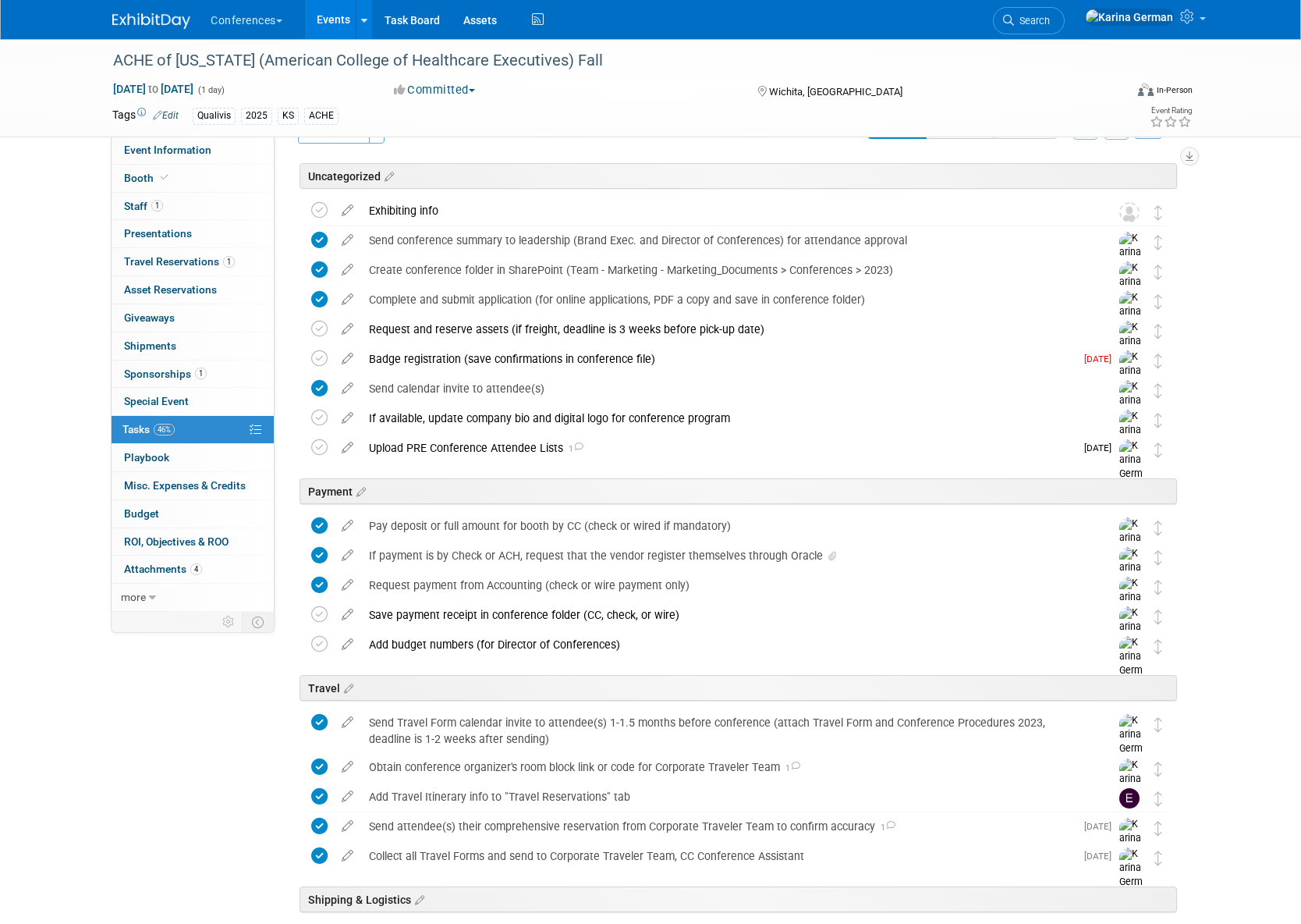
scroll to position [42, 0]
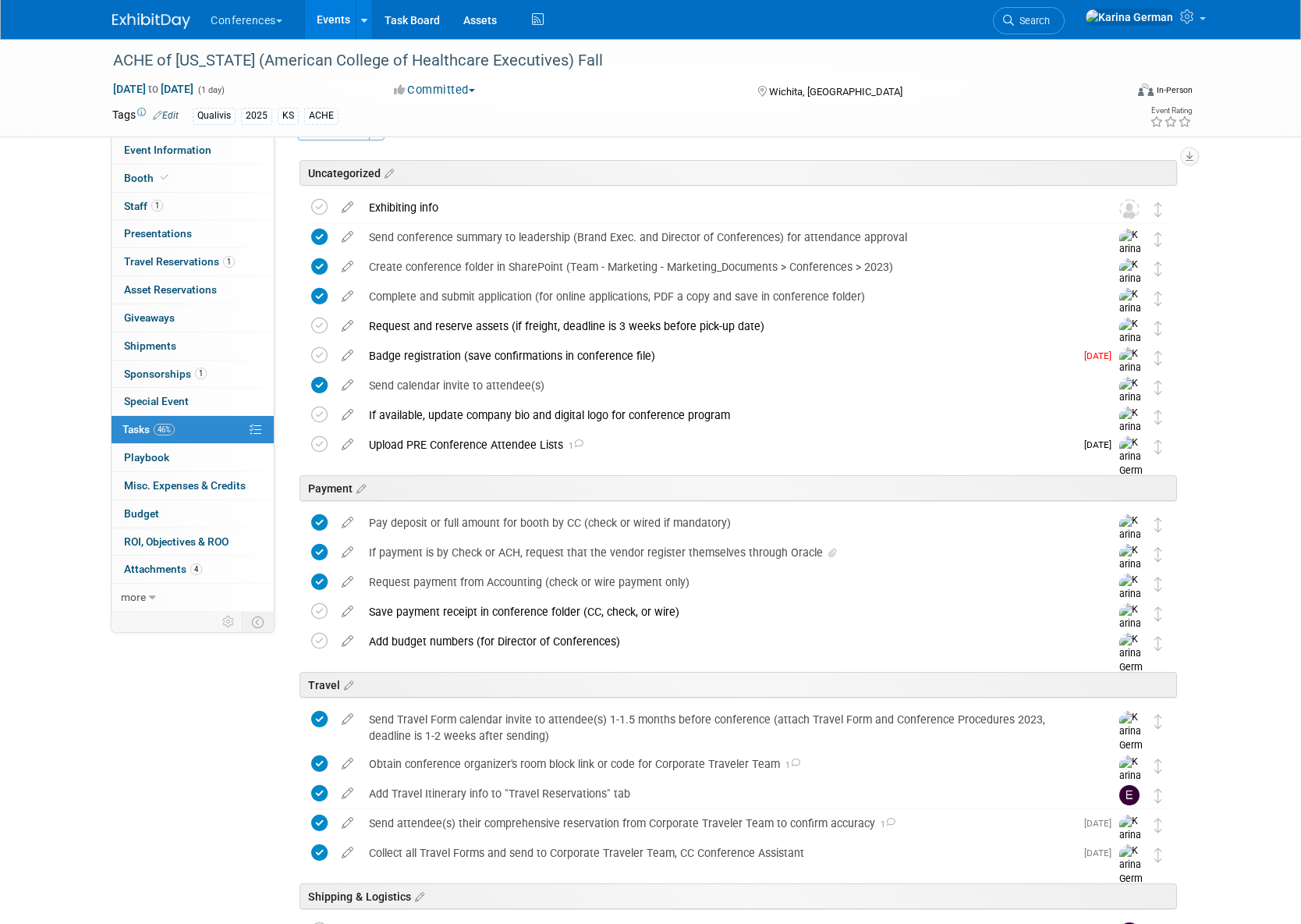
click at [570, 462] on div "Payment" at bounding box center [736, 485] width 884 height 48
click at [570, 448] on span "1" at bounding box center [573, 446] width 20 height 11
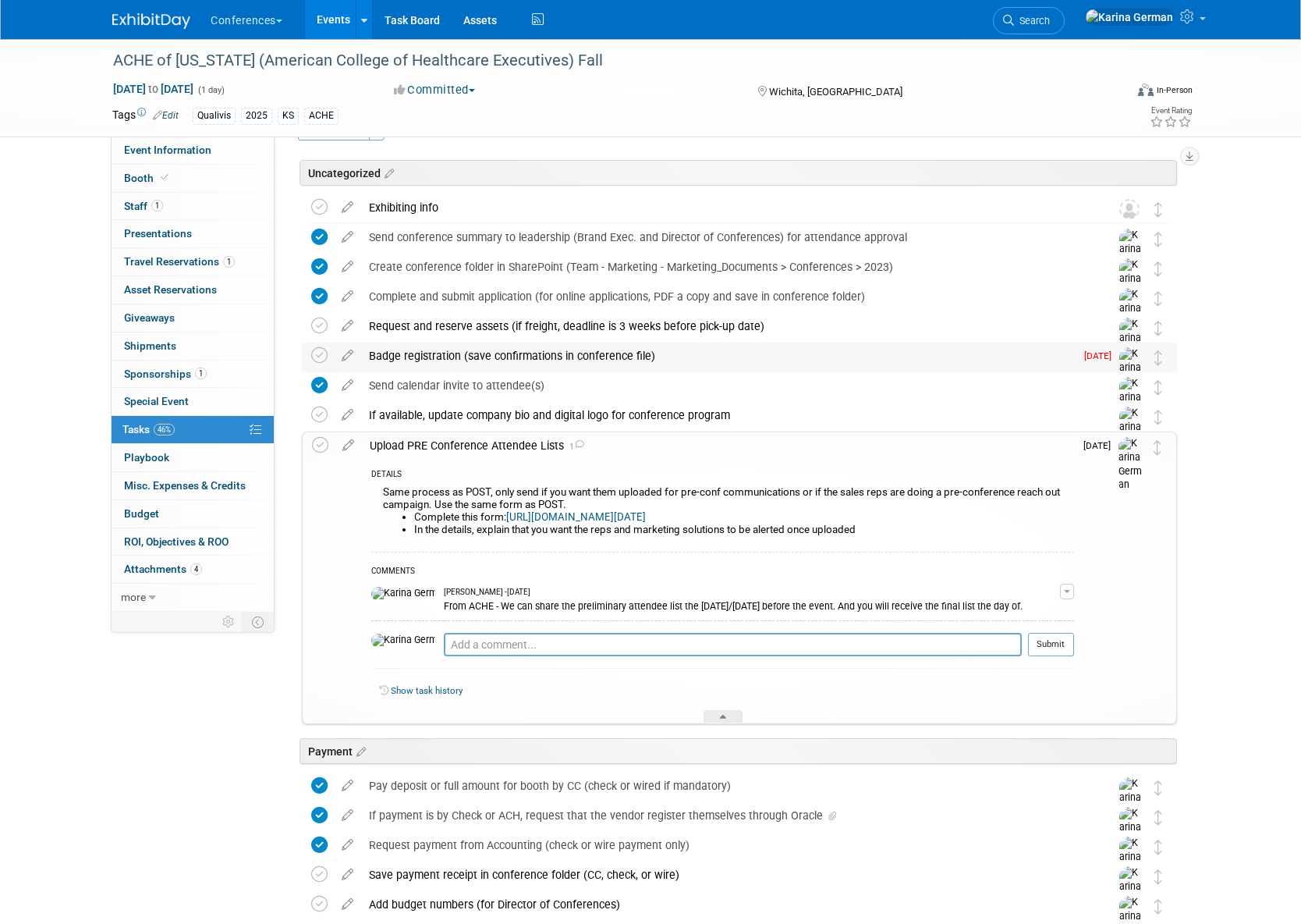
click at [596, 363] on div "Badge registration (save confirmations in conference file)" at bounding box center [718, 355] width 714 height 27
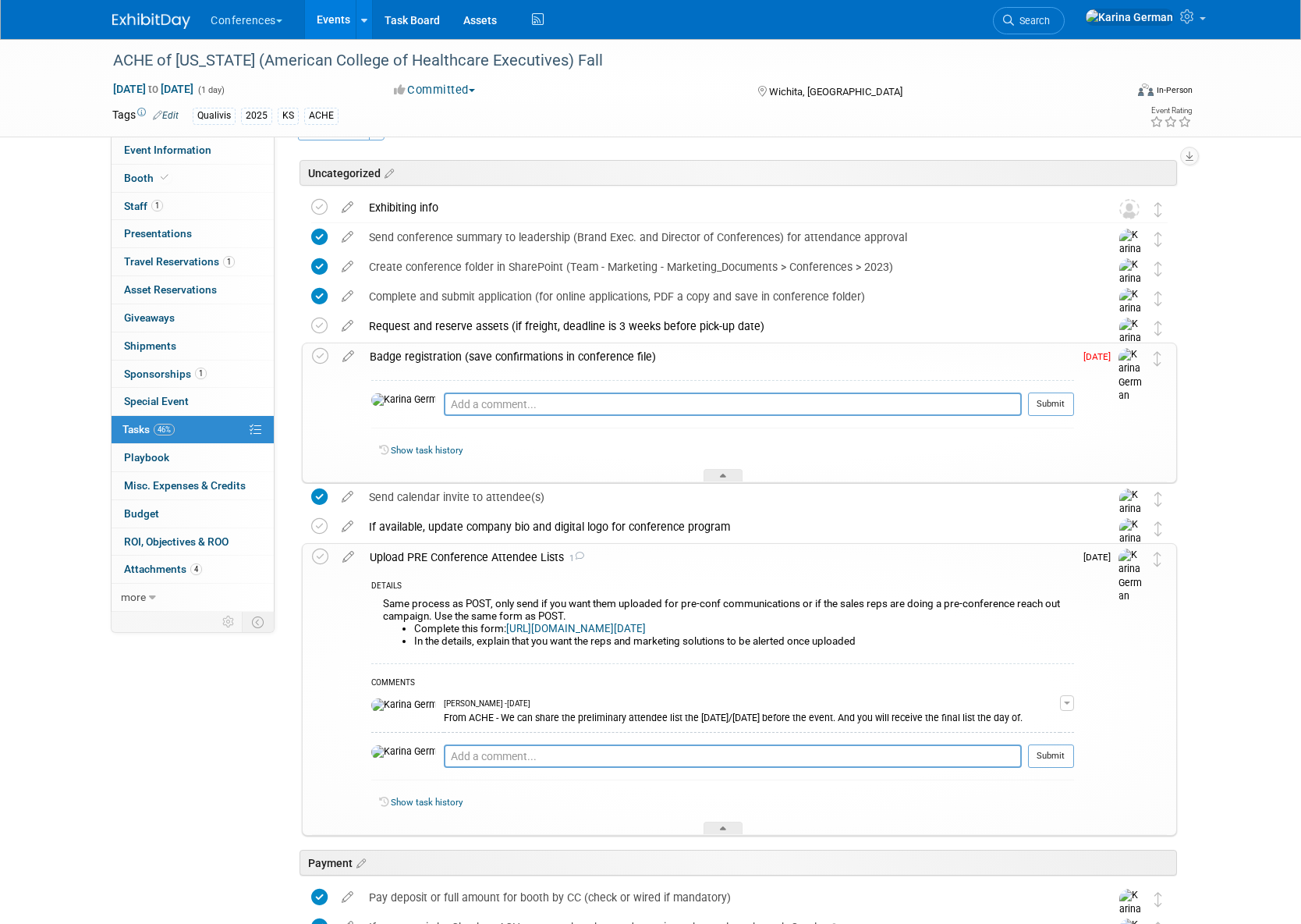
click at [332, 19] on link "Events" at bounding box center [333, 19] width 57 height 39
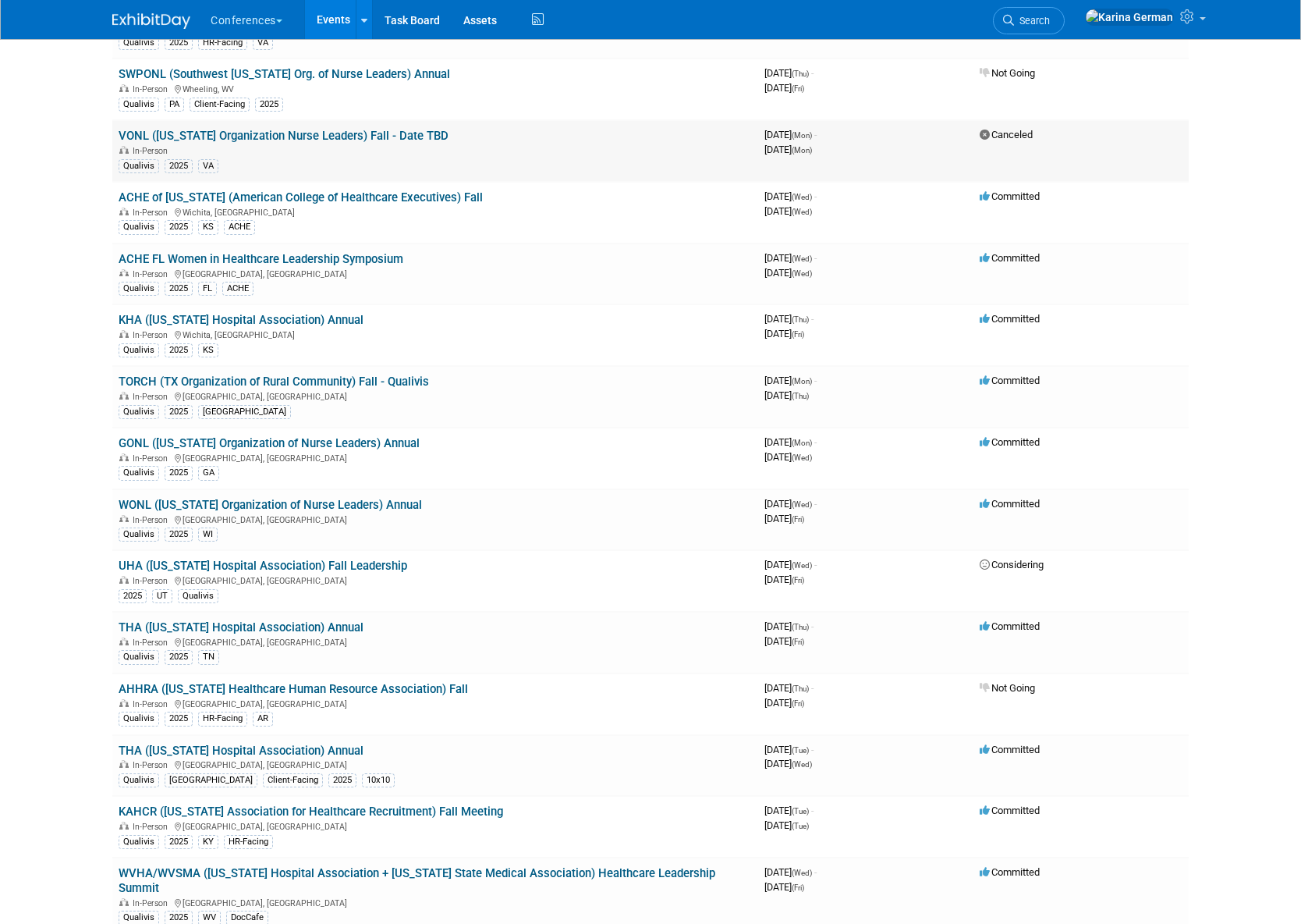
scroll to position [203, 0]
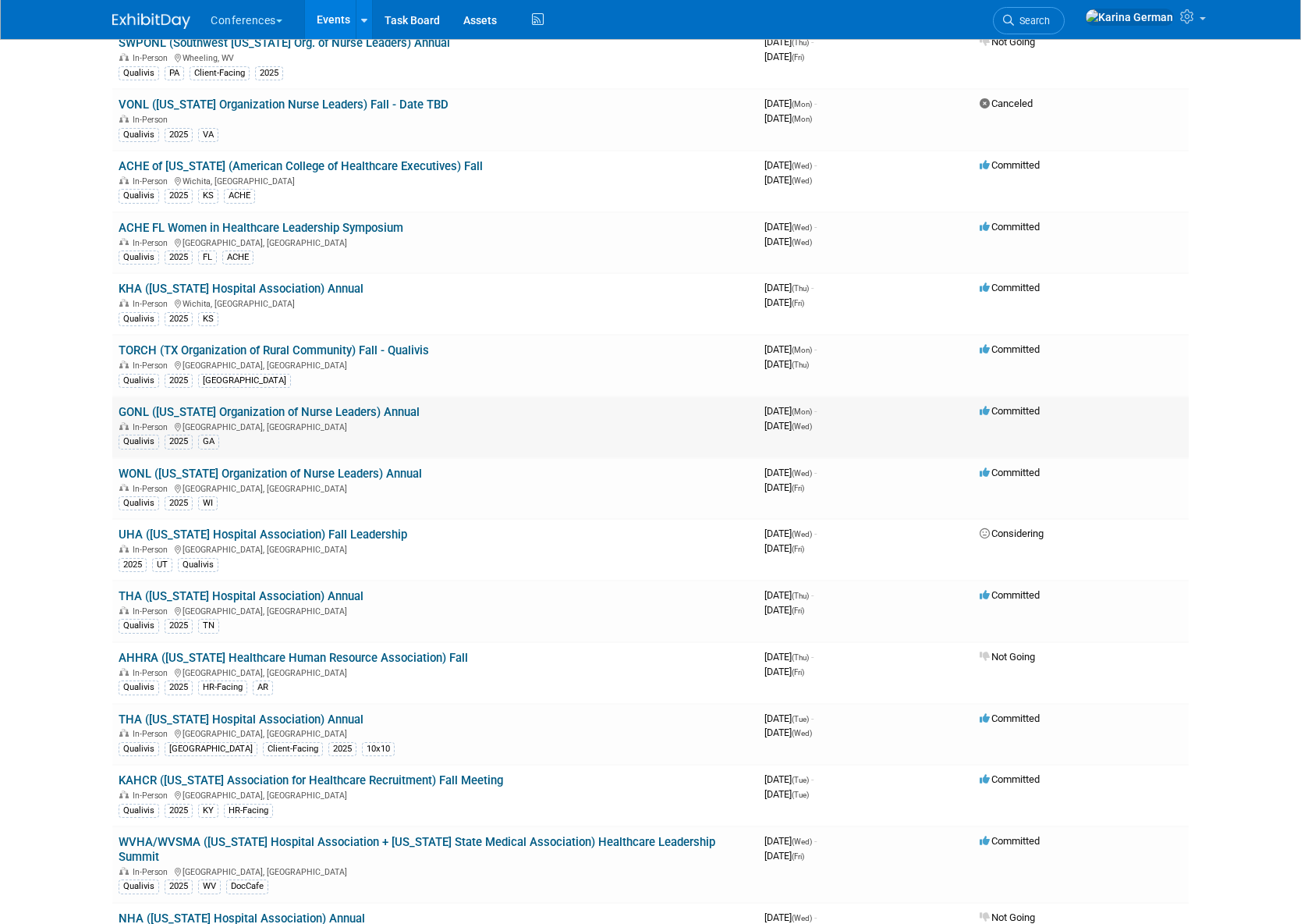
click at [373, 420] on div "In-Person [GEOGRAPHIC_DATA], [GEOGRAPHIC_DATA]" at bounding box center [435, 426] width 634 height 12
click at [355, 407] on link "GONL ([US_STATE] Organization of Nurse Leaders) Annual" at bounding box center [269, 411] width 301 height 14
click at [299, 594] on link "THA ([US_STATE] Hospital Association) Annual" at bounding box center [241, 596] width 245 height 14
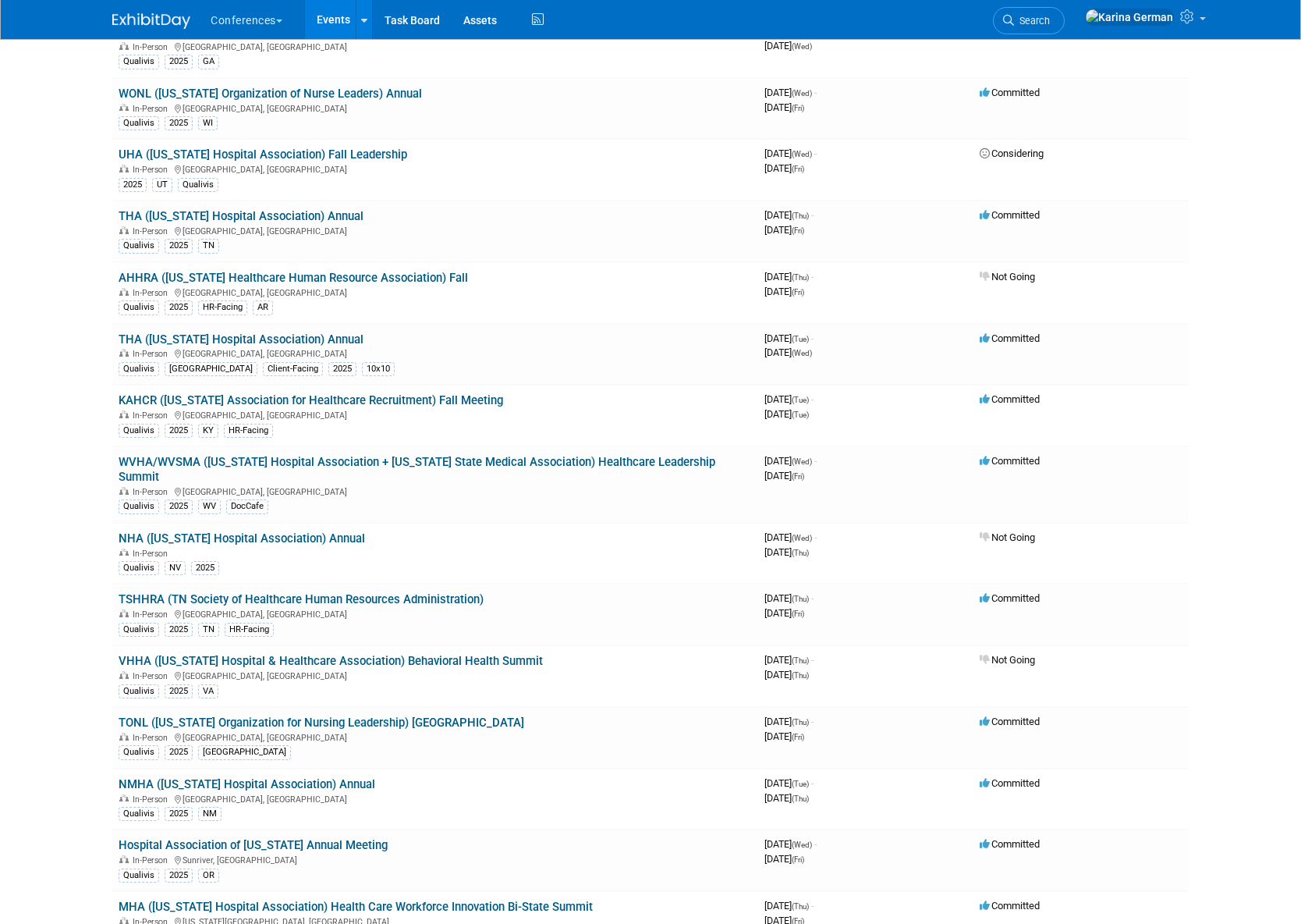
scroll to position [625, 0]
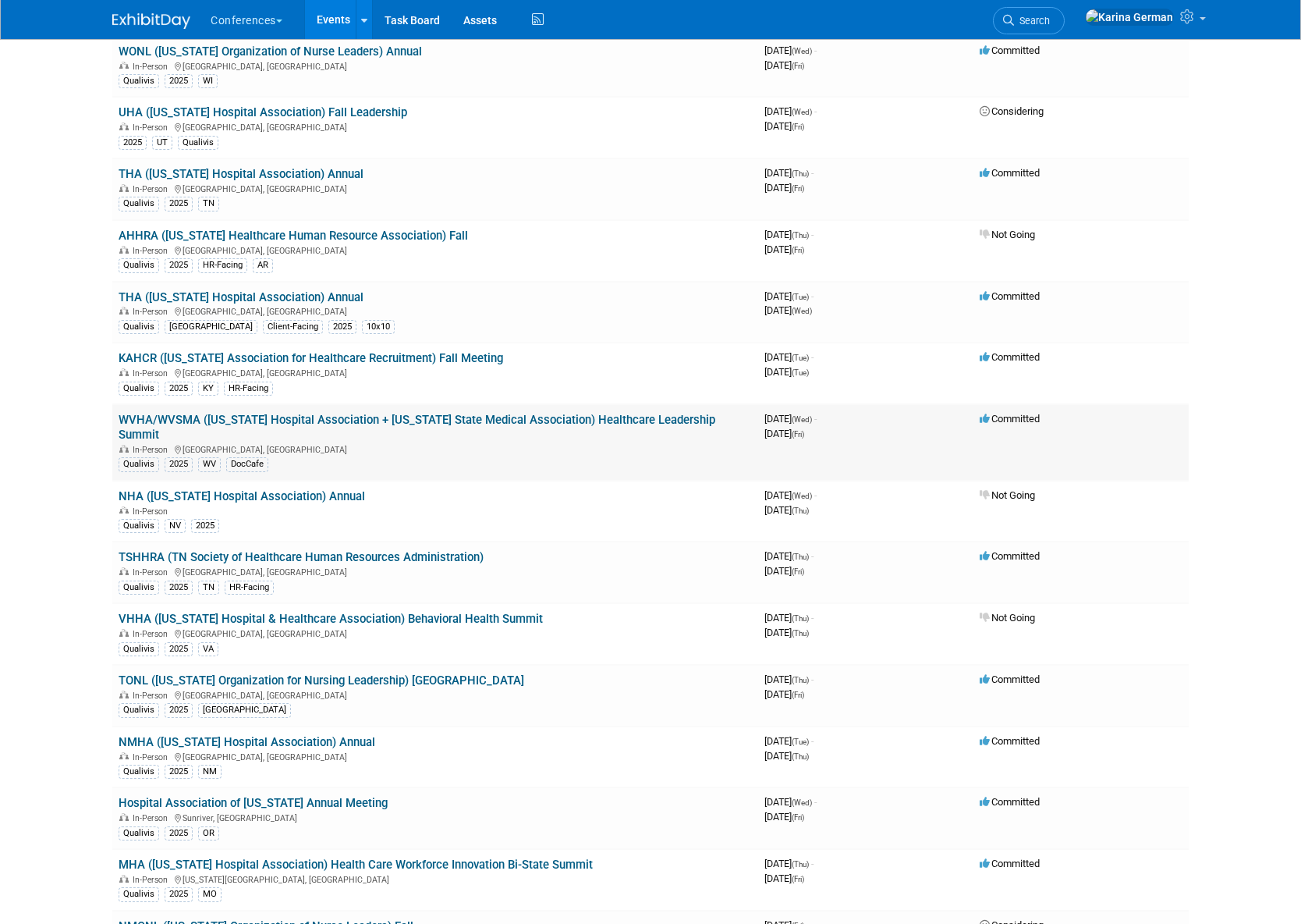
click at [296, 415] on link "WVHA/WVSMA ([US_STATE] Hospital Association + [US_STATE] State Medical Associat…" at bounding box center [417, 427] width 597 height 29
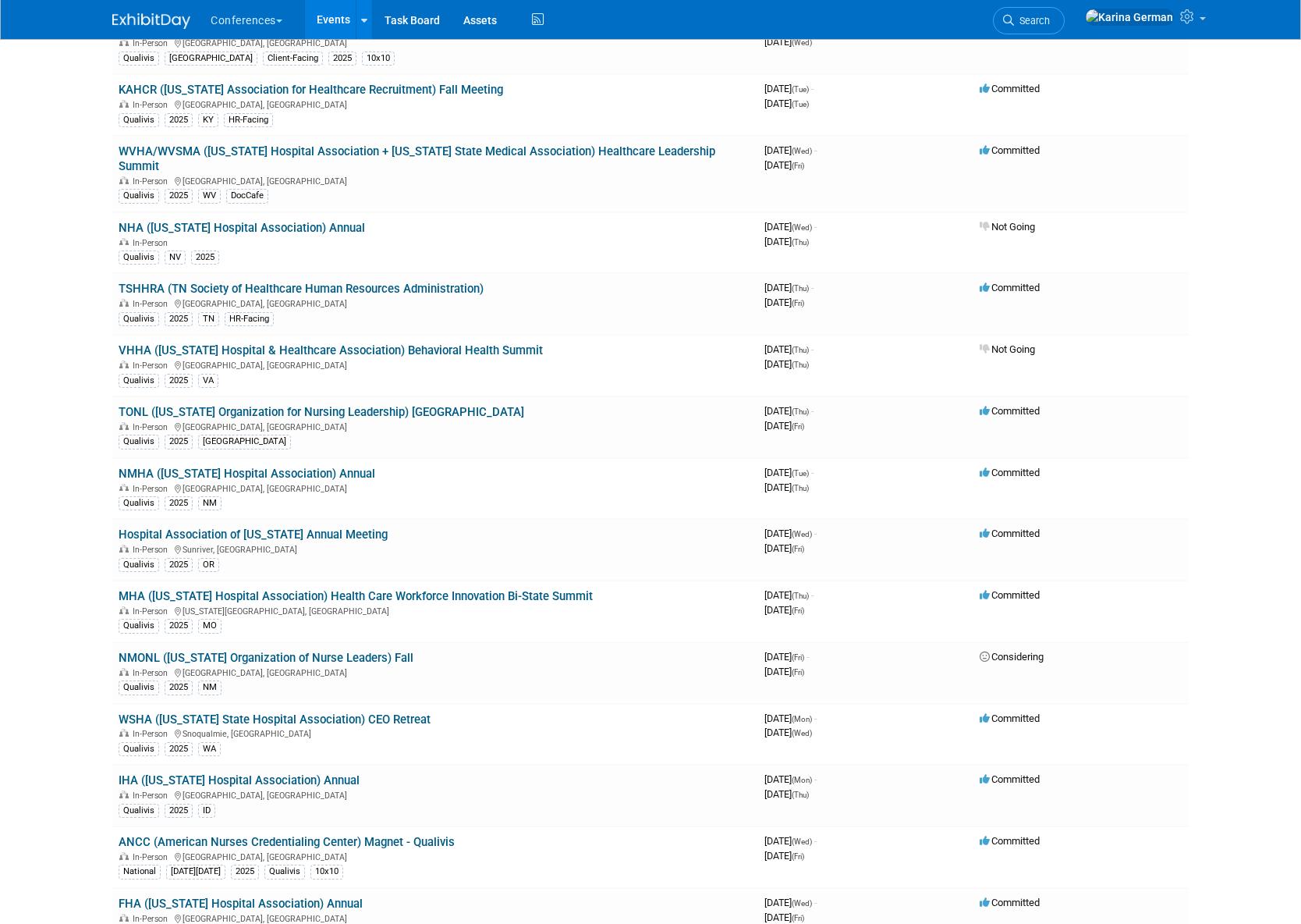
scroll to position [895, 0]
click at [536, 19] on icon at bounding box center [538, 20] width 19 height 24
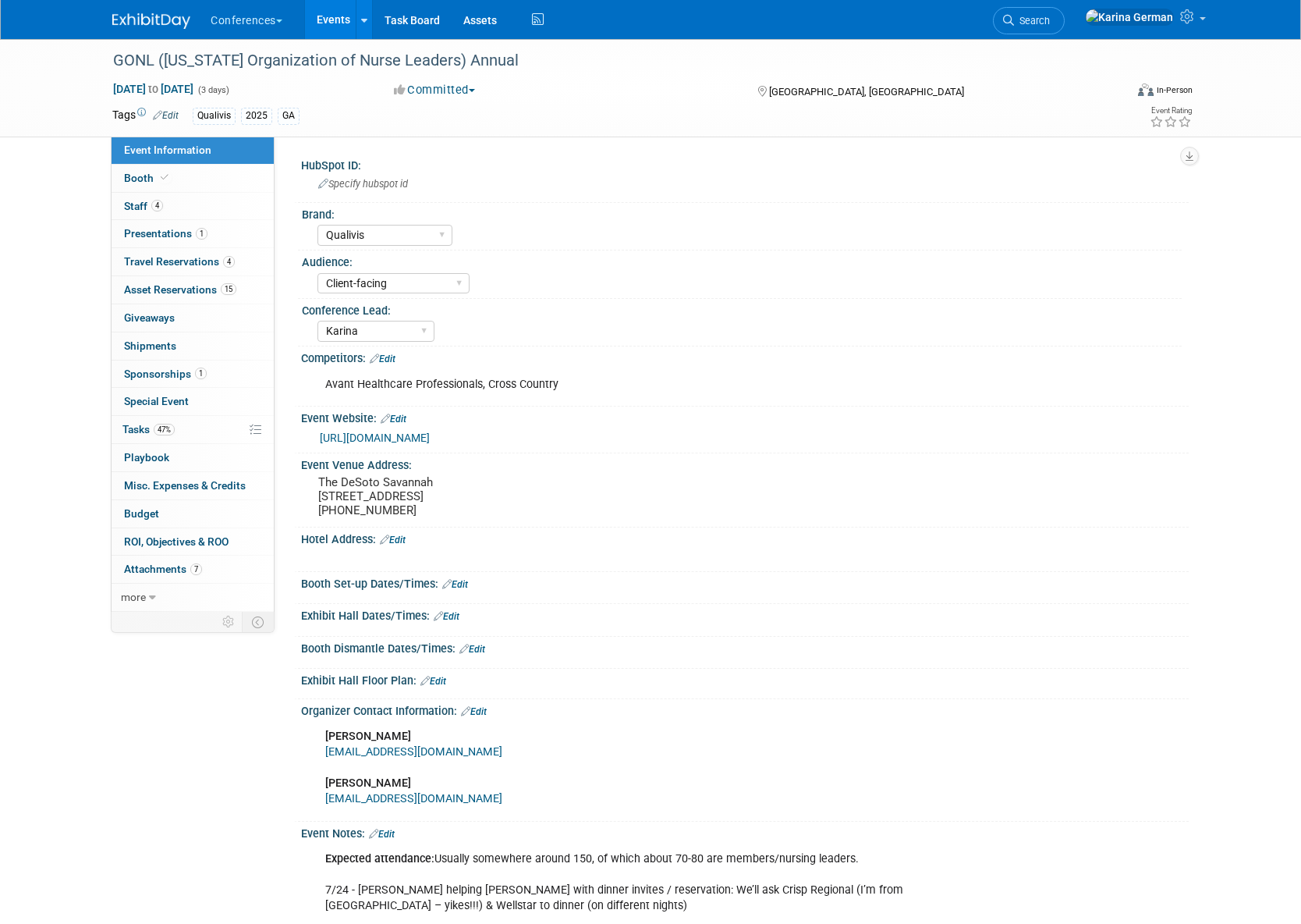
select select "Qualivis"
select select "Client-facing"
select select "Karina"
click at [189, 204] on link "4 Staff 4" at bounding box center [193, 206] width 163 height 28
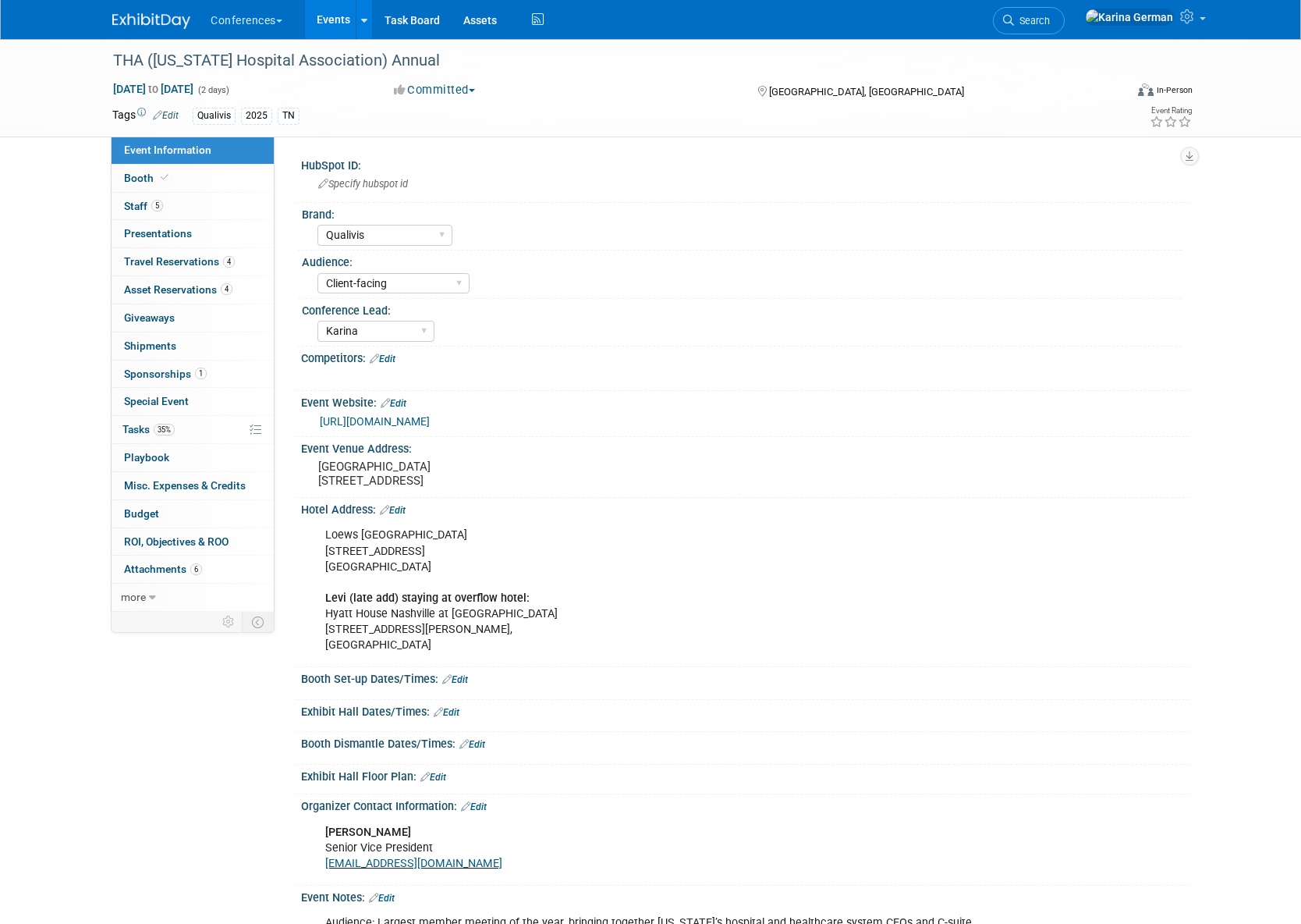
select select "Qualivis"
select select "Client-facing"
select select "Karina"
click at [167, 216] on link "5 Staff 5" at bounding box center [193, 206] width 163 height 28
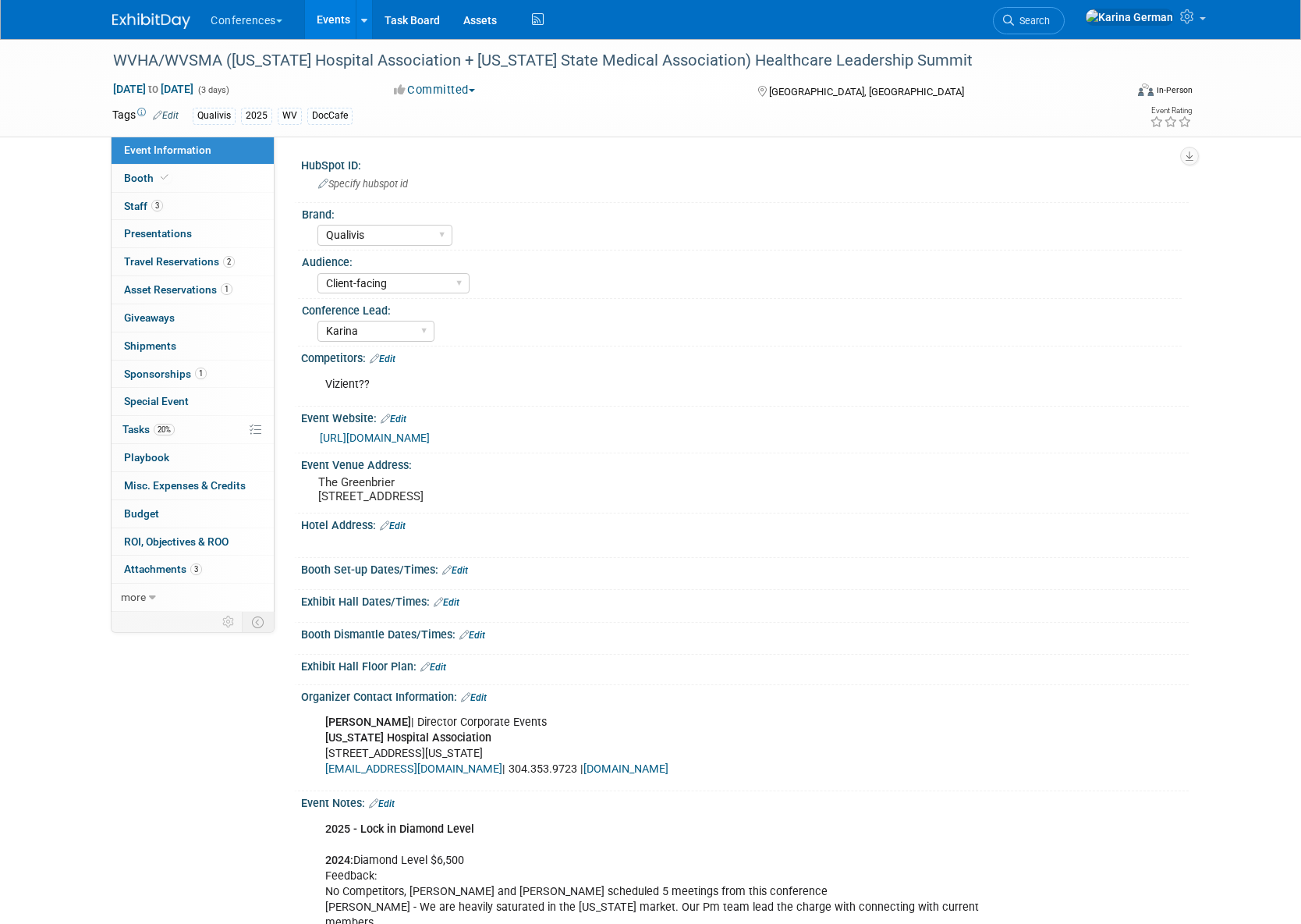
select select "Qualivis"
select select "Client-facing"
select select "Karina"
click at [194, 200] on link "3 Staff 3" at bounding box center [193, 206] width 163 height 28
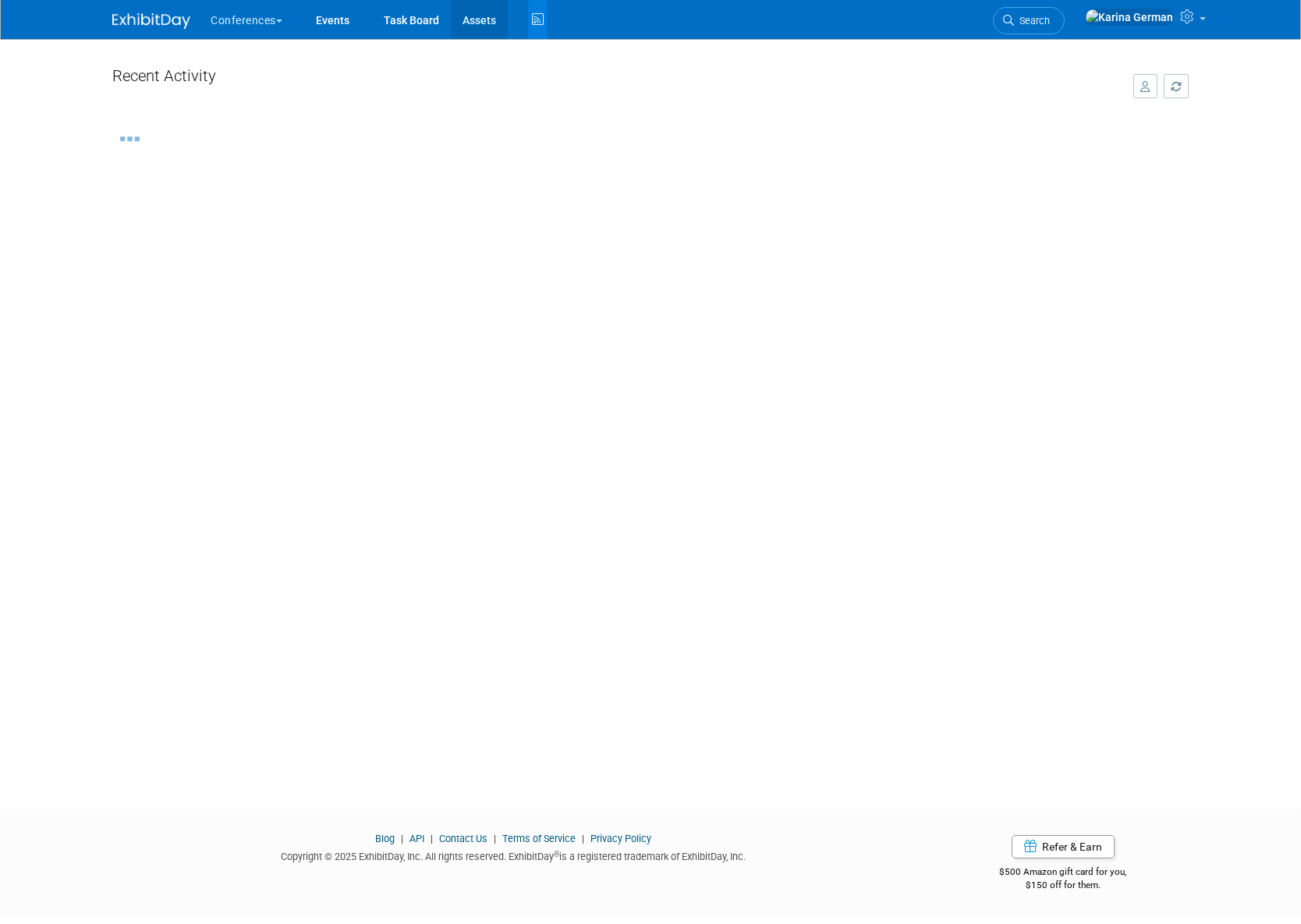
click at [489, 24] on link "Assets" at bounding box center [479, 19] width 57 height 39
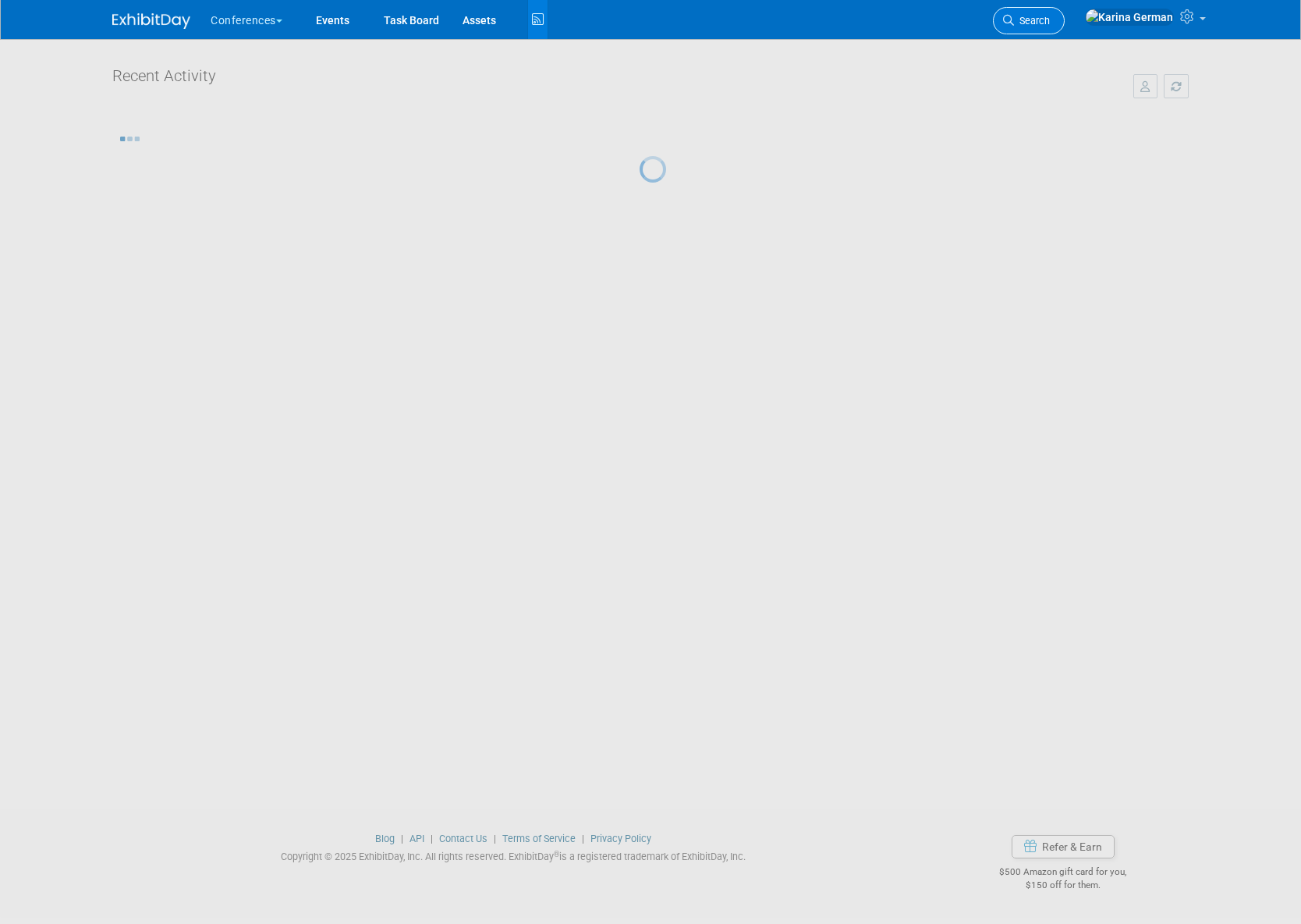
click at [1050, 19] on span "Search" at bounding box center [1032, 20] width 36 height 11
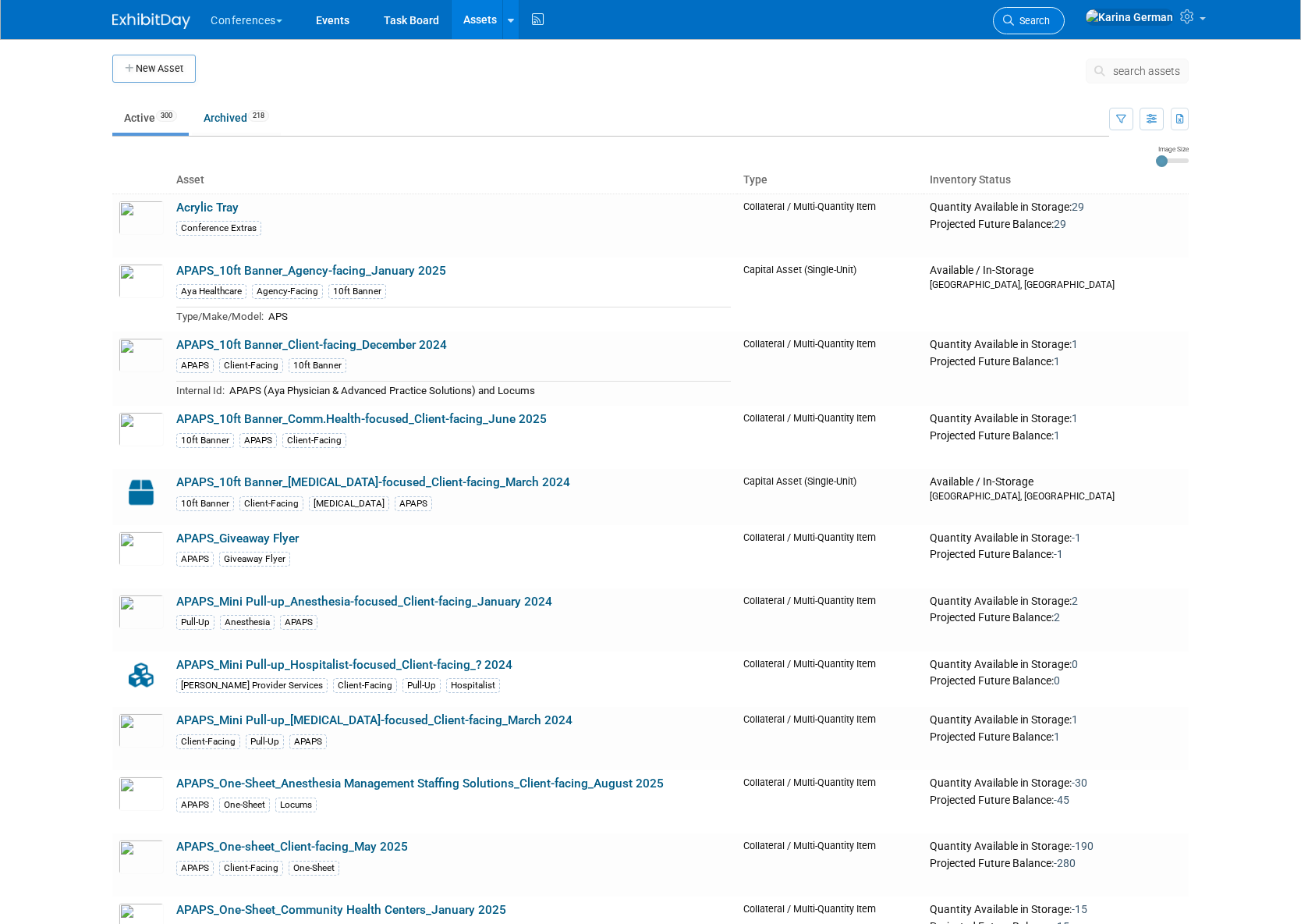
click at [1050, 20] on span "Search" at bounding box center [1032, 20] width 36 height 11
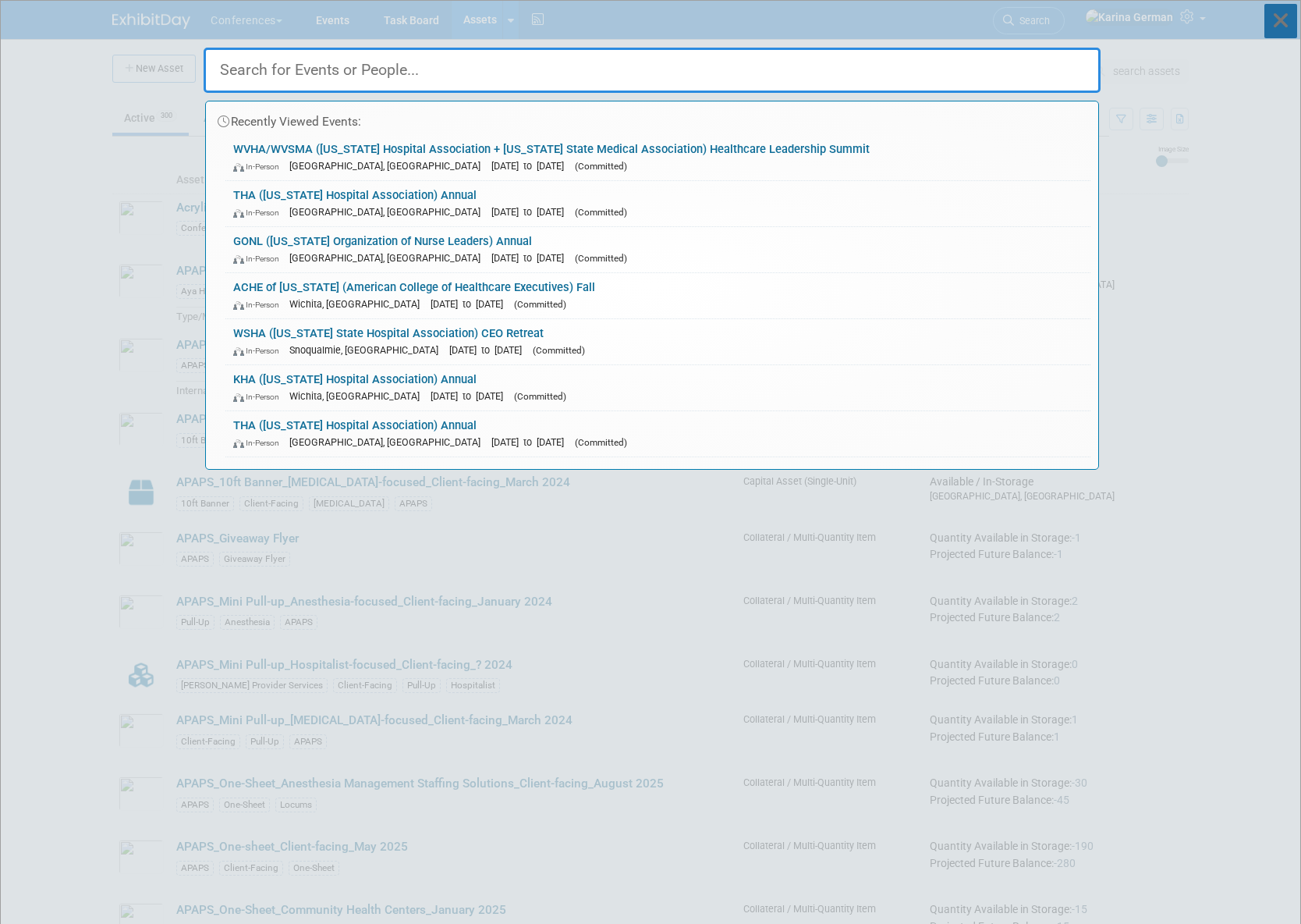
click at [1269, 17] on icon at bounding box center [1281, 21] width 33 height 34
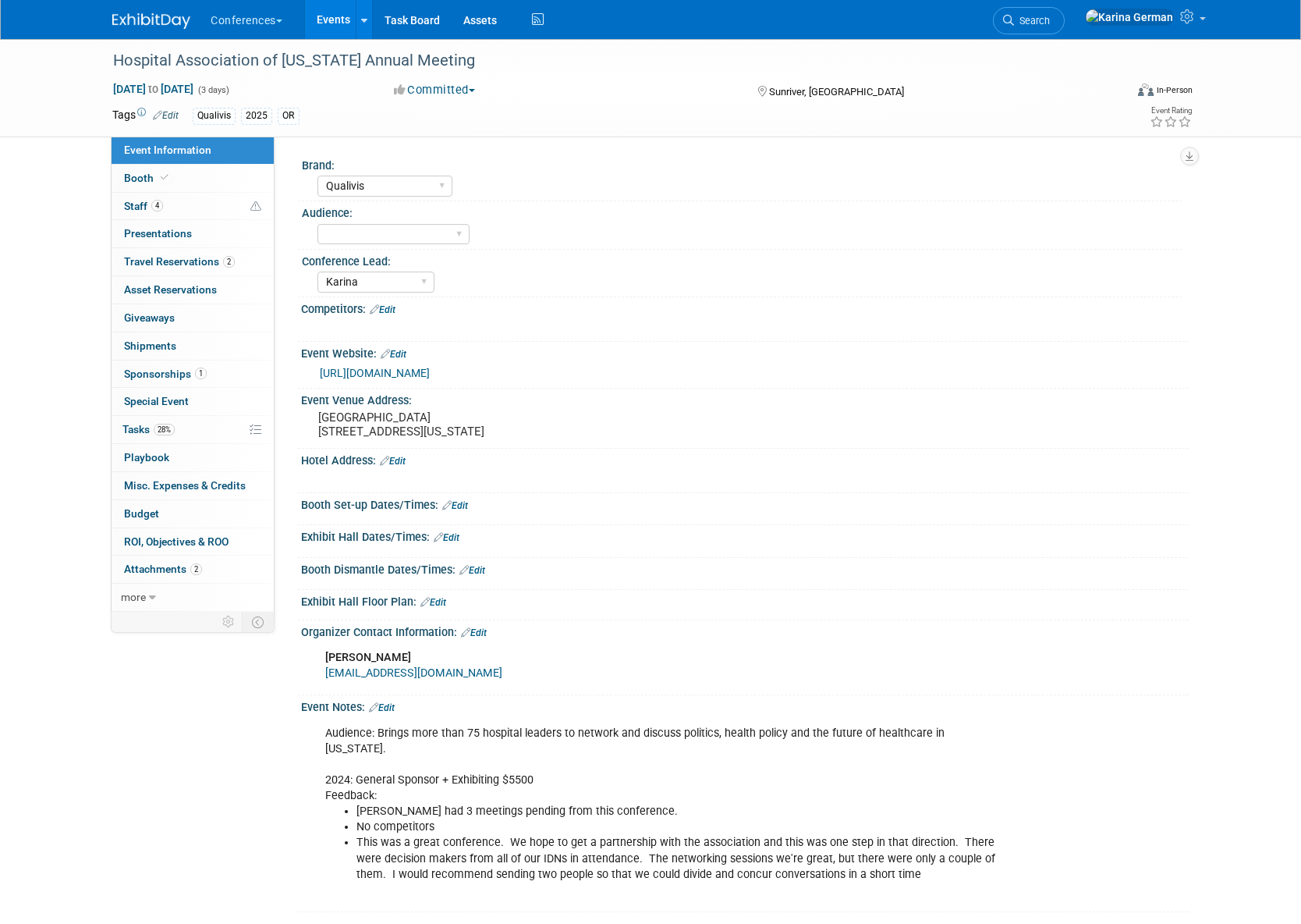
select select "Qualivis"
select select "Karina"
click at [494, 20] on link "Assets" at bounding box center [480, 19] width 57 height 39
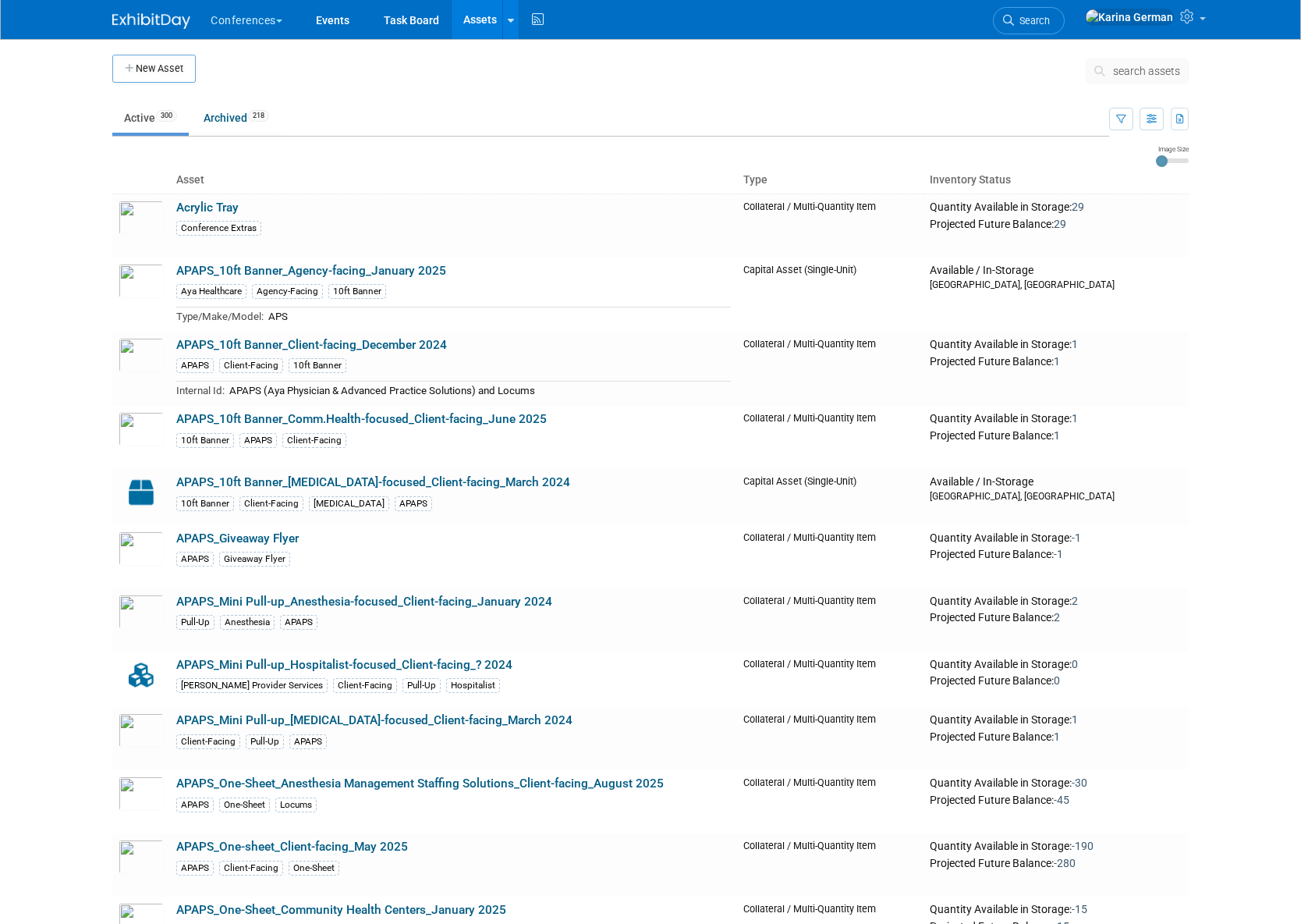
click at [1126, 74] on span "search assets" at bounding box center [1146, 70] width 67 height 12
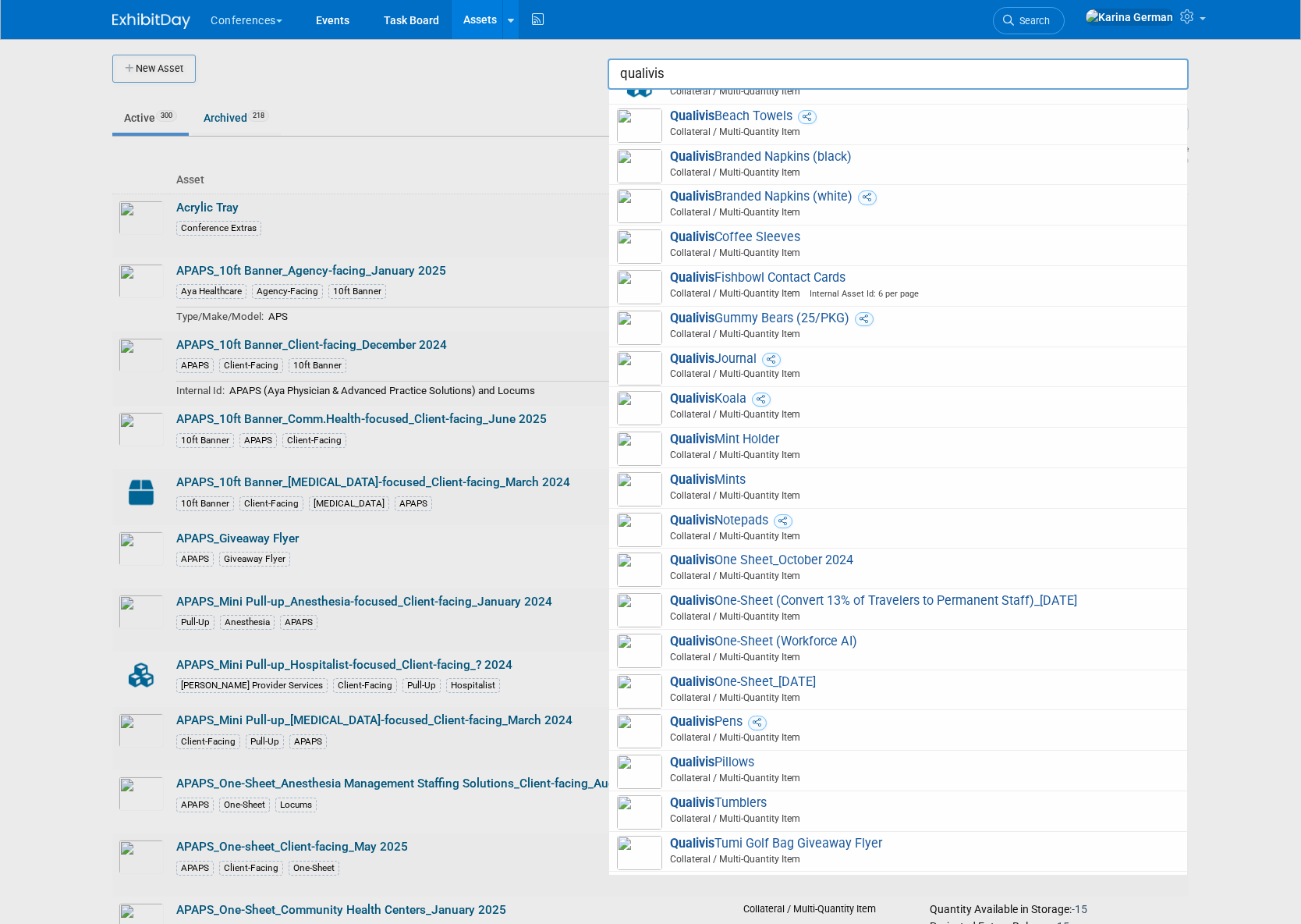
scroll to position [555, 0]
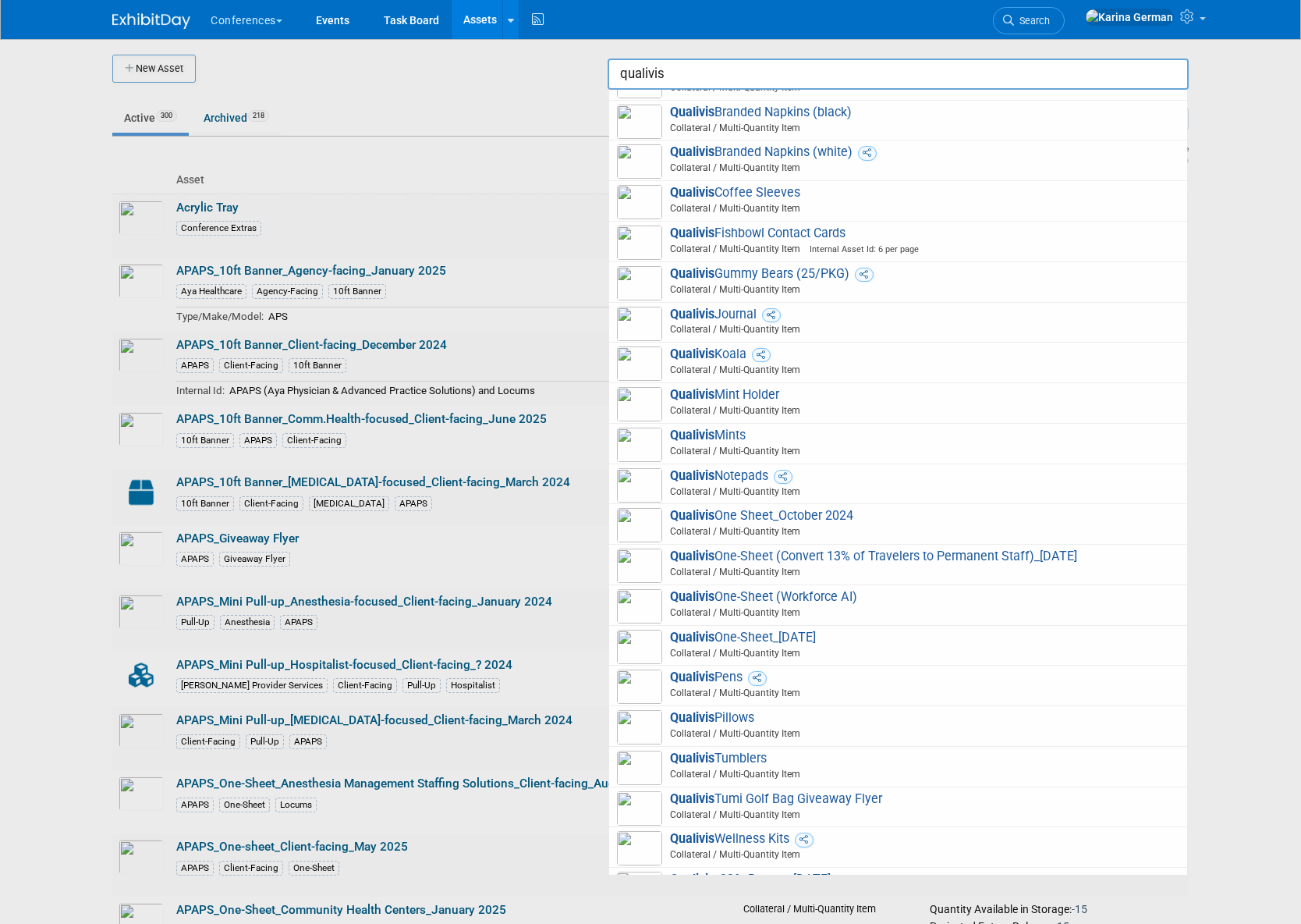
type input "qualivis"
click at [650, 71] on div at bounding box center [650, 462] width 0 height 924
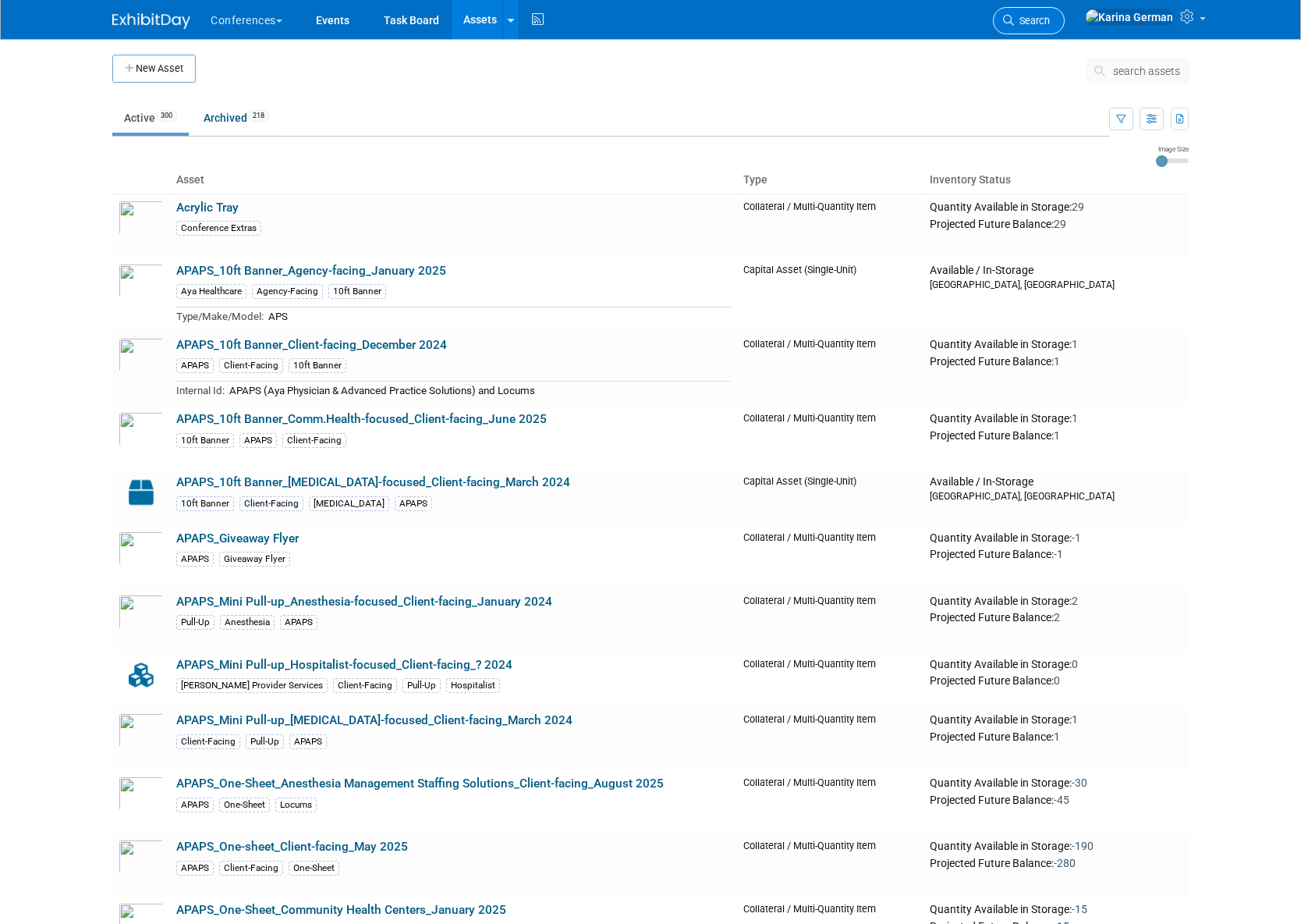
click at [1050, 23] on span "Search" at bounding box center [1032, 20] width 36 height 11
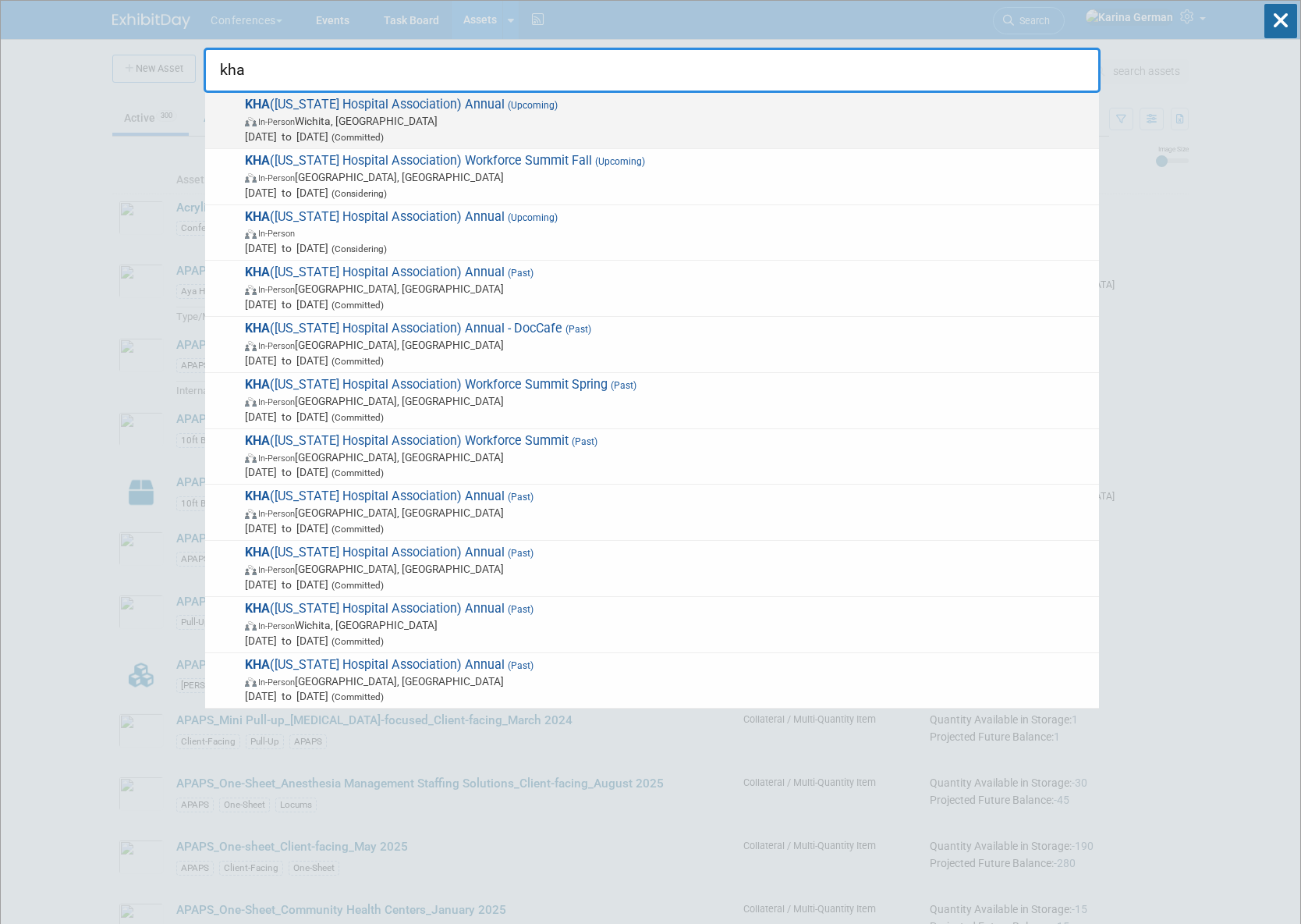
type input "kha"
click at [460, 112] on span "KHA (Kansas Hospital Association) Annual (Upcoming) In-Person Wichita, KS Sep 4…" at bounding box center [666, 121] width 851 height 48
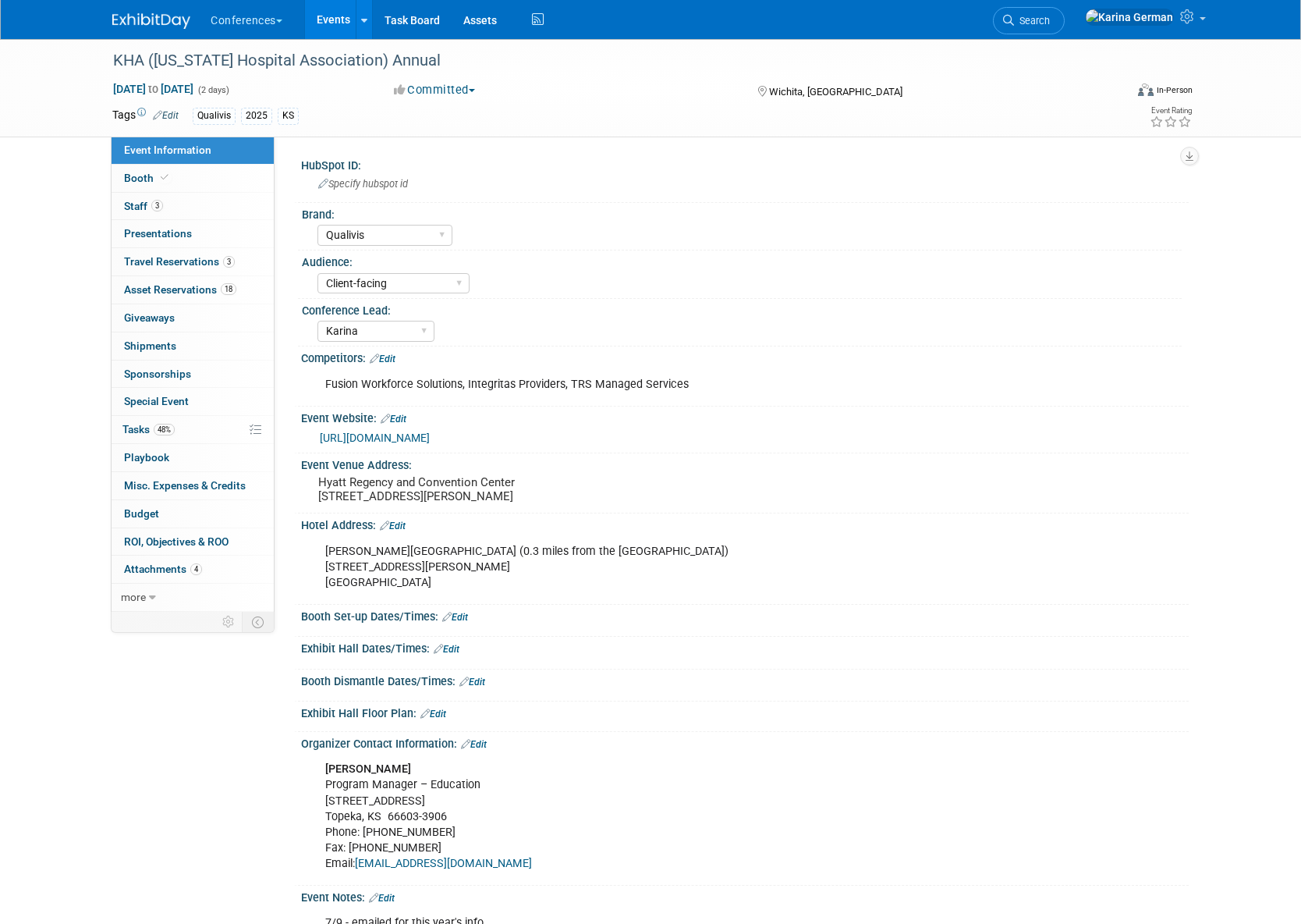
select select "Qualivis"
select select "Client-facing"
select select "Karina"
click at [196, 209] on link "3 Staff 3" at bounding box center [193, 206] width 163 height 28
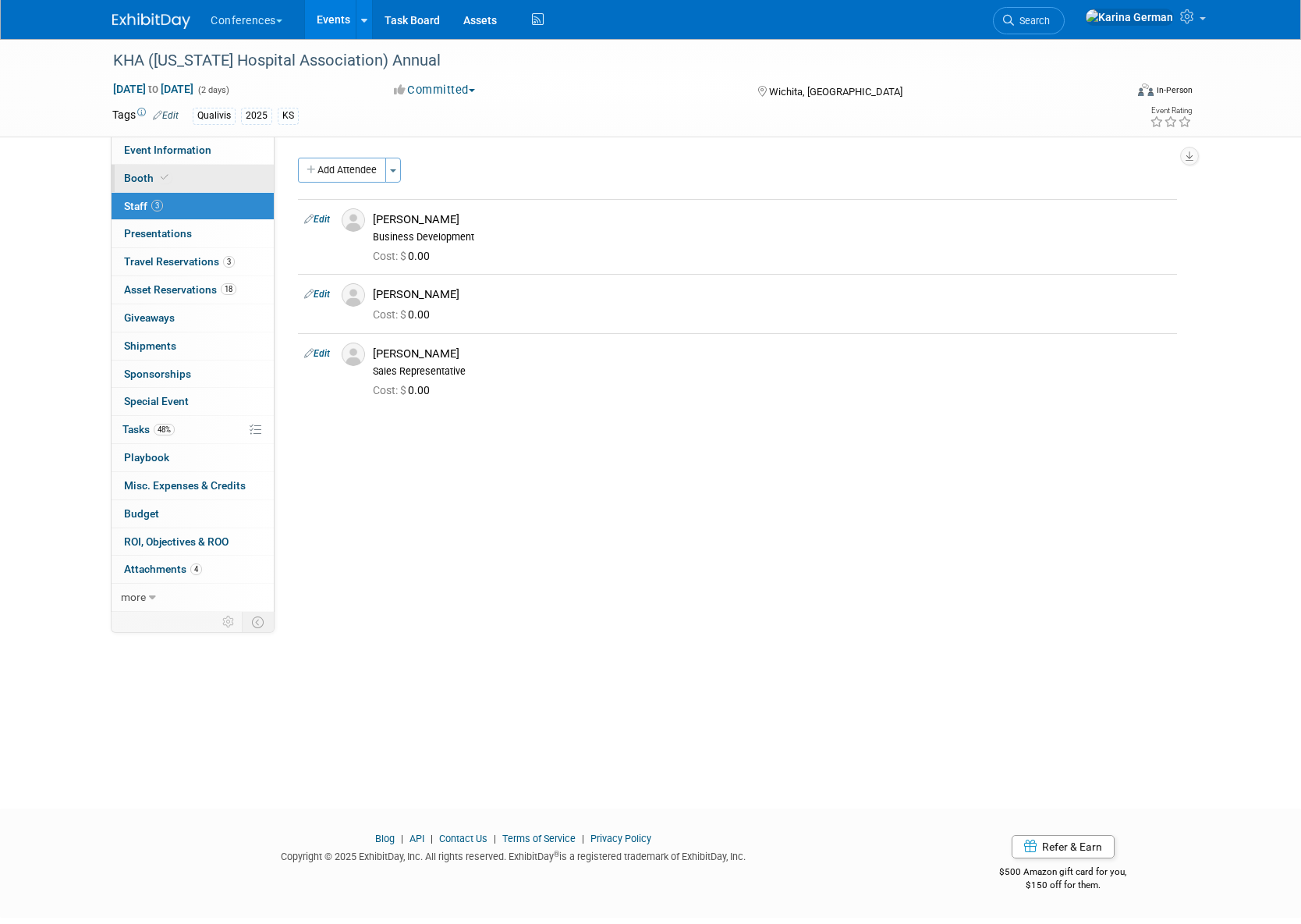
click at [201, 179] on link "Booth" at bounding box center [193, 178] width 163 height 28
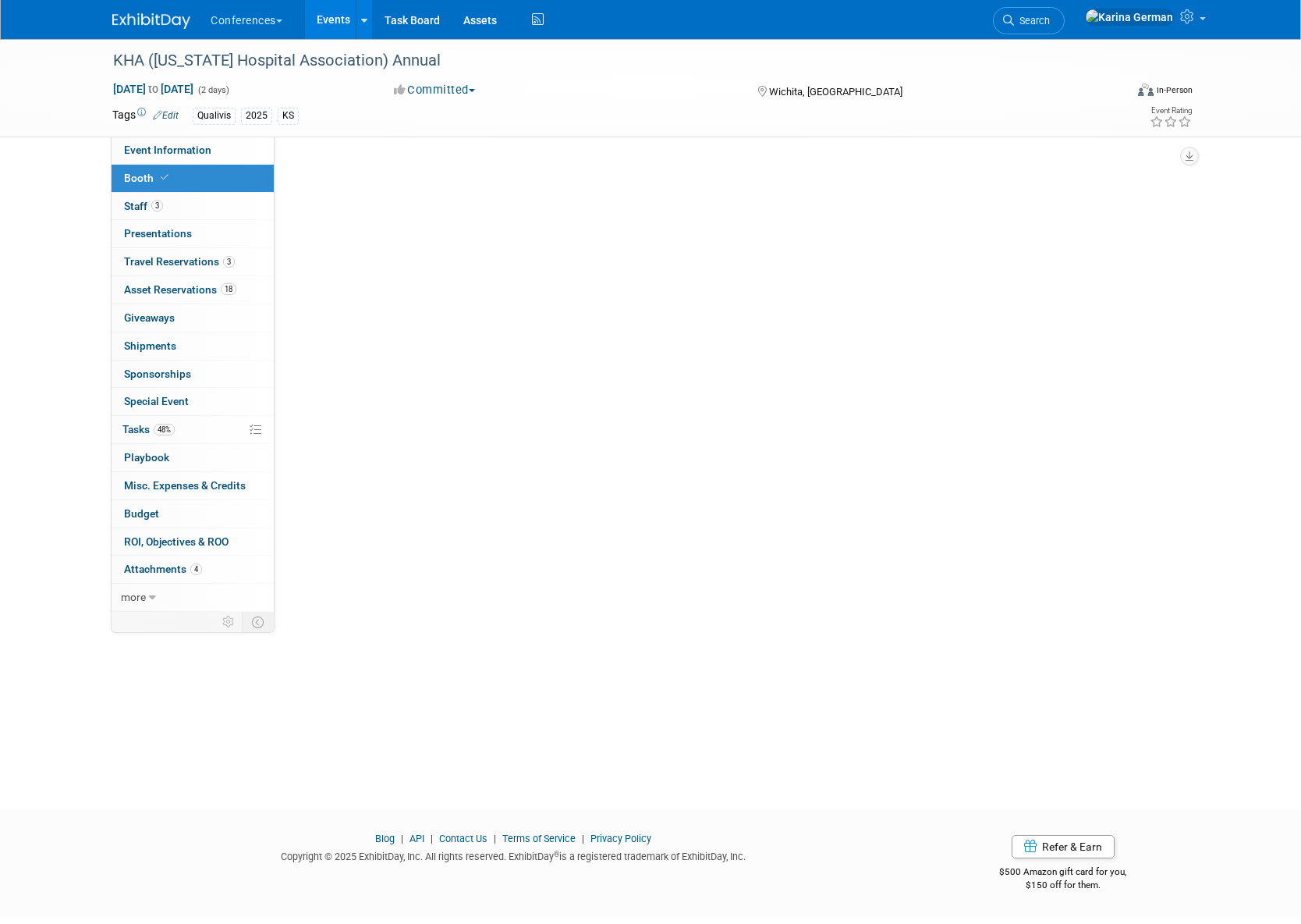
select select "6' tabletop"
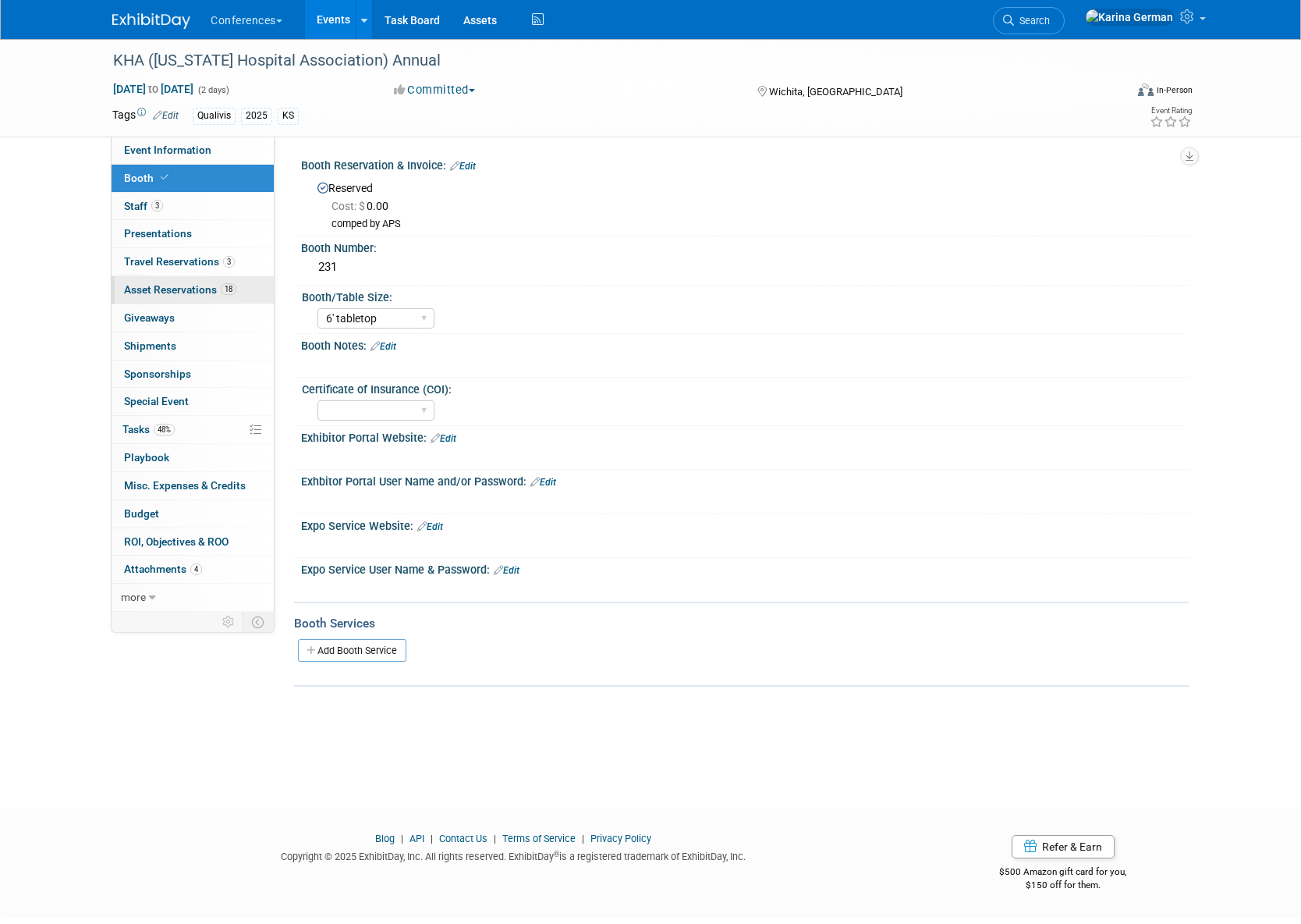
click at [205, 284] on span "Asset Reservations 18" at bounding box center [180, 289] width 112 height 12
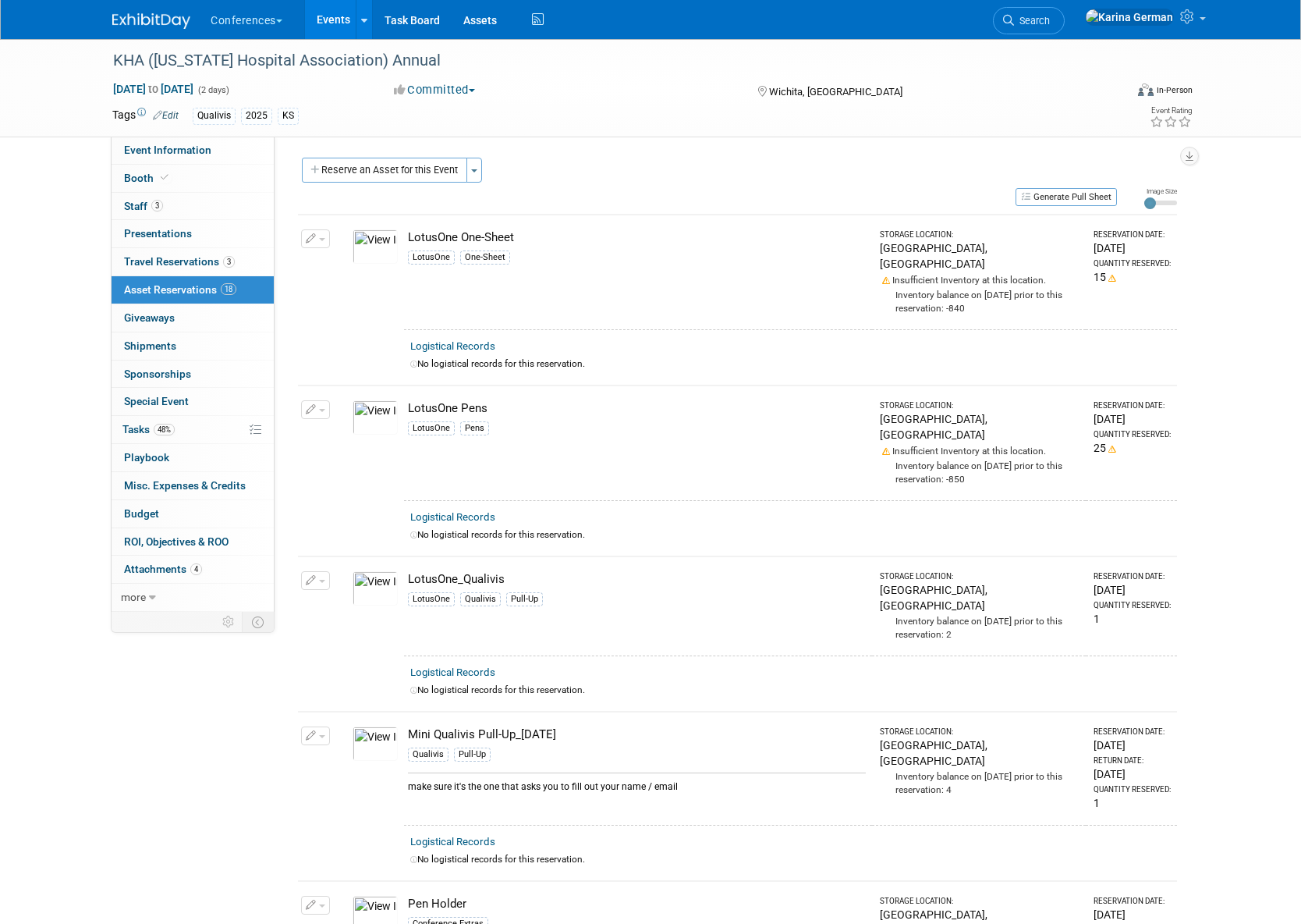
click at [390, 251] on img at bounding box center [375, 247] width 45 height 34
